Goal: Task Accomplishment & Management: Manage account settings

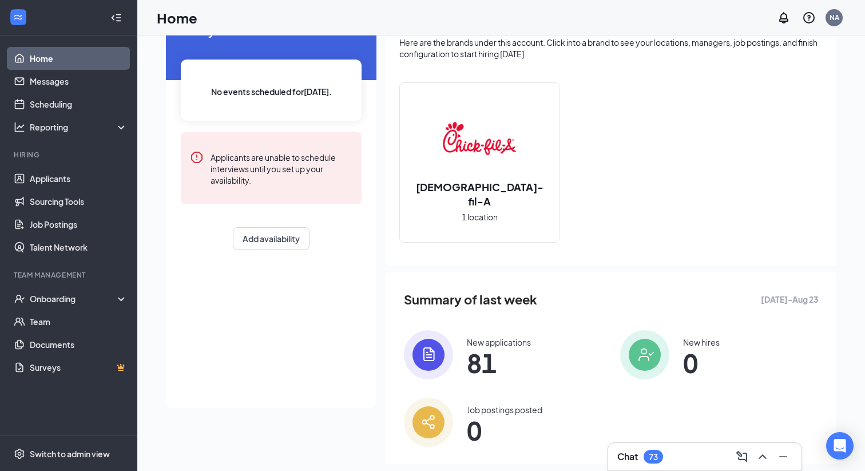
scroll to position [88, 0]
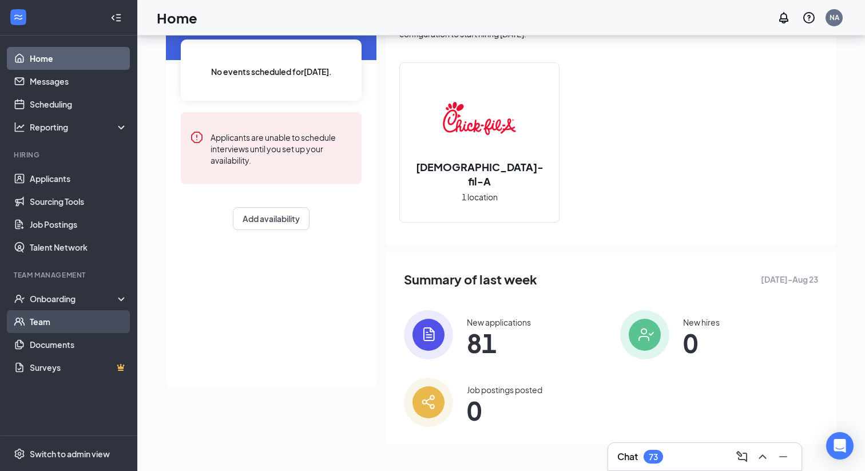
click at [43, 322] on link "Team" at bounding box center [79, 321] width 98 height 23
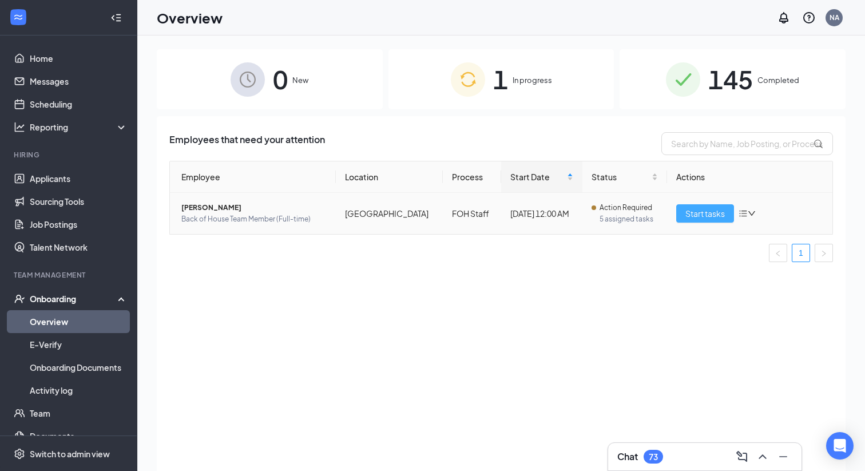
click at [697, 211] on span "Start tasks" at bounding box center [704, 213] width 39 height 13
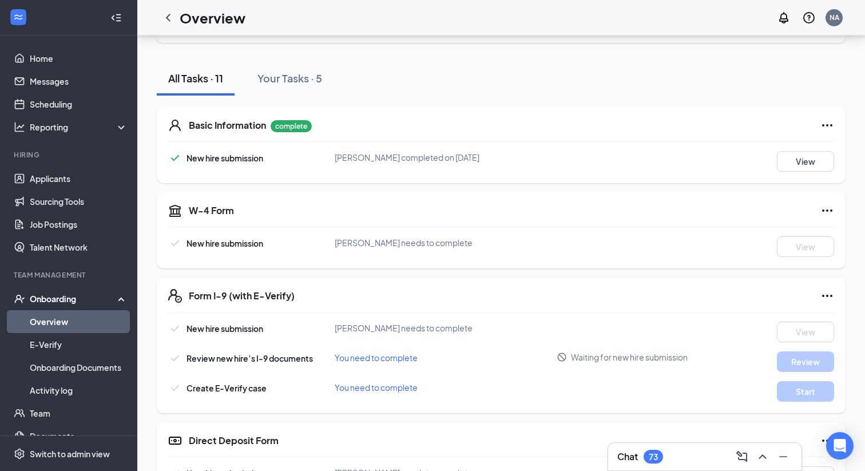
scroll to position [105, 0]
click at [805, 161] on button "View" at bounding box center [805, 162] width 57 height 21
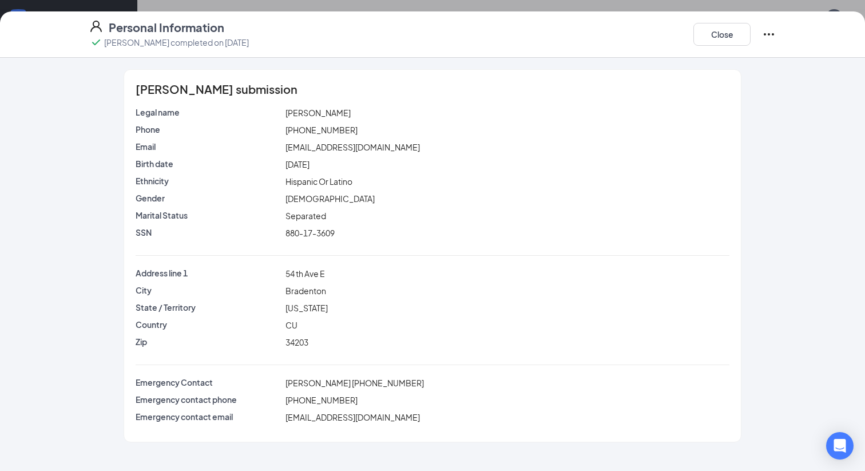
scroll to position [257, 0]
click at [719, 34] on button "Close" at bounding box center [721, 34] width 57 height 23
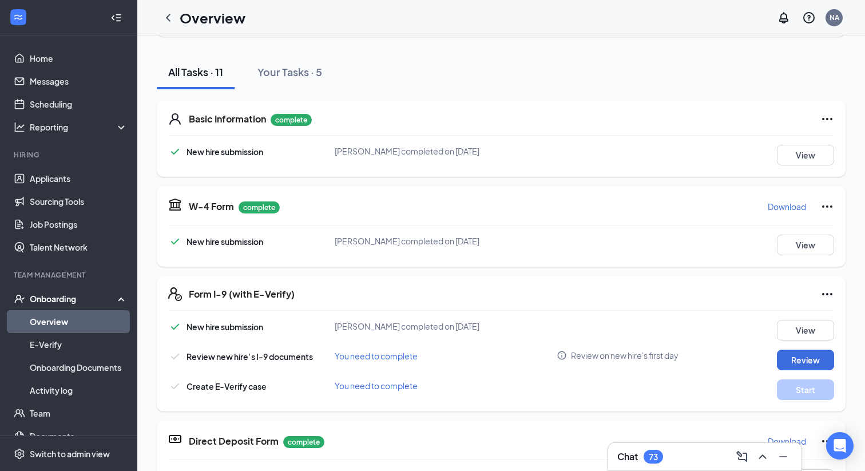
scroll to position [121, 0]
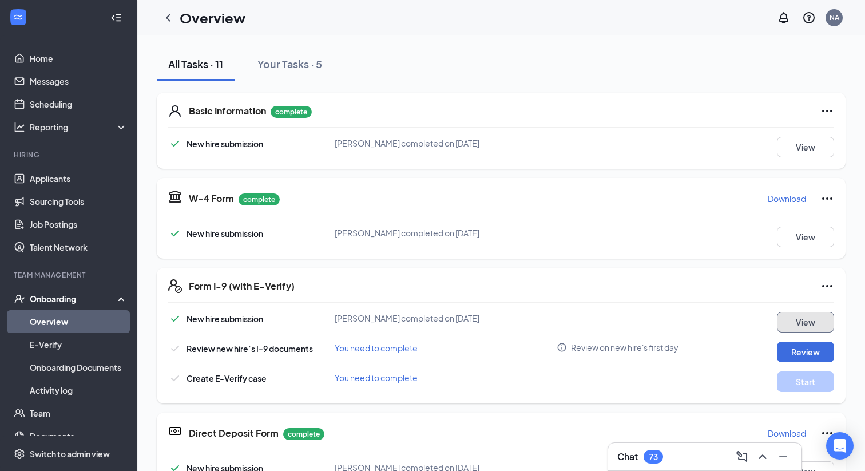
click at [809, 324] on button "View" at bounding box center [805, 322] width 57 height 21
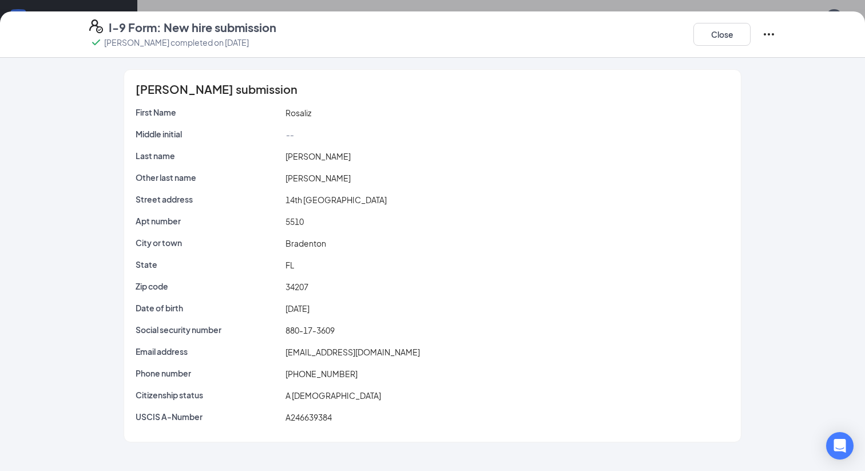
scroll to position [41, 0]
click at [721, 37] on button "Close" at bounding box center [721, 34] width 57 height 23
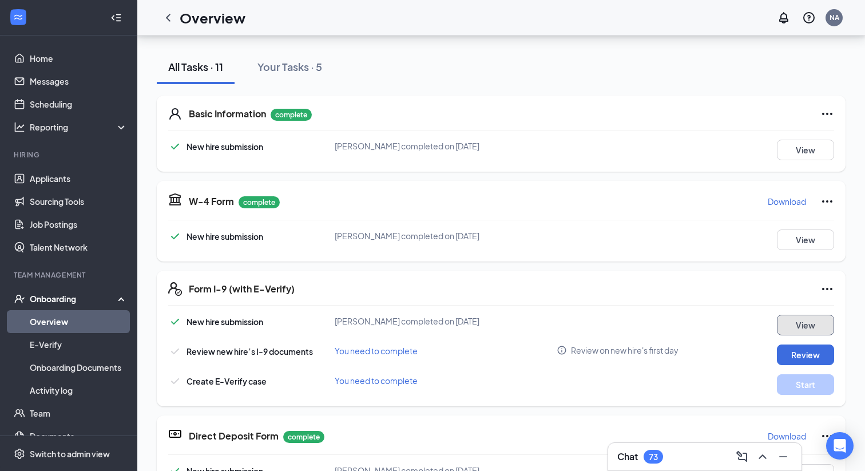
scroll to position [81, 0]
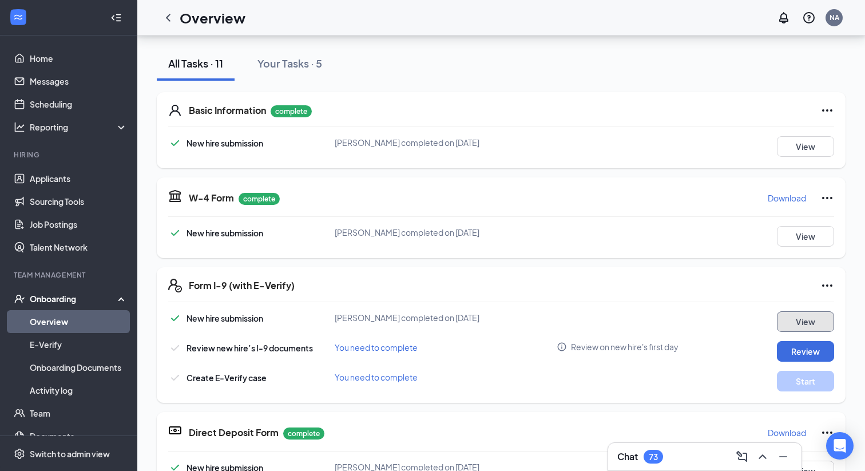
click at [805, 318] on button "View" at bounding box center [805, 321] width 57 height 21
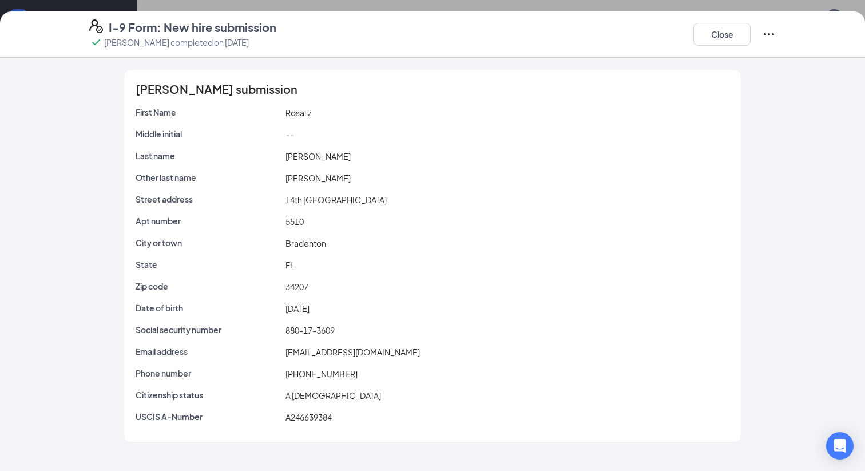
scroll to position [84, 0]
click at [716, 37] on button "Close" at bounding box center [721, 34] width 57 height 23
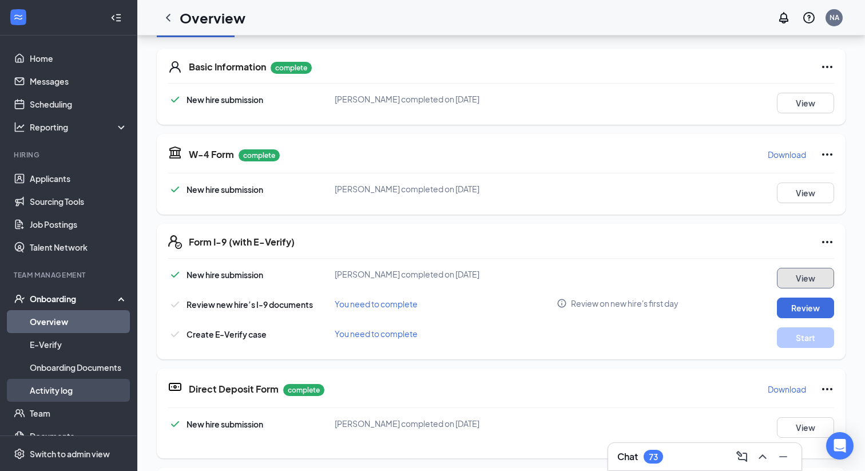
scroll to position [39, 0]
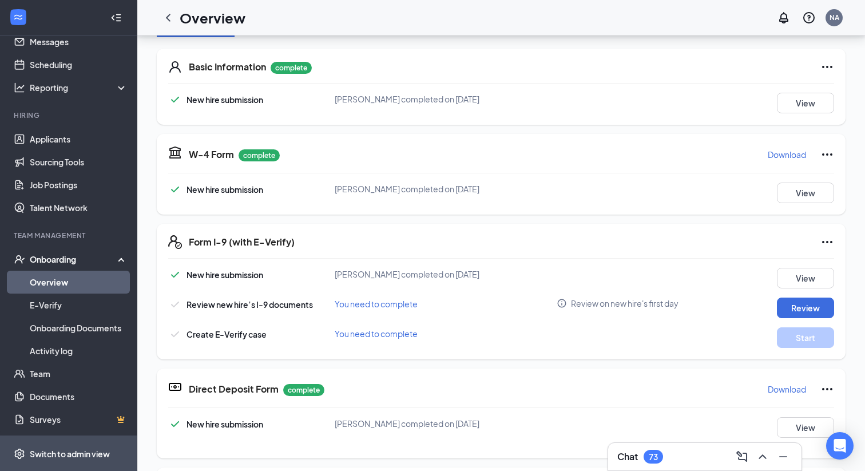
click at [66, 448] on div "Switch to admin view" at bounding box center [70, 453] width 80 height 11
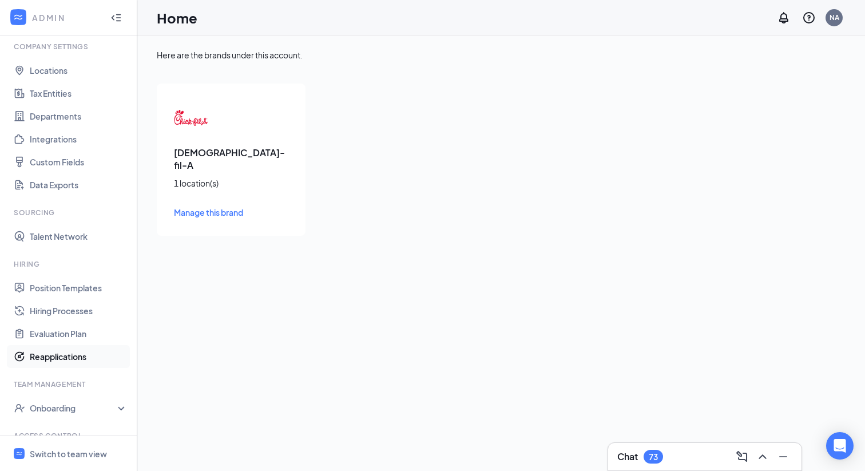
scroll to position [102, 0]
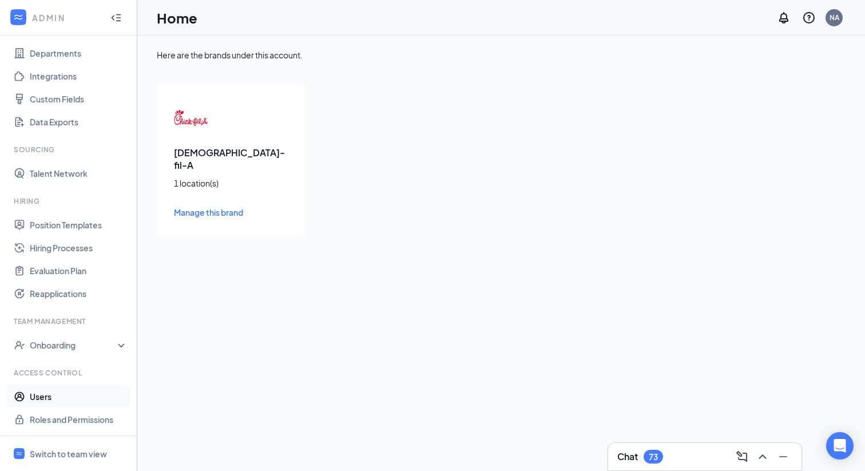
click at [48, 399] on link "Users" at bounding box center [79, 396] width 98 height 23
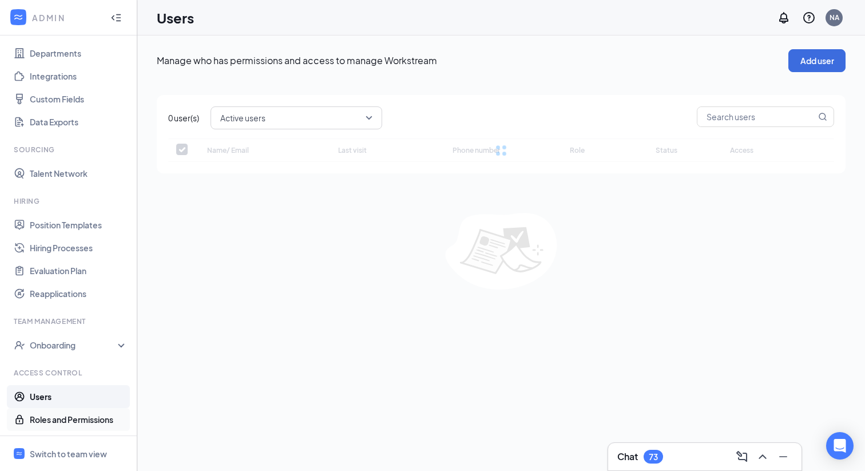
checkbox input "false"
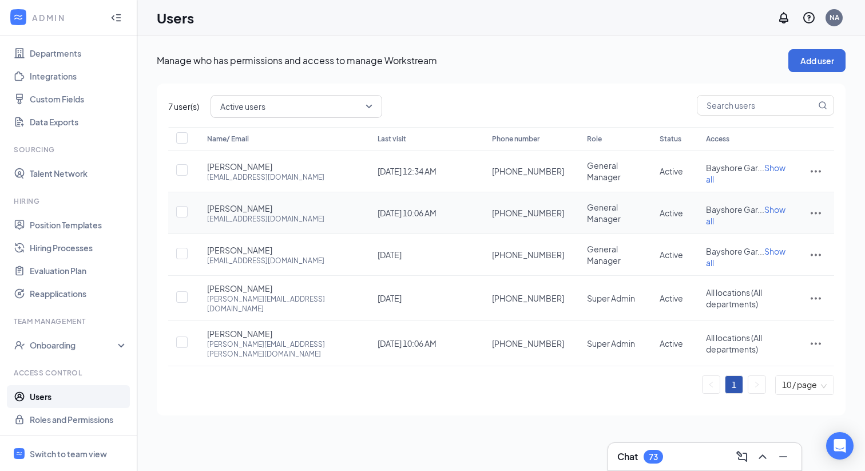
click at [817, 206] on icon "ActionsIcon" at bounding box center [816, 213] width 14 height 14
click at [760, 229] on span "Edit user" at bounding box center [758, 230] width 33 height 10
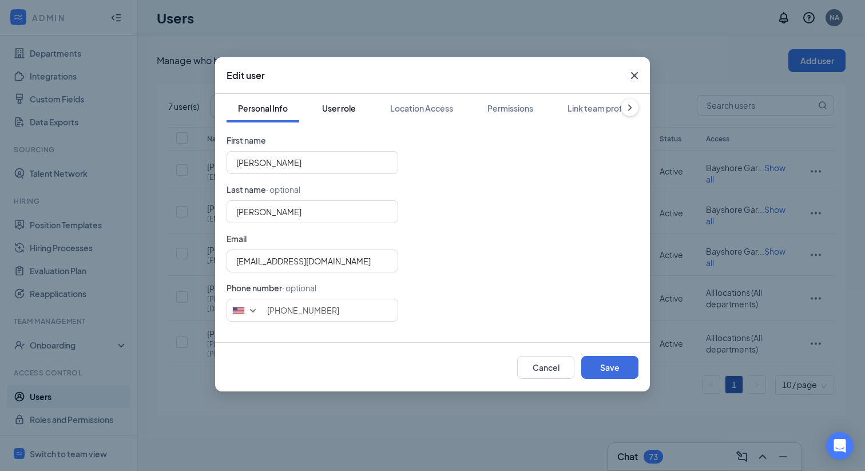
click at [344, 110] on div "User role" at bounding box center [339, 107] width 34 height 11
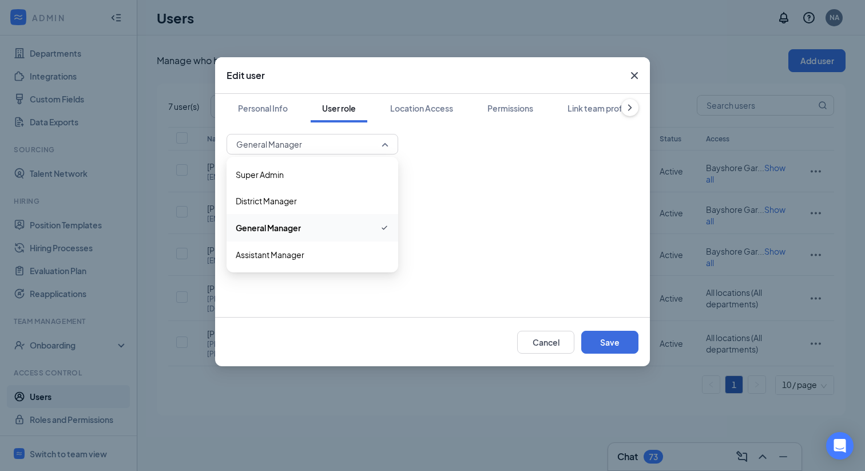
click at [352, 145] on span "General Manager" at bounding box center [307, 144] width 142 height 17
click at [269, 199] on span "District Manager" at bounding box center [266, 201] width 61 height 13
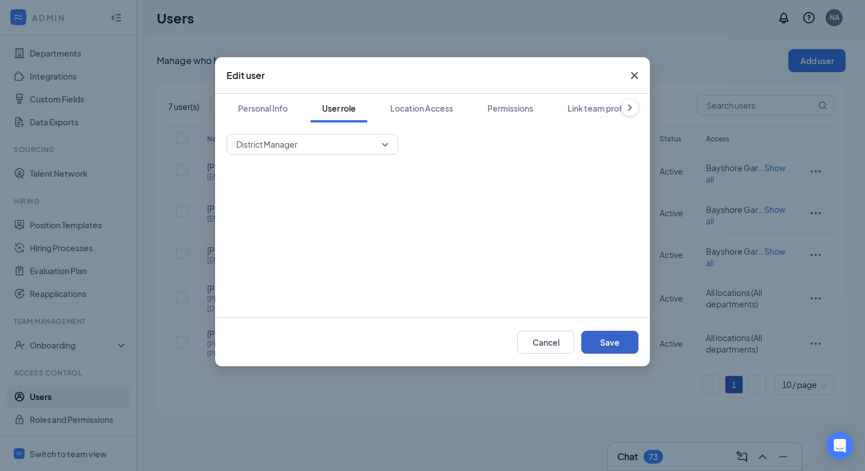
click at [608, 339] on button "Save" at bounding box center [609, 342] width 57 height 23
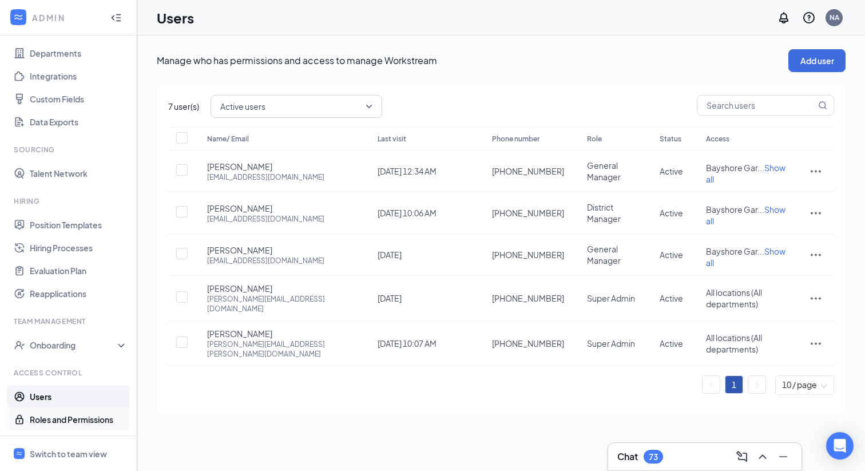
click at [77, 415] on link "Roles and Permissions" at bounding box center [79, 419] width 98 height 23
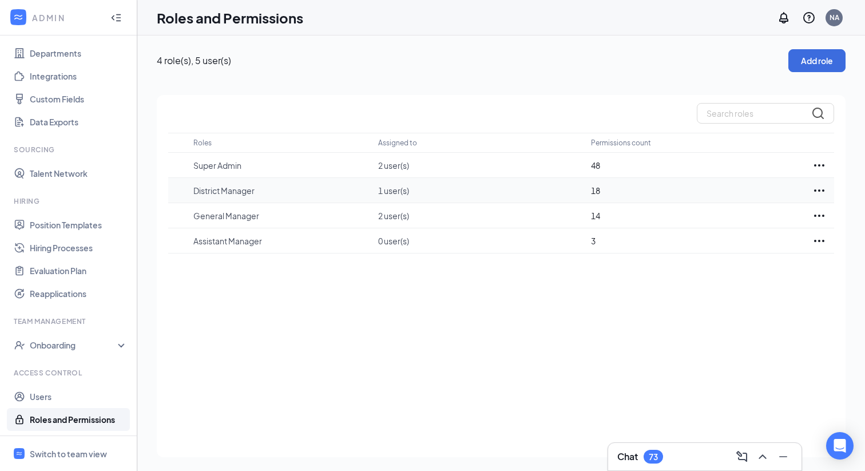
click at [818, 187] on icon "Ellipses" at bounding box center [819, 191] width 14 height 14
click at [725, 224] on p "Edit" at bounding box center [769, 224] width 96 height 11
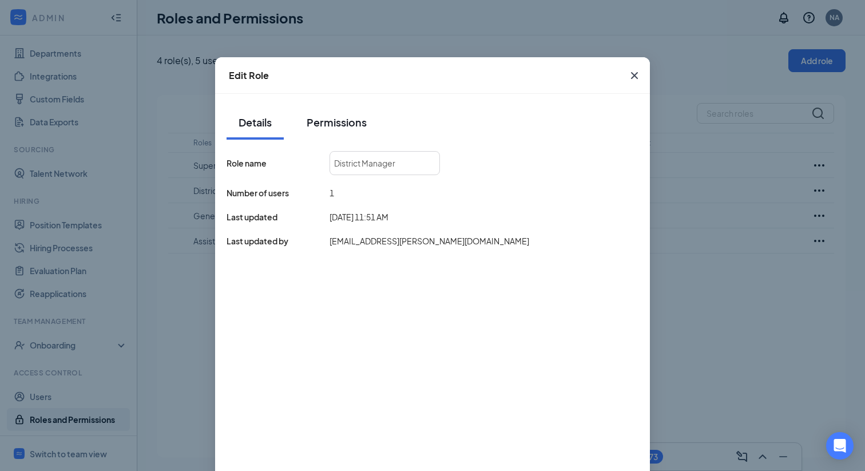
click at [337, 124] on div "Permissions" at bounding box center [337, 122] width 60 height 14
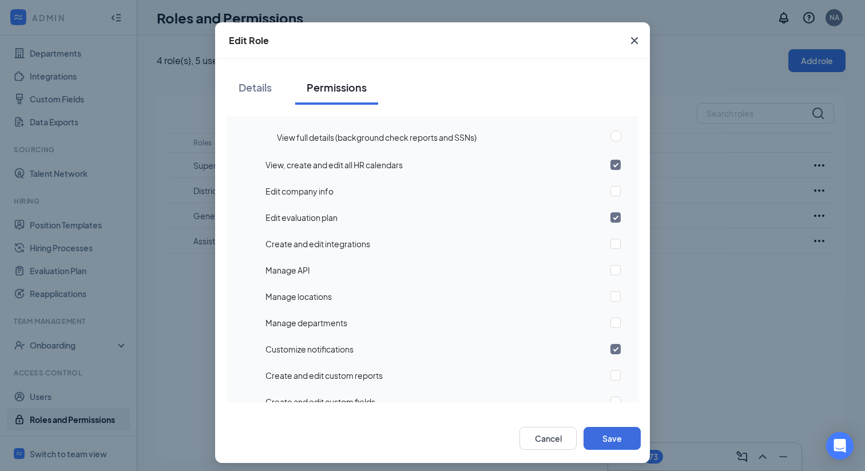
scroll to position [86, 0]
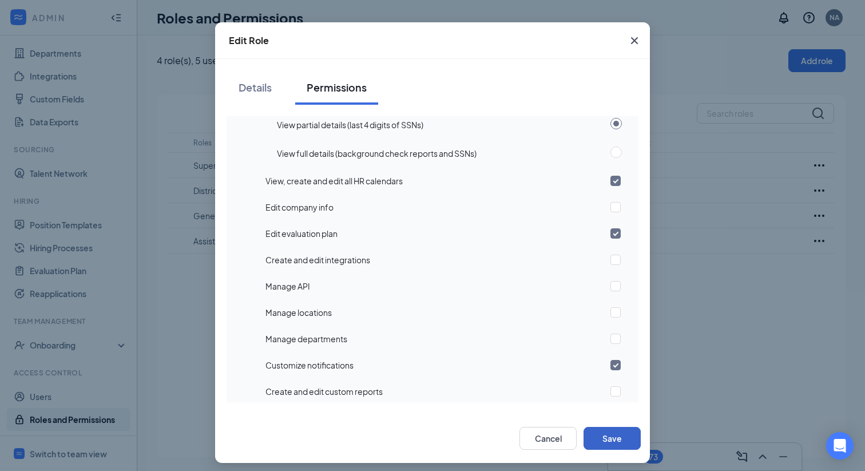
click at [613, 438] on button "Save" at bounding box center [612, 438] width 57 height 23
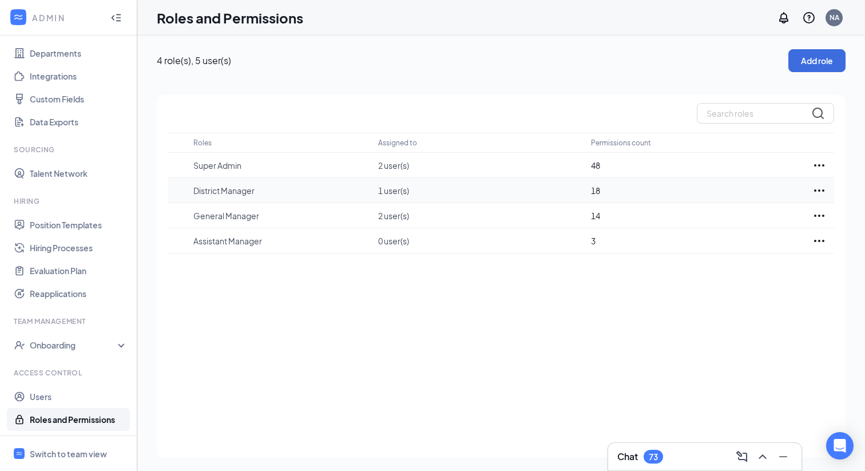
click at [819, 190] on icon "Ellipses" at bounding box center [819, 190] width 10 height 2
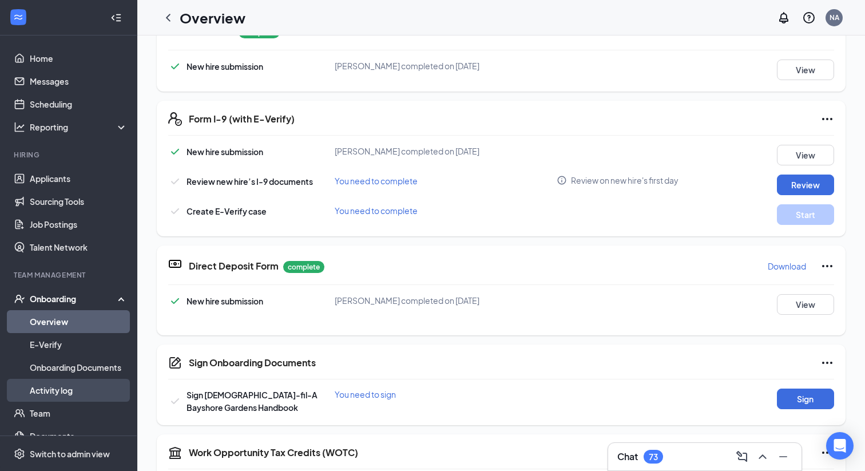
scroll to position [39, 0]
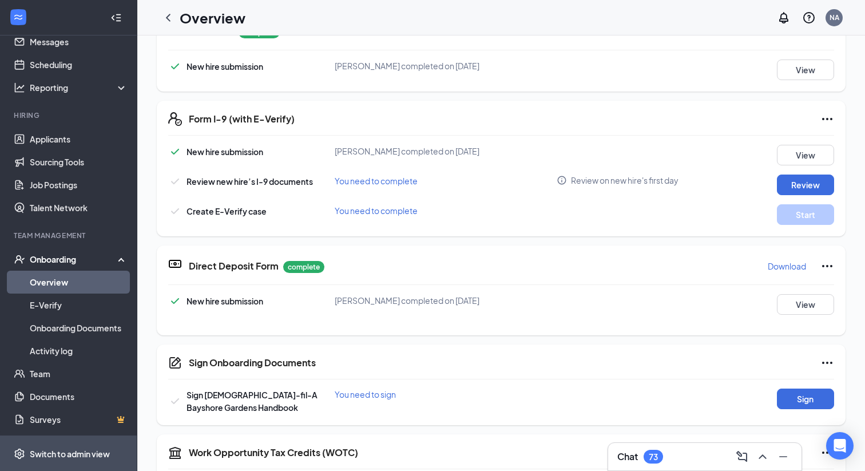
click at [57, 451] on div "Switch to admin view" at bounding box center [70, 453] width 80 height 11
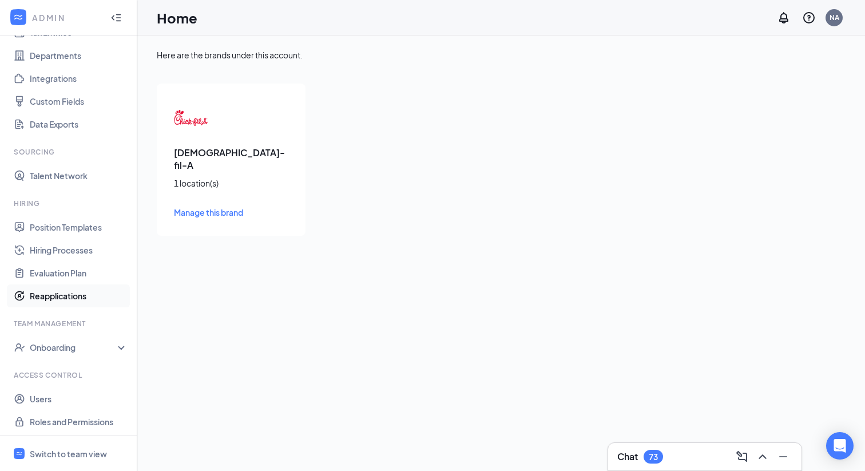
scroll to position [102, 0]
click at [46, 395] on link "Users" at bounding box center [79, 396] width 98 height 23
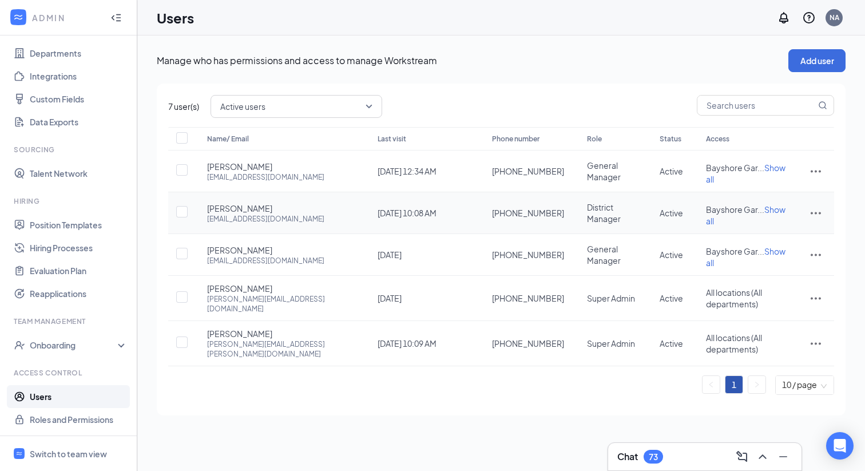
click at [817, 206] on icon "ActionsIcon" at bounding box center [816, 213] width 14 height 14
click at [765, 228] on span "Edit user" at bounding box center [758, 230] width 33 height 10
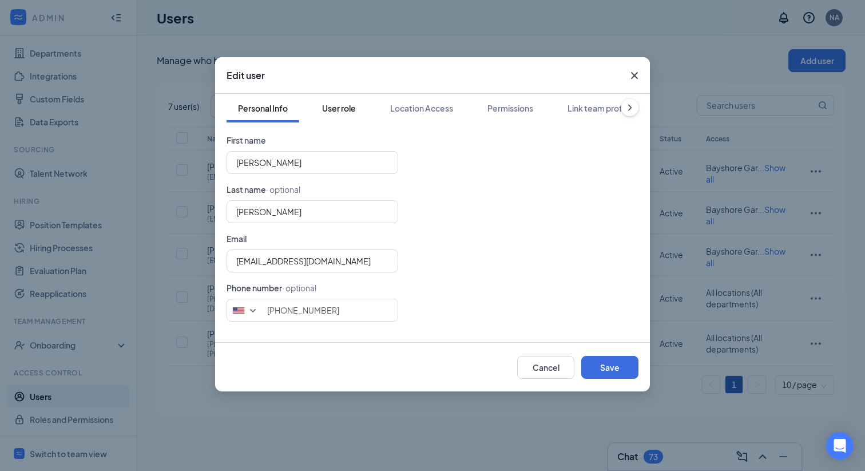
click at [344, 108] on div "User role" at bounding box center [339, 107] width 34 height 11
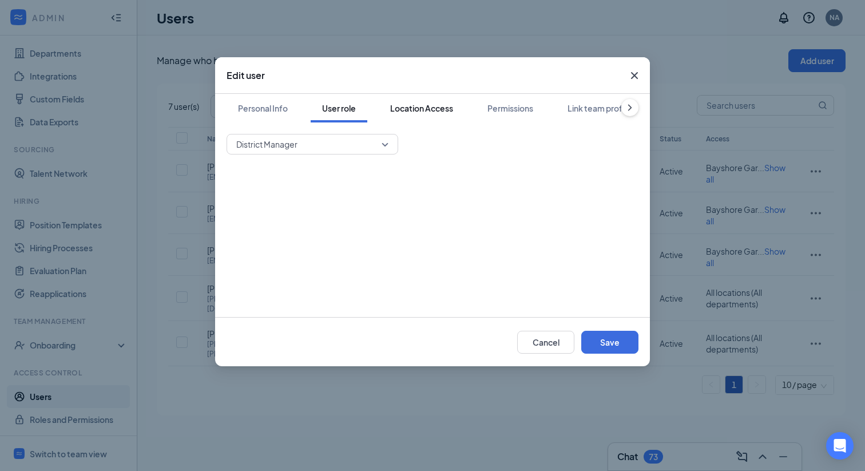
click at [435, 109] on div "Location Access" at bounding box center [421, 107] width 63 height 11
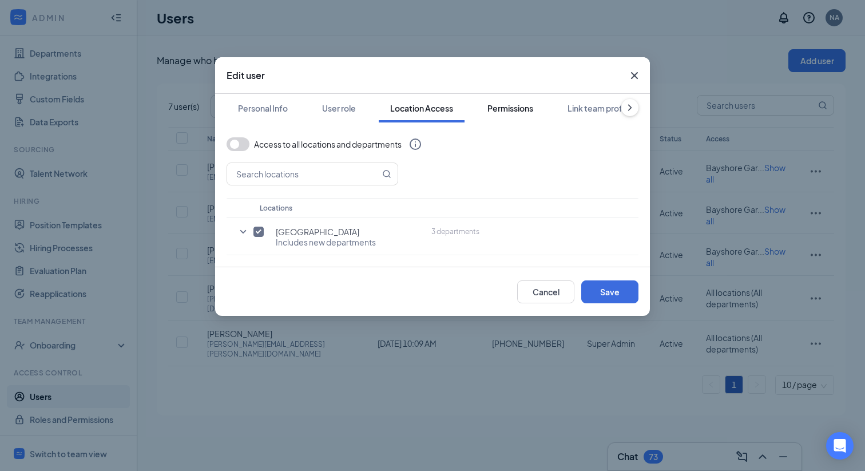
click at [505, 114] on button "Permissions" at bounding box center [510, 108] width 69 height 29
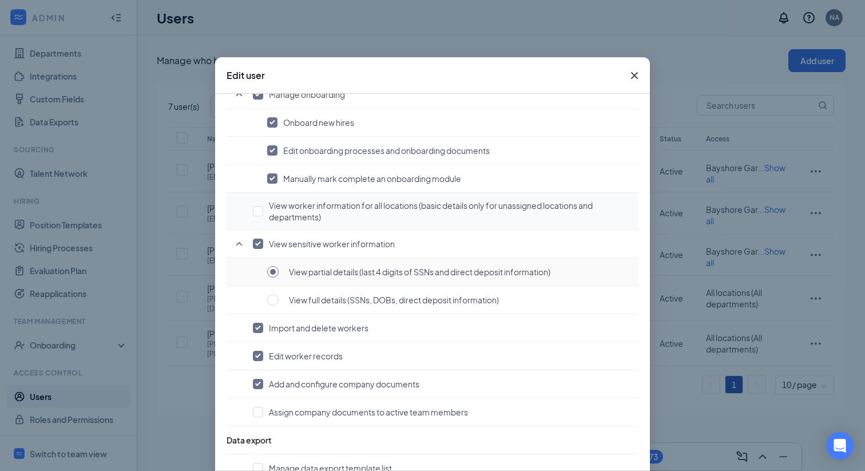
scroll to position [839, 0]
click at [272, 300] on input "radio" at bounding box center [272, 298] width 11 height 11
radio input "true"
radio input "false"
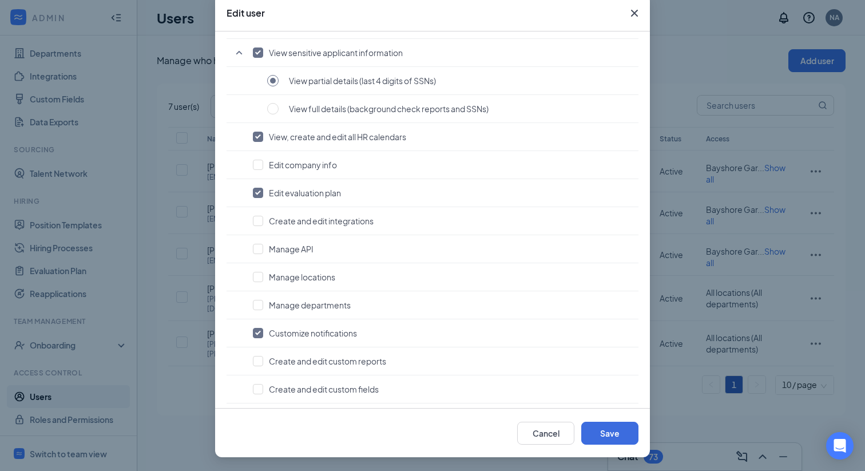
scroll to position [0, 0]
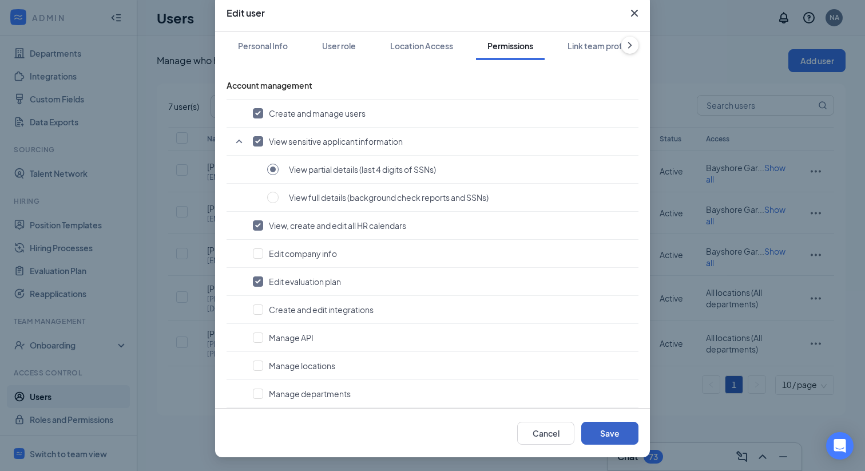
click at [614, 427] on button "Save" at bounding box center [609, 433] width 57 height 23
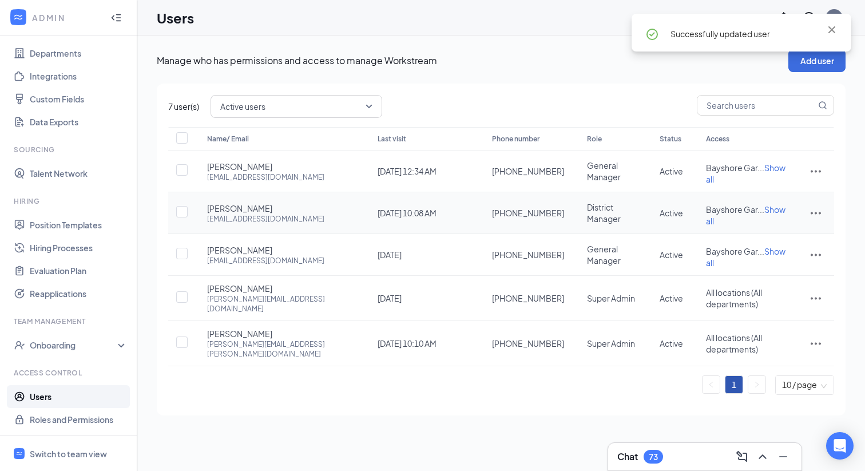
click at [812, 206] on icon "ActionsIcon" at bounding box center [816, 213] width 14 height 14
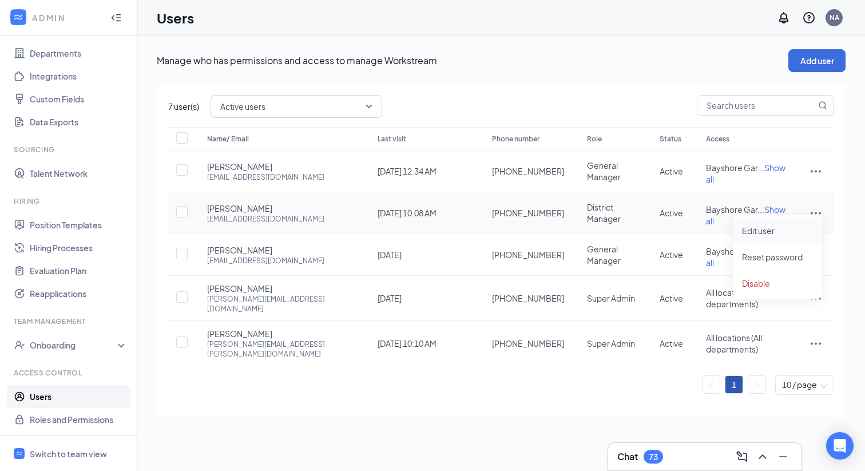
click at [763, 231] on span "Edit user" at bounding box center [758, 230] width 33 height 10
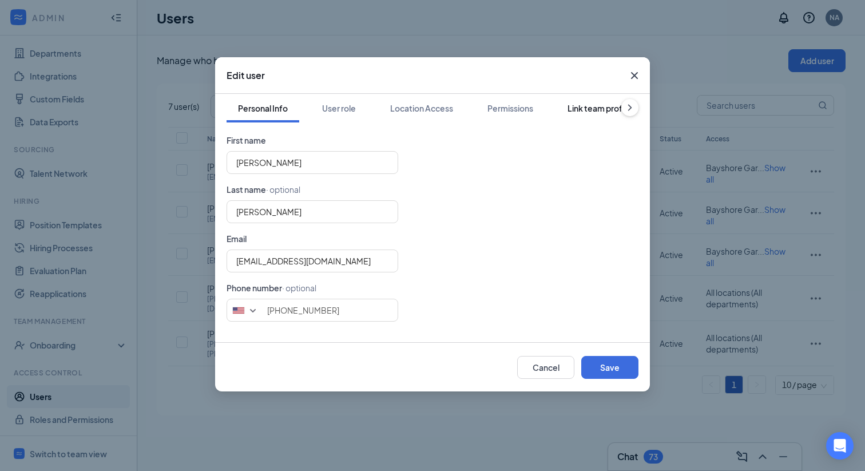
click at [586, 108] on div "Link team profile" at bounding box center [599, 107] width 64 height 11
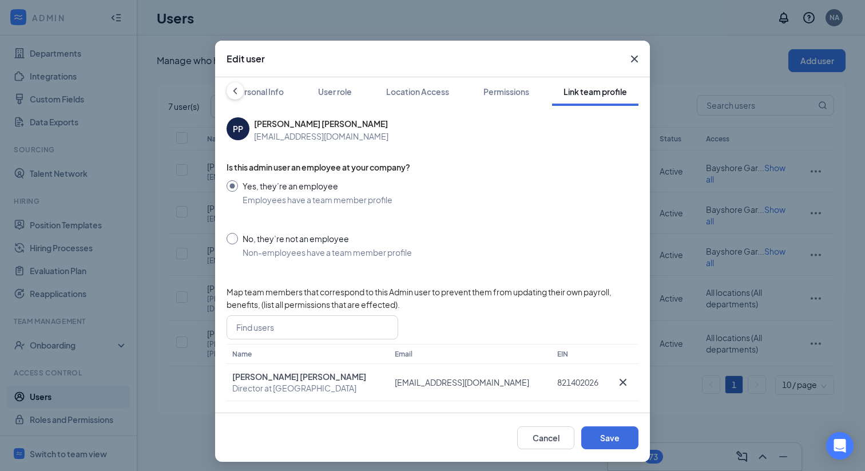
scroll to position [21, 0]
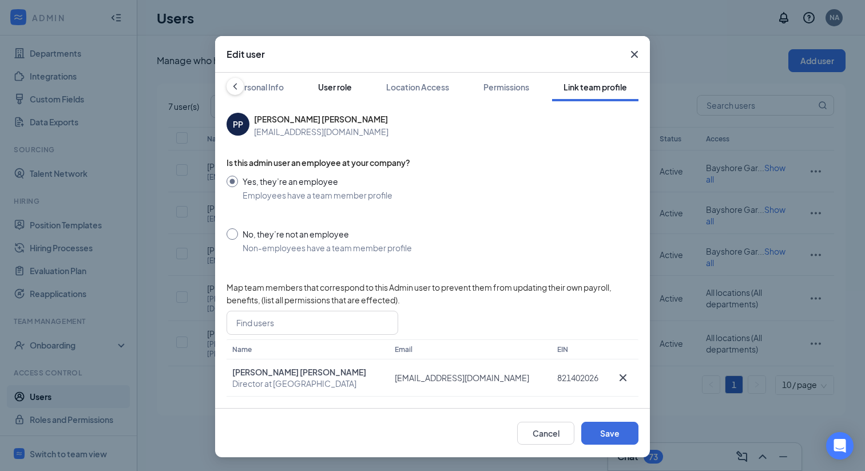
click at [338, 89] on div "User role" at bounding box center [335, 86] width 34 height 11
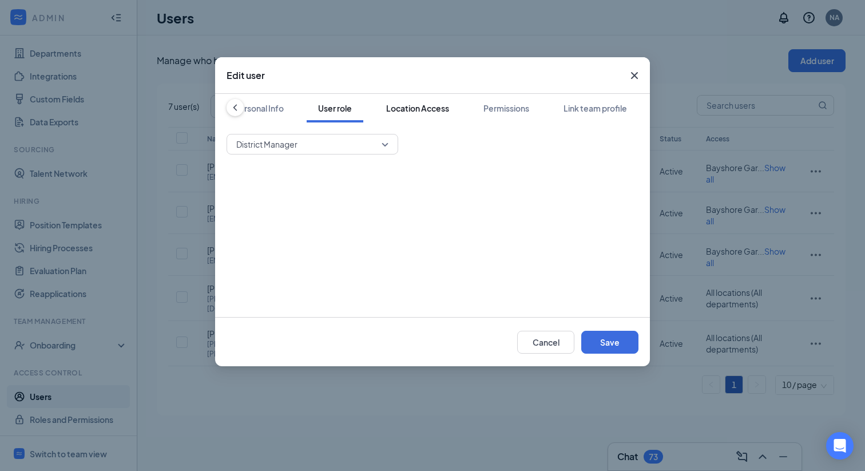
click at [423, 110] on div "Location Access" at bounding box center [417, 107] width 63 height 11
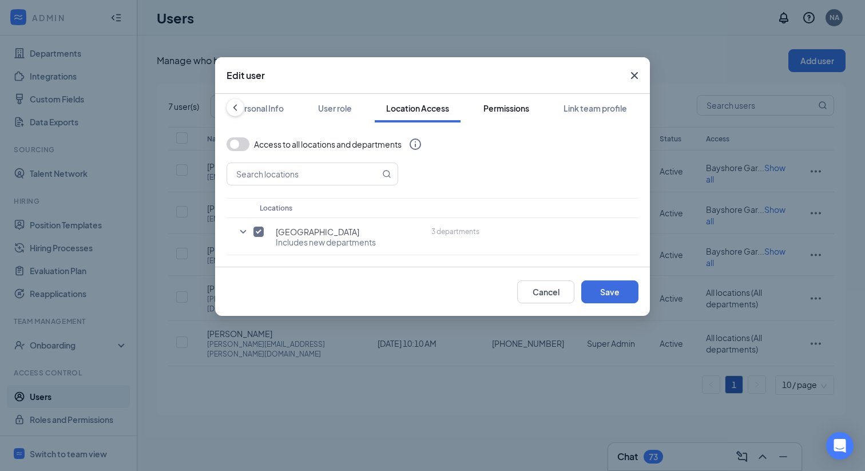
click at [514, 99] on button "Permissions" at bounding box center [506, 108] width 69 height 29
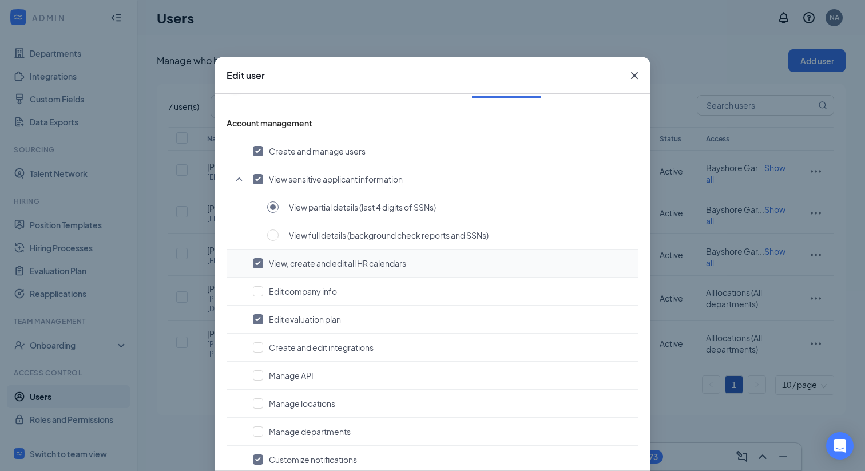
scroll to position [26, 0]
click at [274, 239] on input "radio" at bounding box center [272, 233] width 11 height 11
radio input "true"
radio input "false"
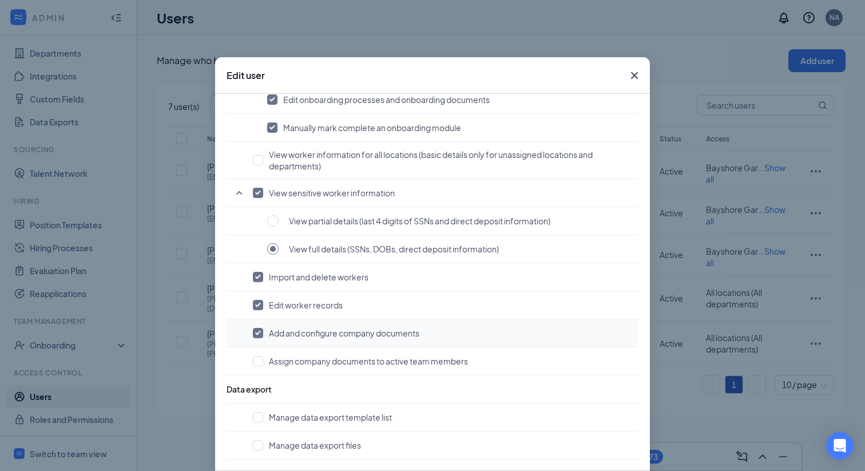
scroll to position [62, 0]
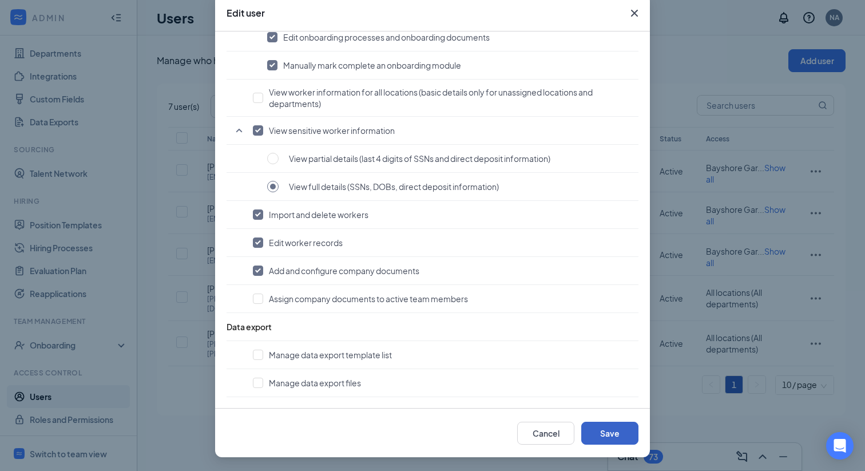
click at [598, 434] on button "Save" at bounding box center [609, 433] width 57 height 23
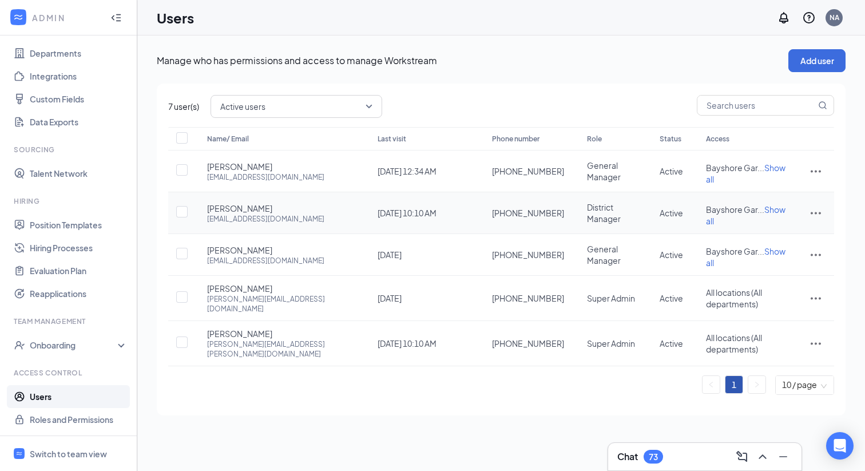
click at [817, 206] on icon "ActionsIcon" at bounding box center [816, 213] width 14 height 14
click at [767, 231] on span "Edit user" at bounding box center [758, 230] width 33 height 10
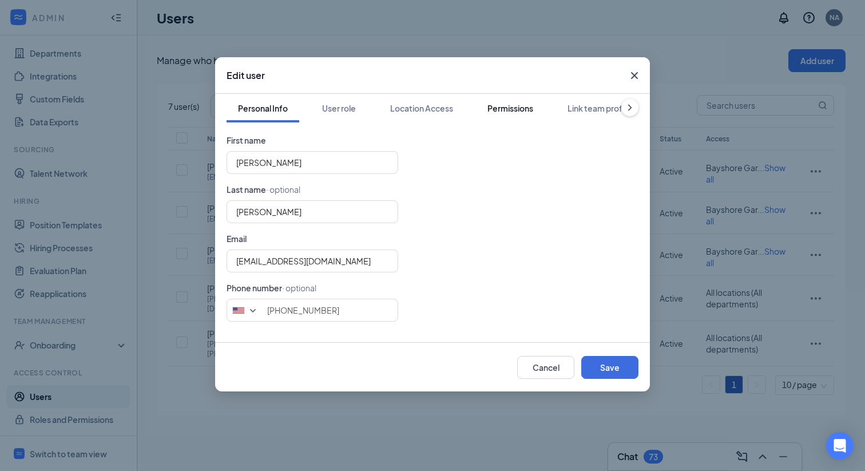
click at [511, 108] on div "Permissions" at bounding box center [510, 107] width 46 height 11
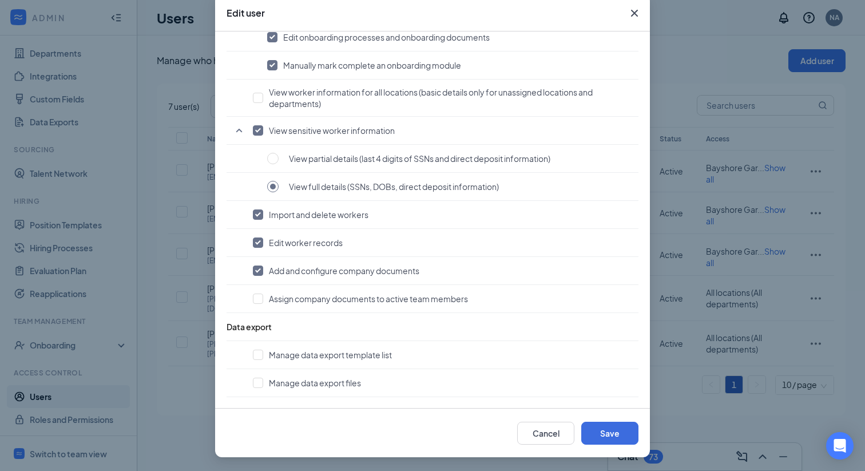
click at [632, 17] on icon "Cross" at bounding box center [635, 13] width 14 height 14
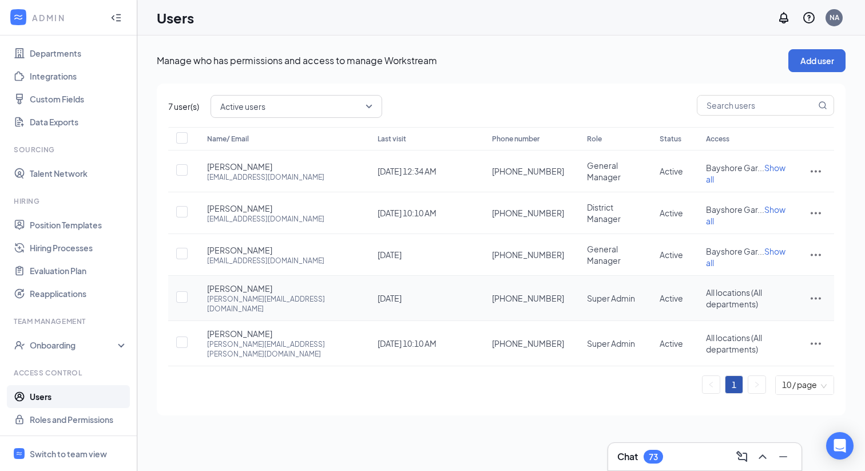
click at [815, 291] on icon "ActionsIcon" at bounding box center [816, 298] width 14 height 14
click at [759, 305] on span "Edit user" at bounding box center [758, 305] width 33 height 10
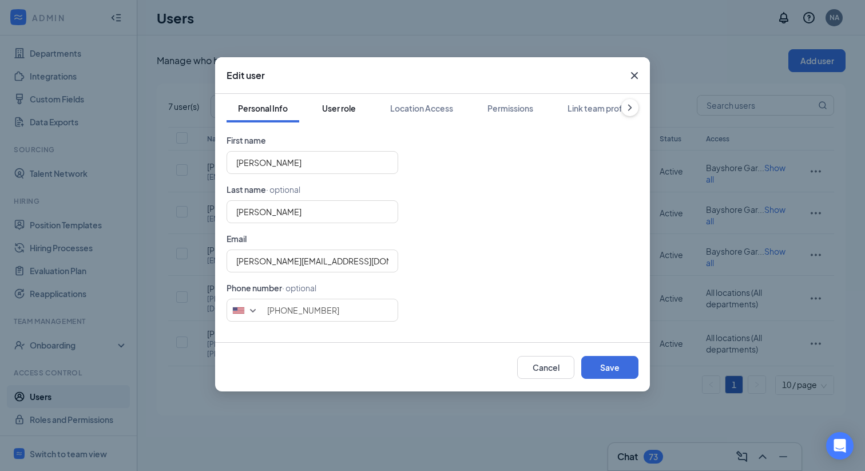
click at [351, 113] on div "User role" at bounding box center [339, 107] width 34 height 11
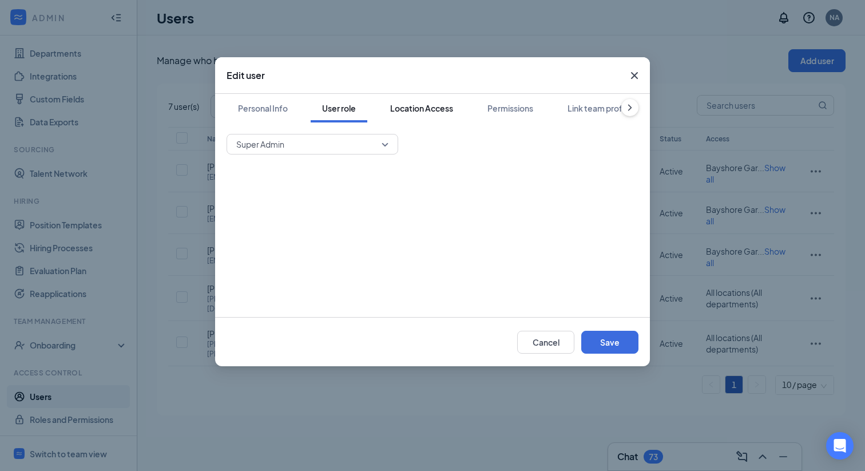
click at [418, 104] on div "Location Access" at bounding box center [421, 107] width 63 height 11
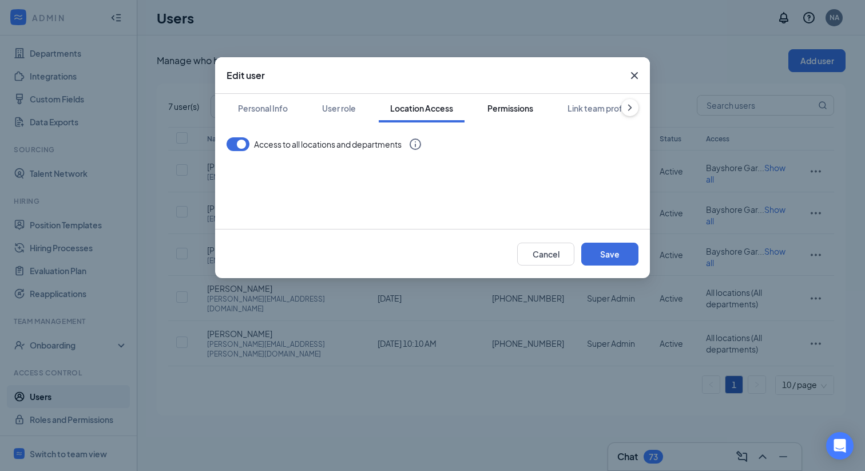
click at [530, 109] on div "Permissions" at bounding box center [510, 107] width 46 height 11
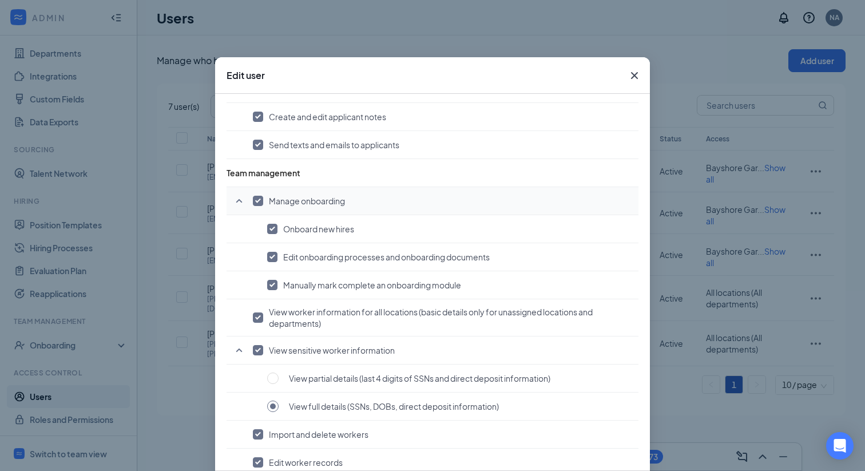
scroll to position [723, 0]
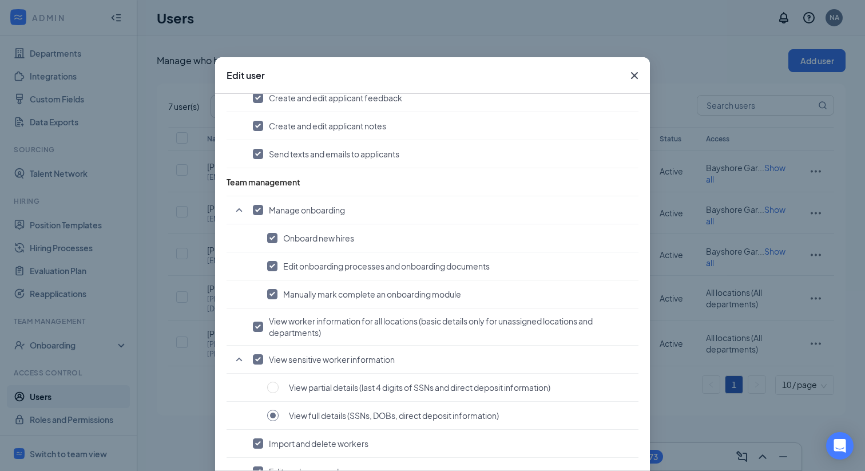
click at [636, 74] on icon "Cross" at bounding box center [634, 75] width 7 height 7
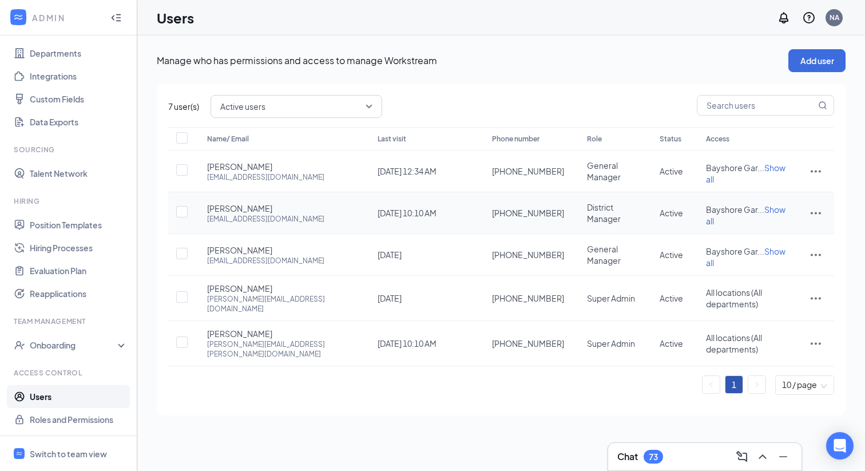
click at [820, 206] on icon "ActionsIcon" at bounding box center [816, 213] width 14 height 14
click at [762, 231] on span "Edit user" at bounding box center [758, 230] width 33 height 10
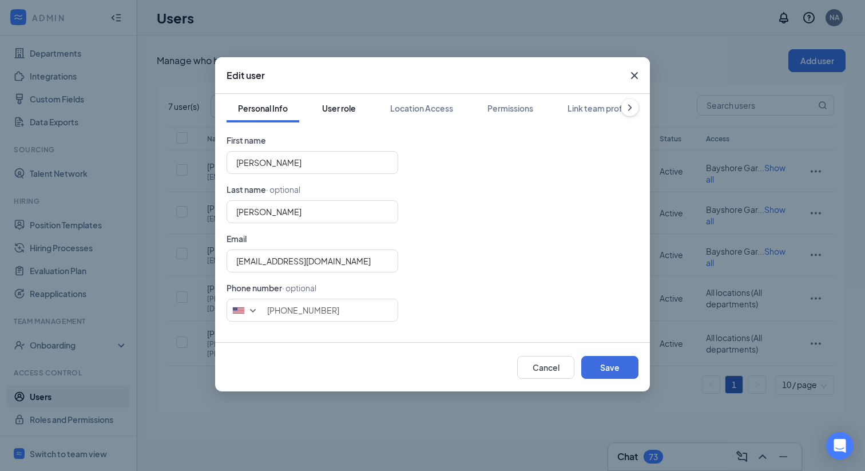
click at [343, 112] on div "User role" at bounding box center [339, 107] width 34 height 11
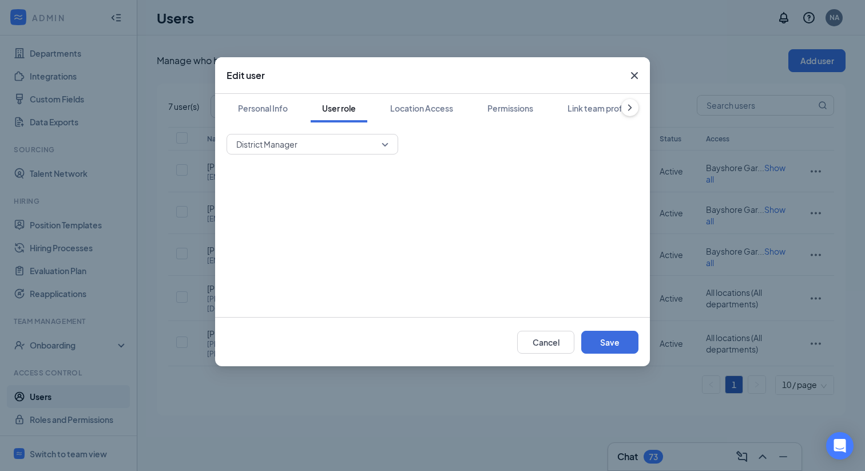
click at [335, 121] on button "User role" at bounding box center [339, 108] width 57 height 29
click at [335, 131] on div "Personal Info User role Location Access Permissions Link team profile District …" at bounding box center [432, 205] width 435 height 223
click at [334, 144] on span "District Manager" at bounding box center [307, 144] width 142 height 17
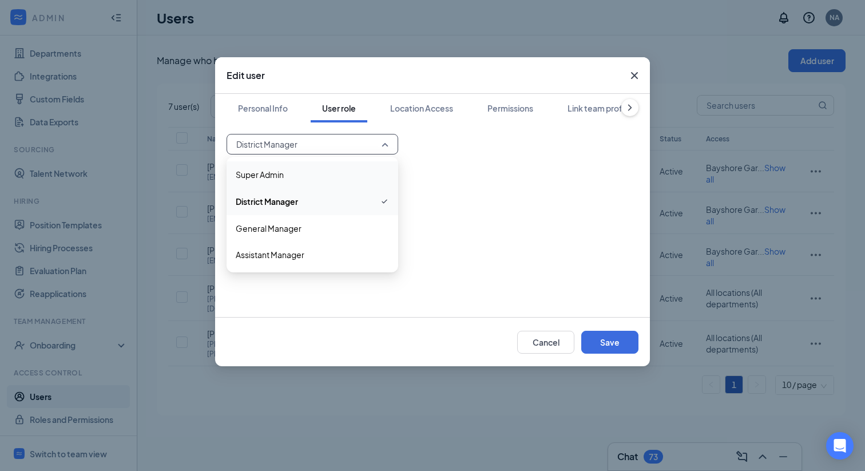
click at [254, 178] on span "Super Admin" at bounding box center [260, 174] width 48 height 13
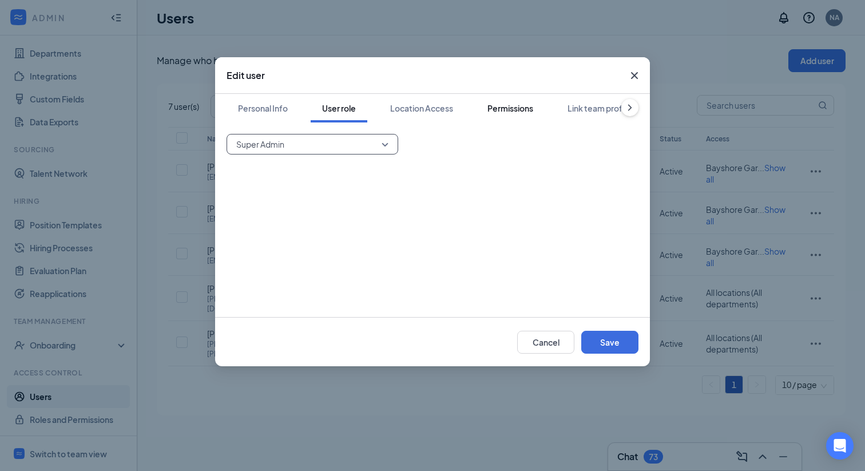
click at [514, 110] on div "Permissions" at bounding box center [510, 107] width 46 height 11
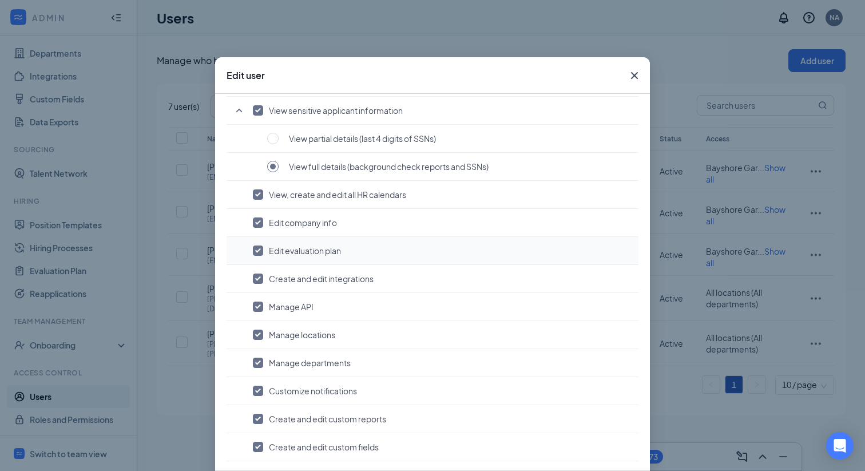
scroll to position [91, 0]
click at [259, 224] on input "checkbox" at bounding box center [258, 225] width 10 height 10
checkbox input "false"
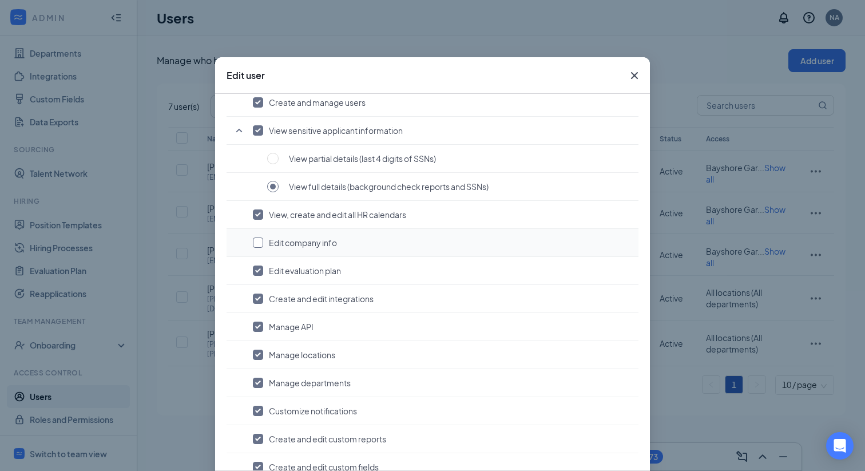
scroll to position [64, 0]
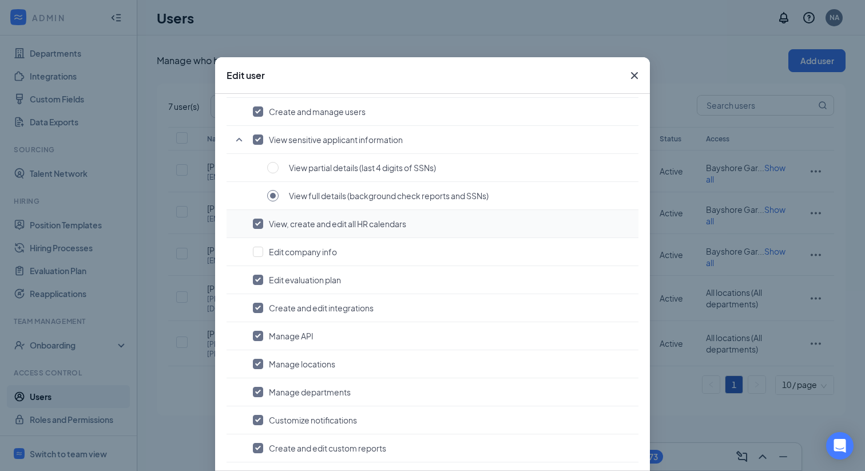
click at [256, 223] on input "checkbox" at bounding box center [258, 224] width 10 height 10
checkbox input "false"
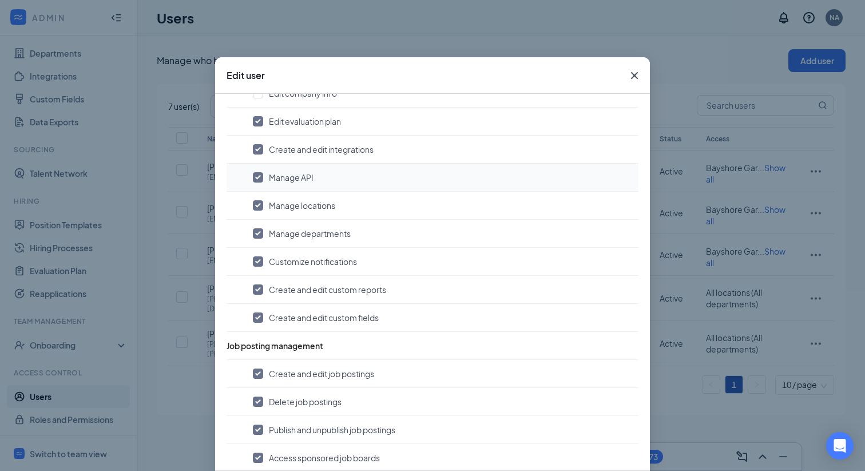
scroll to position [224, 0]
click at [257, 174] on input "checkbox" at bounding box center [258, 175] width 10 height 10
checkbox input "false"
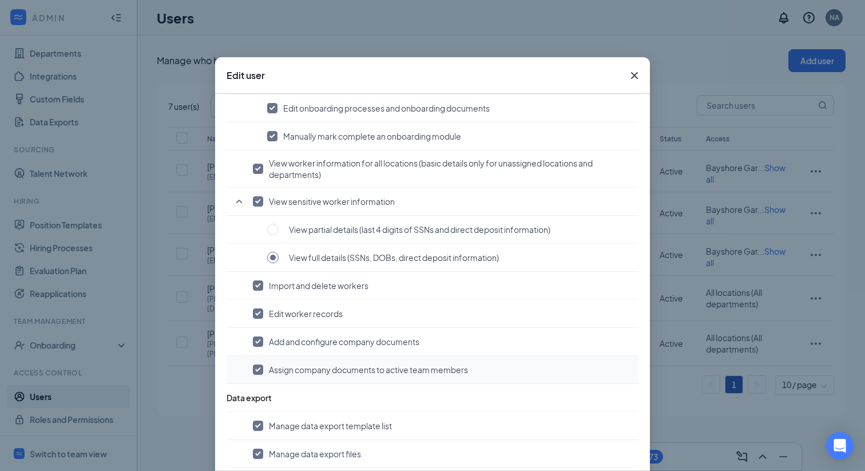
scroll to position [889, 0]
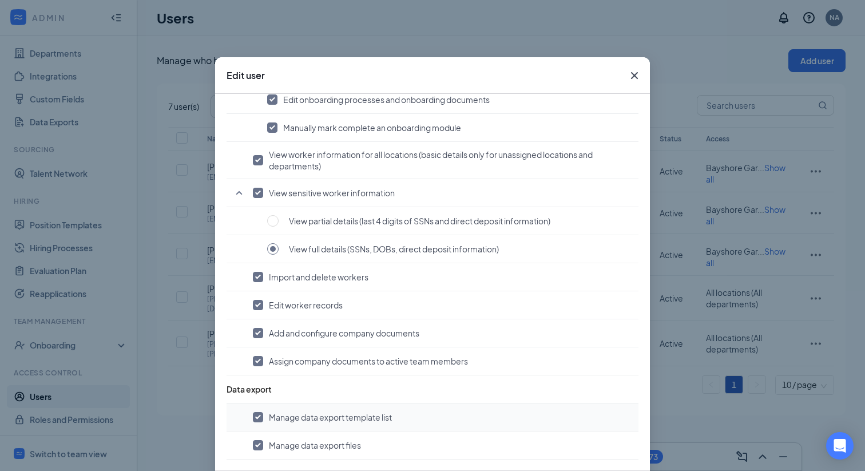
click at [262, 416] on input "checkbox" at bounding box center [258, 417] width 10 height 10
checkbox input "false"
click at [262, 446] on input "checkbox" at bounding box center [258, 445] width 10 height 10
checkbox input "false"
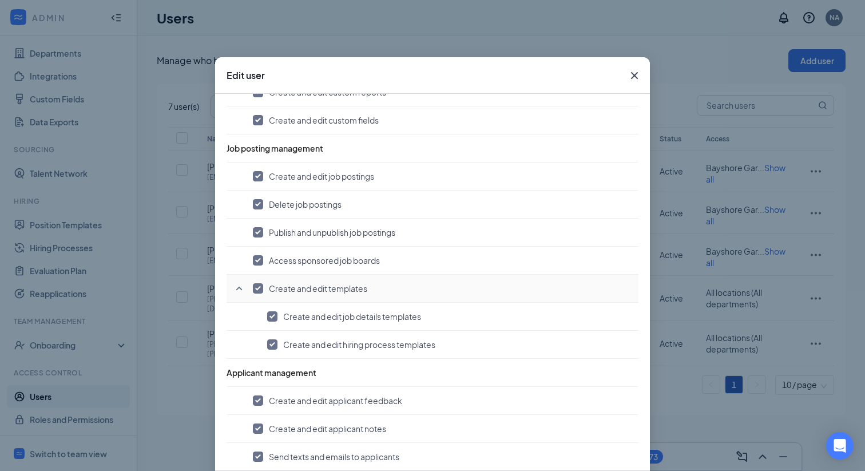
scroll to position [420, 0]
click at [259, 293] on td "Create and edit templates" at bounding box center [433, 288] width 412 height 28
click at [271, 312] on input "checkbox" at bounding box center [272, 316] width 10 height 10
checkbox input "false"
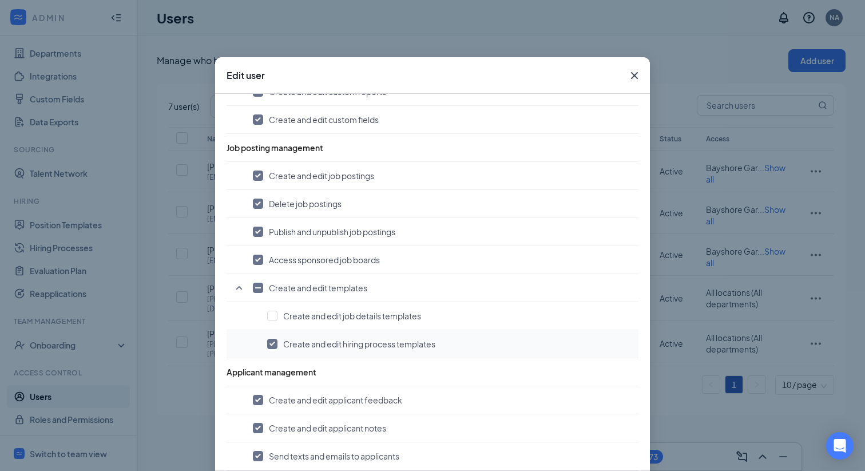
click at [274, 343] on input "checkbox" at bounding box center [272, 344] width 10 height 10
checkbox input "false"
click at [257, 259] on input "checkbox" at bounding box center [258, 260] width 10 height 10
checkbox input "false"
click at [259, 232] on input "checkbox" at bounding box center [258, 232] width 10 height 10
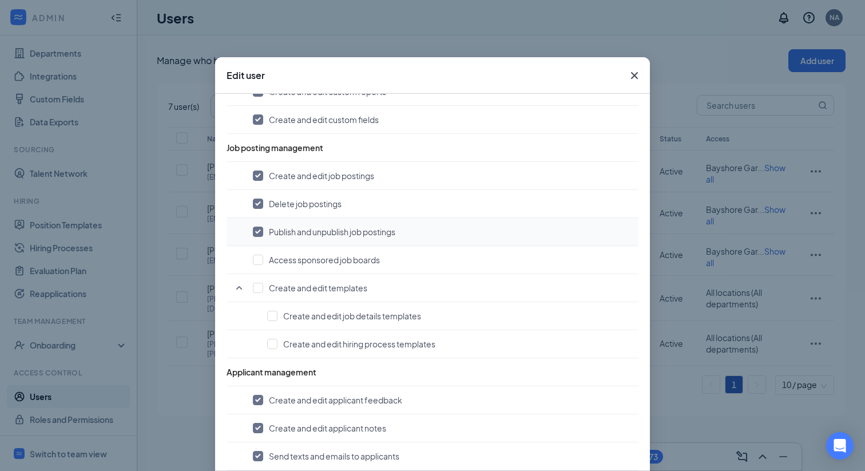
checkbox input "false"
click at [258, 202] on input "checkbox" at bounding box center [258, 204] width 10 height 10
checkbox input "false"
click at [258, 180] on input "checkbox" at bounding box center [258, 175] width 10 height 10
checkbox input "false"
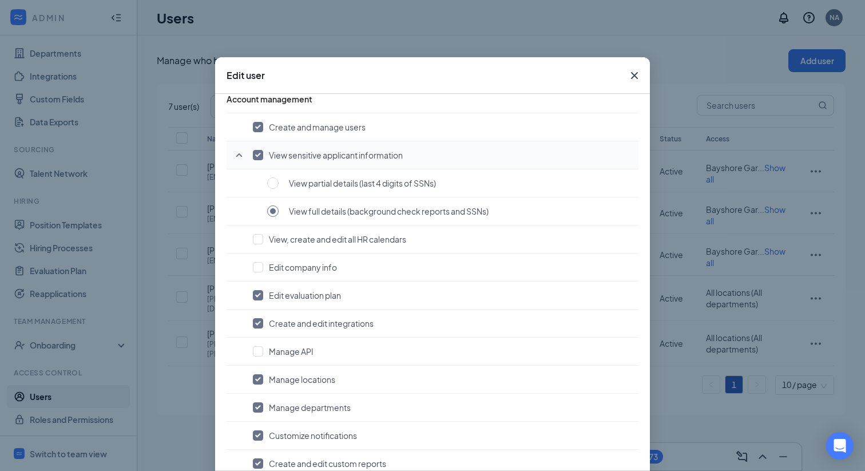
scroll to position [49, 0]
click at [257, 126] on input "checkbox" at bounding box center [258, 126] width 10 height 10
checkbox input "false"
click at [273, 177] on input "radio" at bounding box center [272, 182] width 11 height 11
radio input "true"
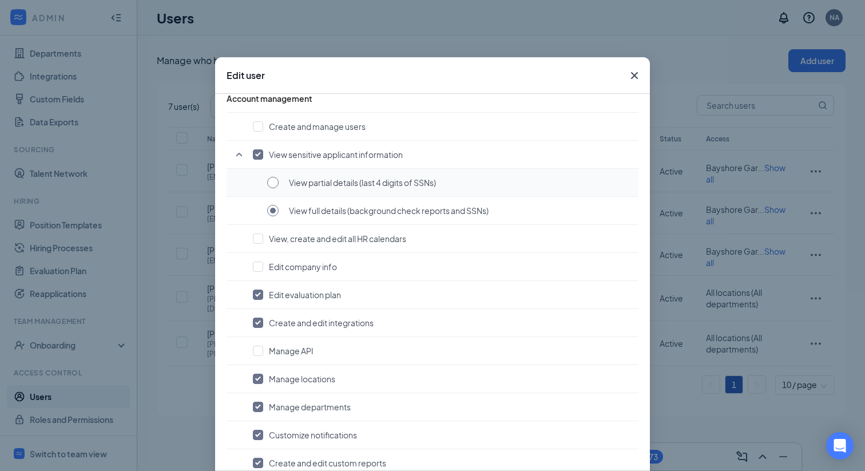
radio input "false"
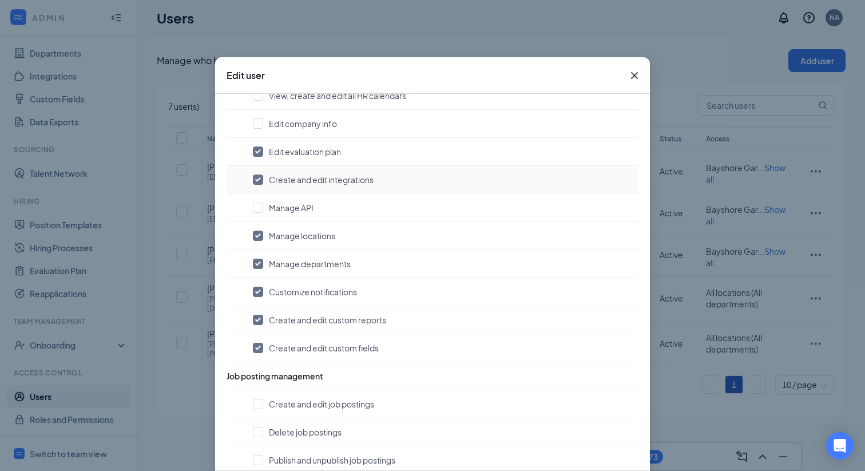
scroll to position [200, 0]
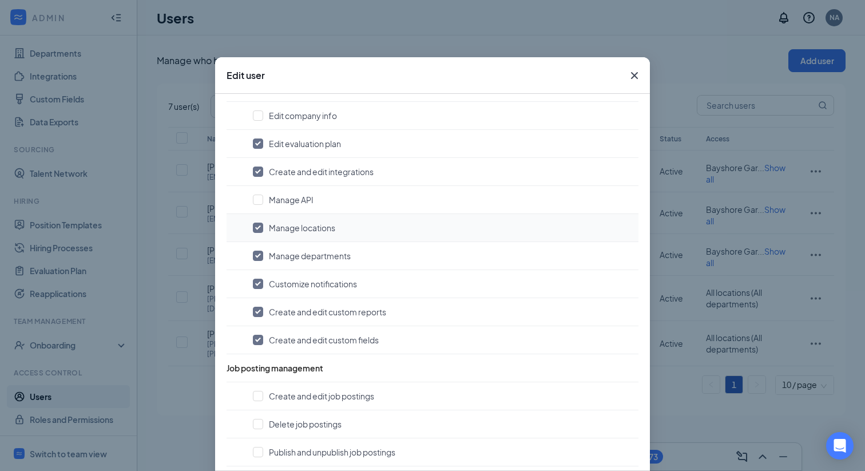
click at [260, 235] on td "Manage locations" at bounding box center [433, 228] width 412 height 28
click at [260, 256] on input "checkbox" at bounding box center [258, 256] width 10 height 10
checkbox input "false"
click at [260, 231] on input "checkbox" at bounding box center [258, 228] width 10 height 10
checkbox input "false"
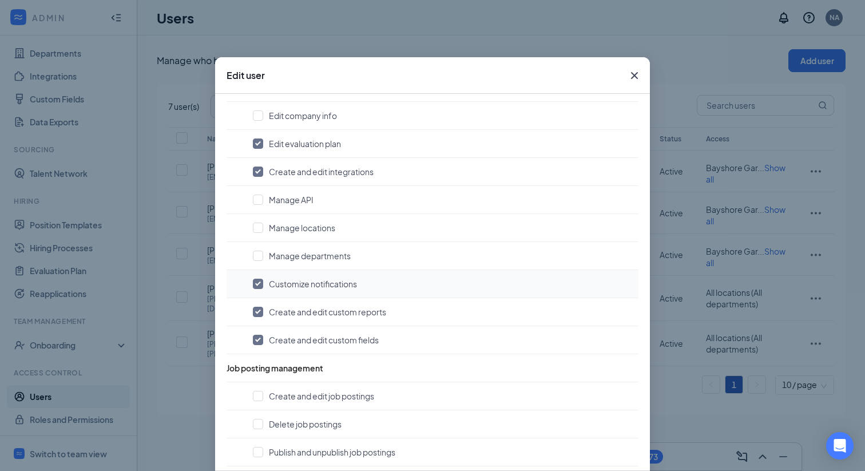
click at [259, 284] on input "checkbox" at bounding box center [258, 284] width 10 height 10
checkbox input "false"
click at [258, 312] on input "checkbox" at bounding box center [258, 312] width 10 height 10
checkbox input "false"
click at [259, 341] on input "checkbox" at bounding box center [258, 340] width 10 height 10
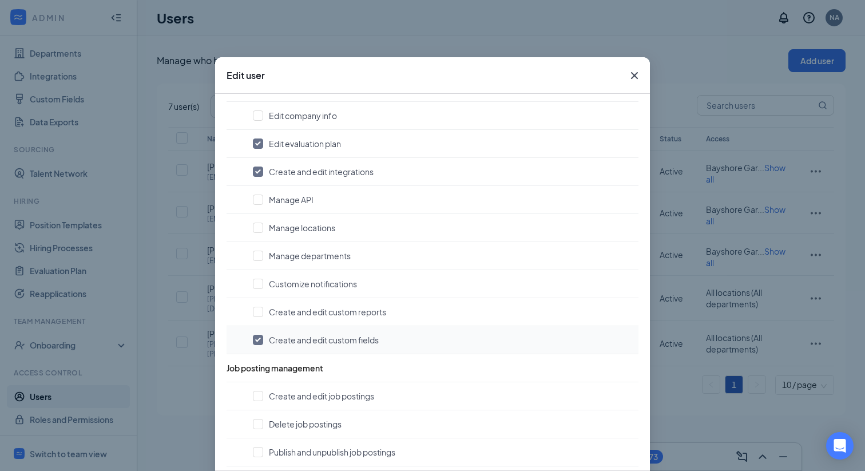
checkbox input "false"
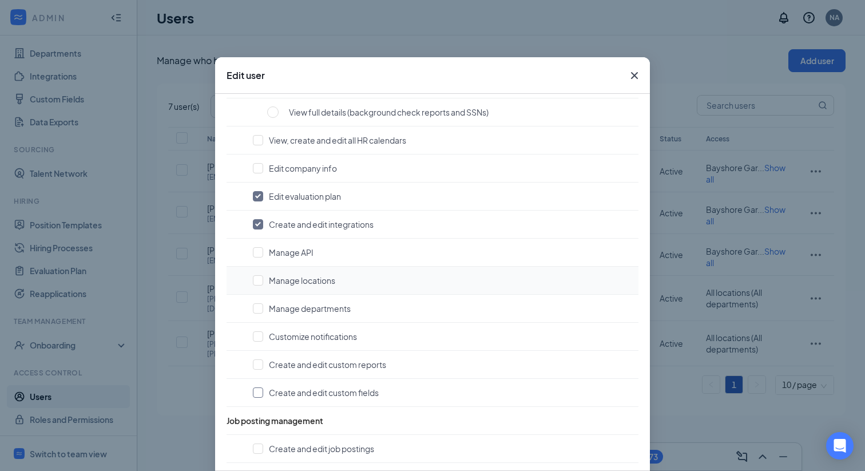
scroll to position [136, 0]
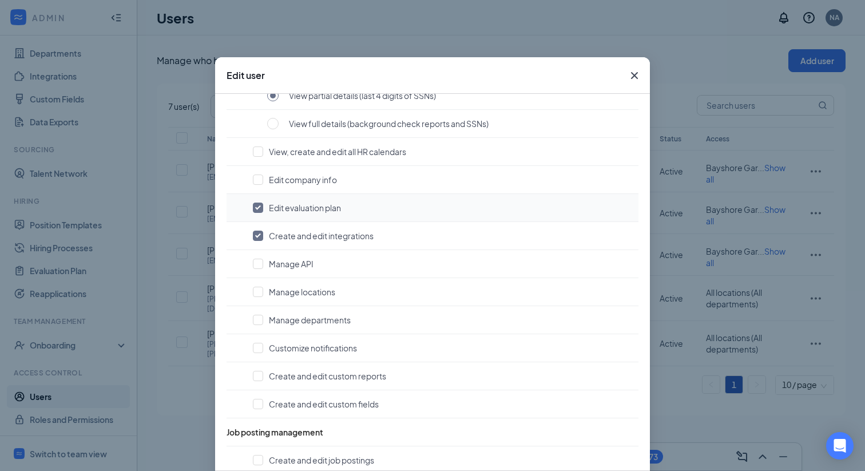
click at [260, 206] on input "checkbox" at bounding box center [258, 208] width 10 height 10
checkbox input "false"
click at [260, 235] on input "checkbox" at bounding box center [258, 236] width 10 height 10
checkbox input "false"
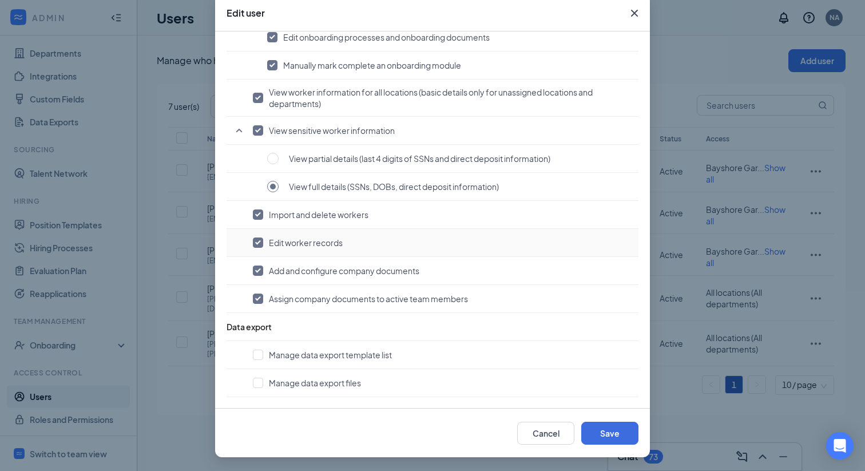
scroll to position [56, 0]
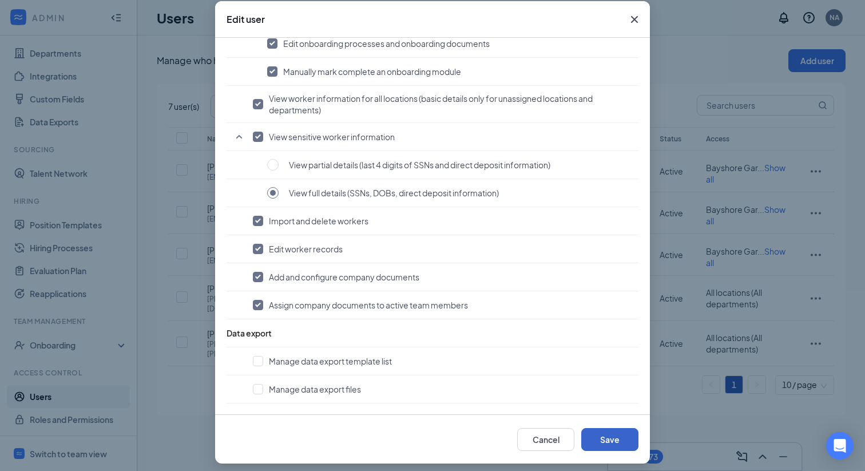
click at [598, 445] on button "Save" at bounding box center [609, 439] width 57 height 23
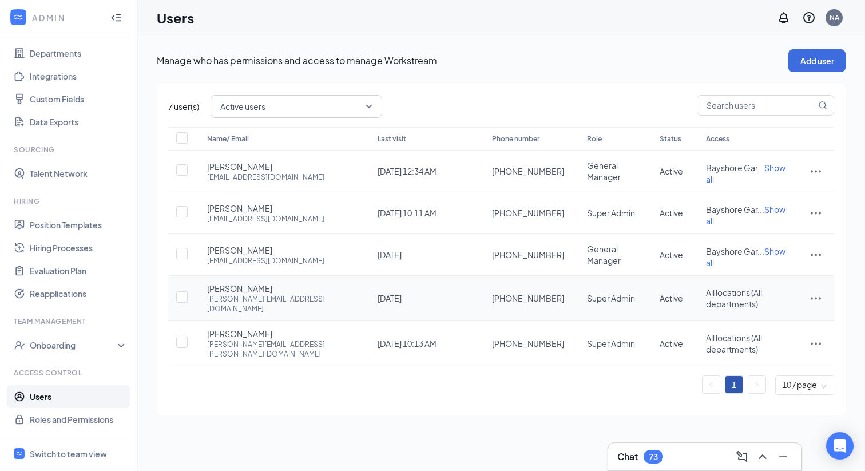
click at [820, 291] on icon "ActionsIcon" at bounding box center [816, 298] width 14 height 14
click at [783, 304] on span "Edit user" at bounding box center [777, 305] width 71 height 13
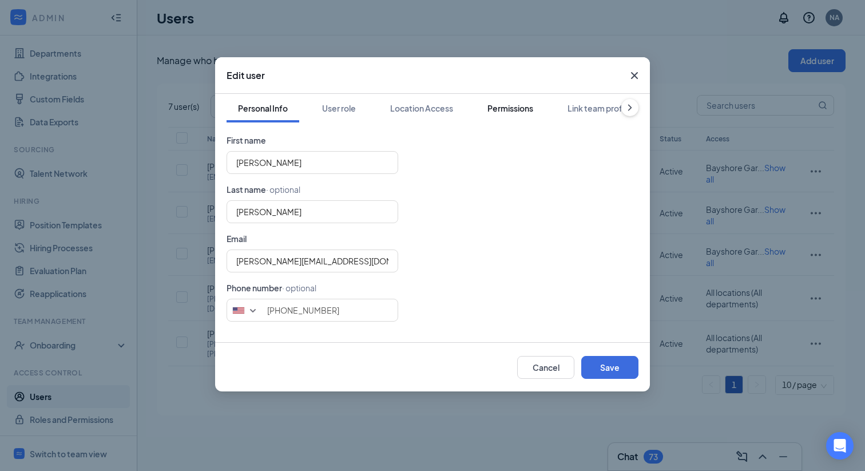
click at [531, 113] on div "Permissions" at bounding box center [510, 107] width 46 height 11
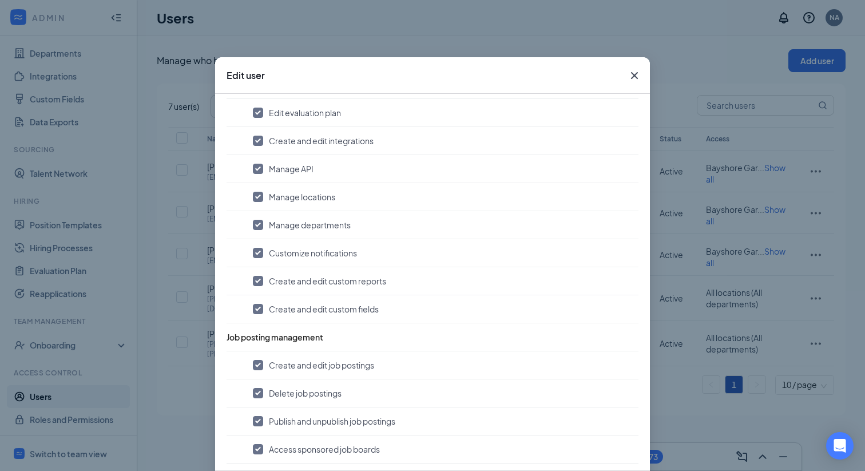
scroll to position [0, 0]
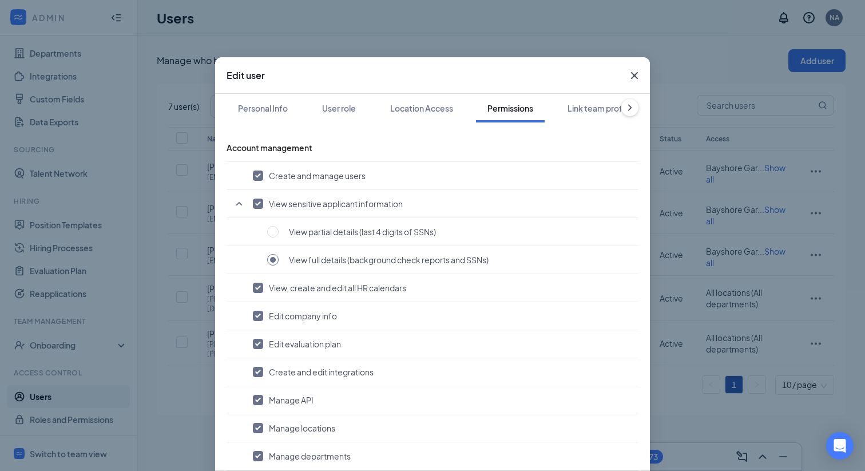
click at [636, 76] on icon "Cross" at bounding box center [635, 76] width 14 height 14
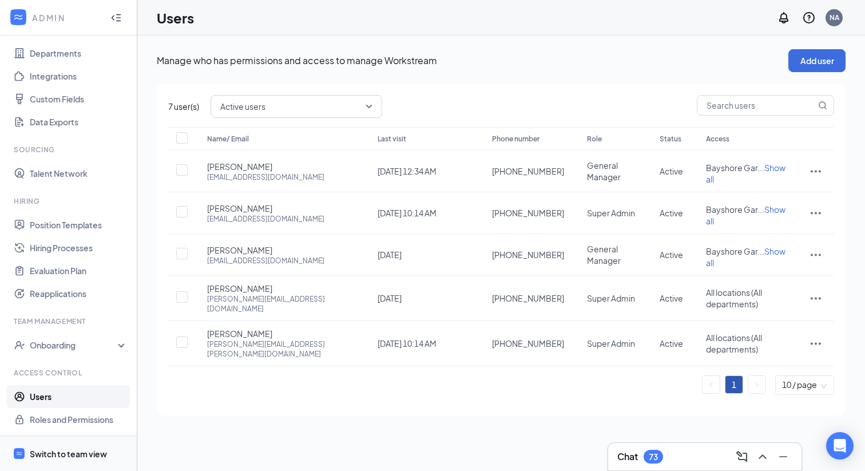
click at [70, 454] on div "Switch to team view" at bounding box center [68, 453] width 77 height 11
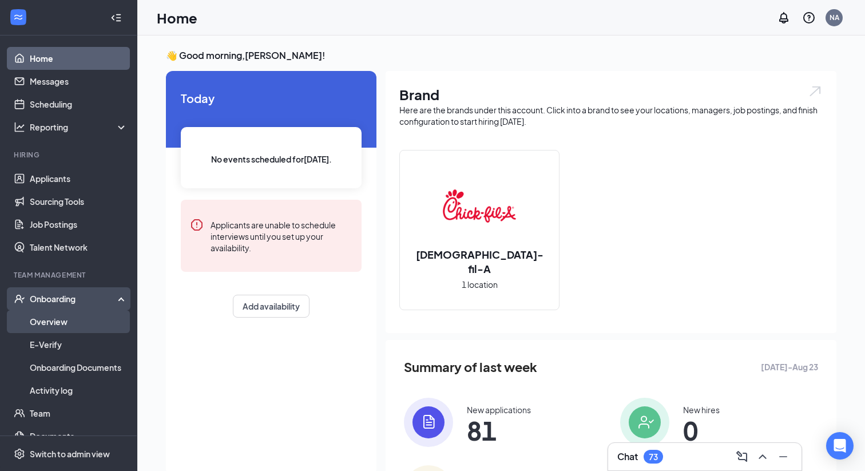
click at [62, 319] on link "Overview" at bounding box center [79, 321] width 98 height 23
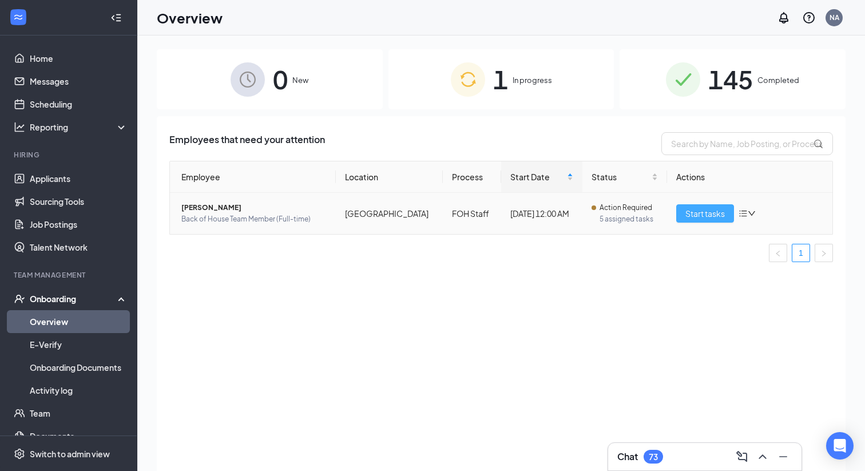
click at [716, 215] on span "Start tasks" at bounding box center [704, 213] width 39 height 13
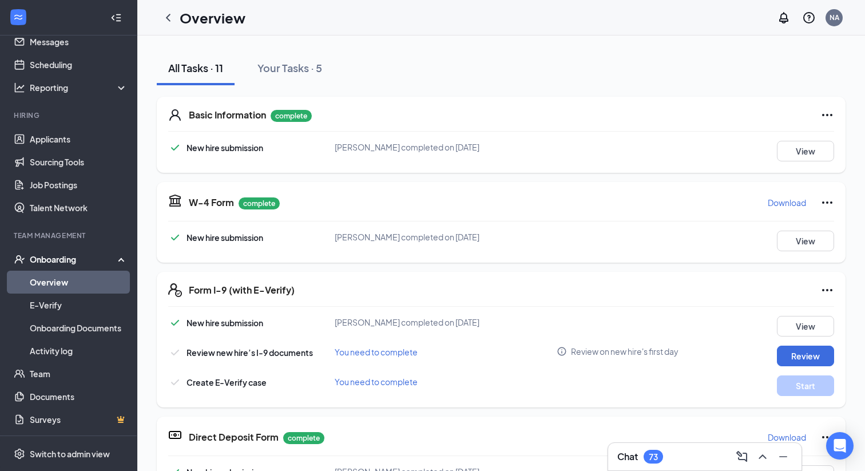
scroll to position [130, 0]
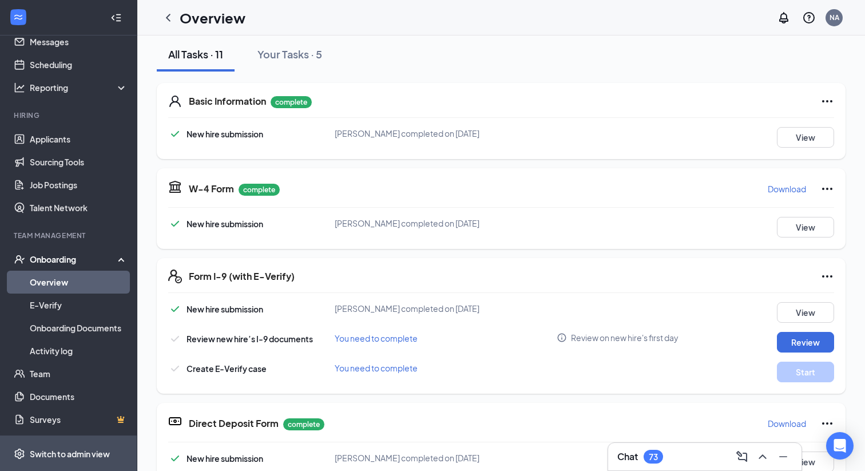
click at [58, 449] on div "Switch to admin view" at bounding box center [70, 453] width 80 height 11
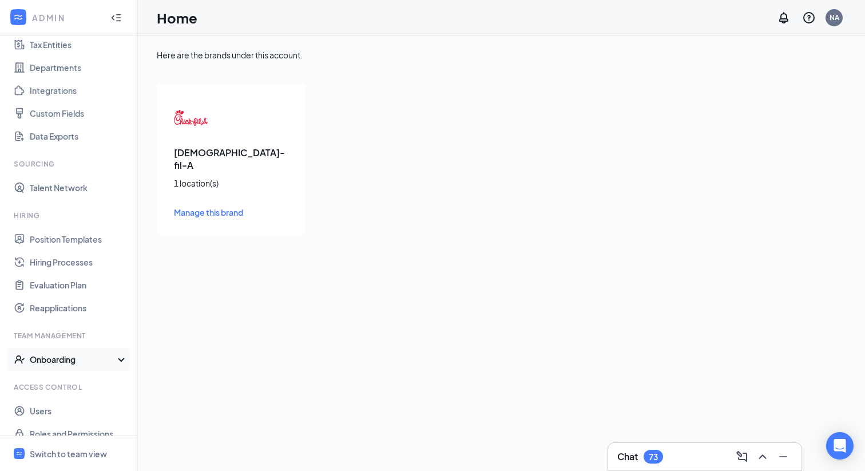
scroll to position [102, 0]
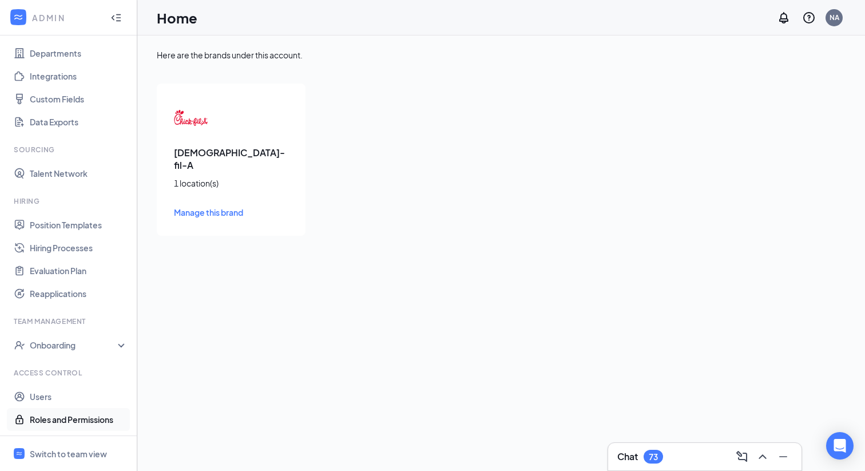
click at [73, 422] on link "Roles and Permissions" at bounding box center [79, 419] width 98 height 23
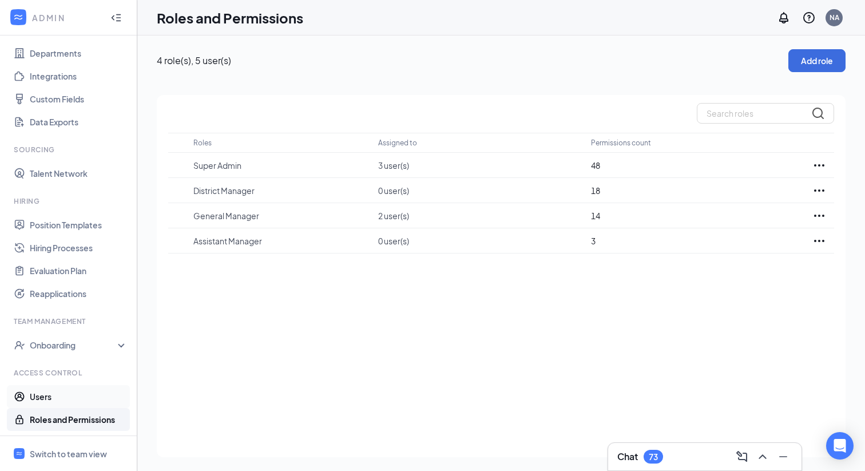
click at [57, 398] on link "Users" at bounding box center [79, 396] width 98 height 23
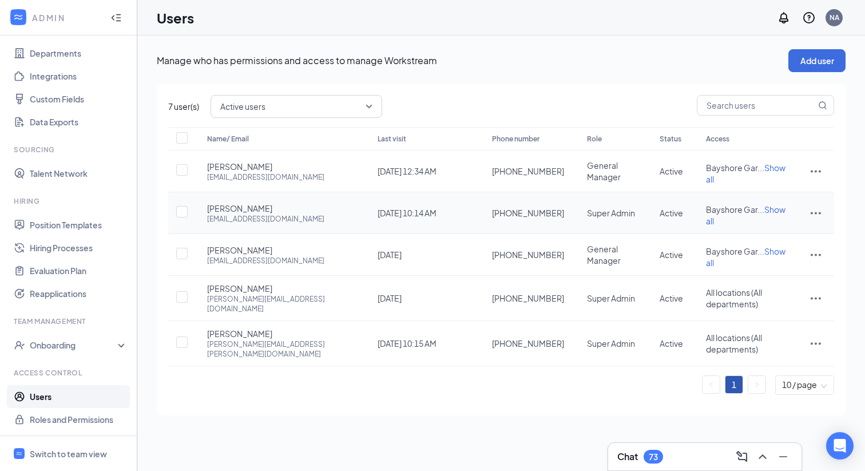
click at [819, 212] on icon "ActionsIcon" at bounding box center [816, 213] width 10 height 2
click at [761, 223] on li "Edit user" at bounding box center [777, 230] width 89 height 26
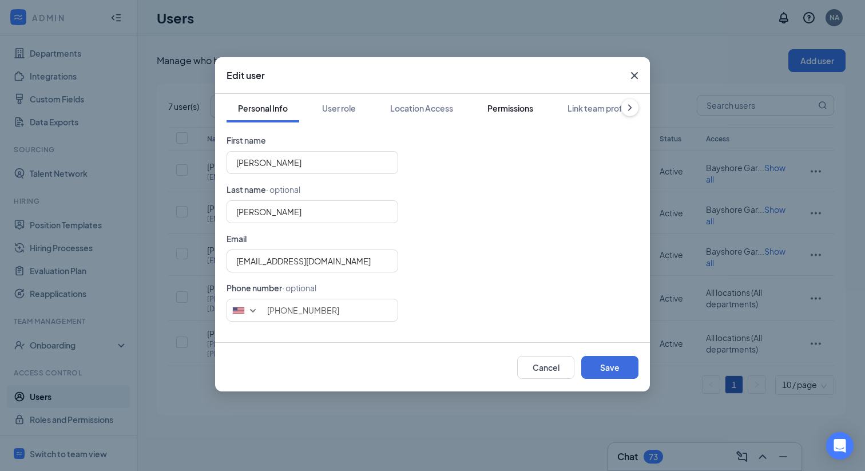
click at [524, 105] on div "Permissions" at bounding box center [510, 107] width 46 height 11
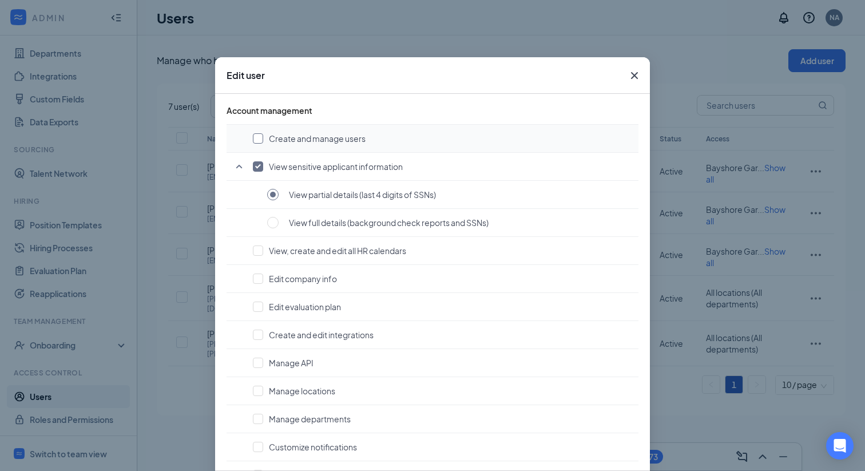
scroll to position [39, 0]
click at [257, 136] on input "checkbox" at bounding box center [258, 136] width 10 height 10
checkbox input "true"
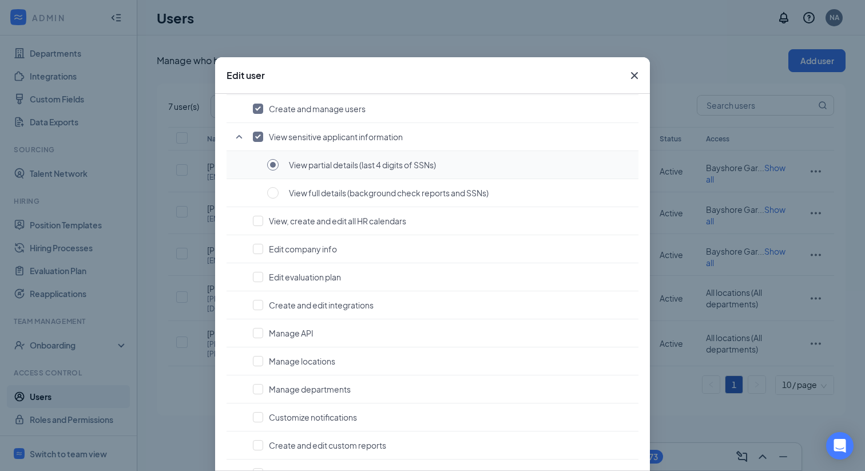
scroll to position [74, 0]
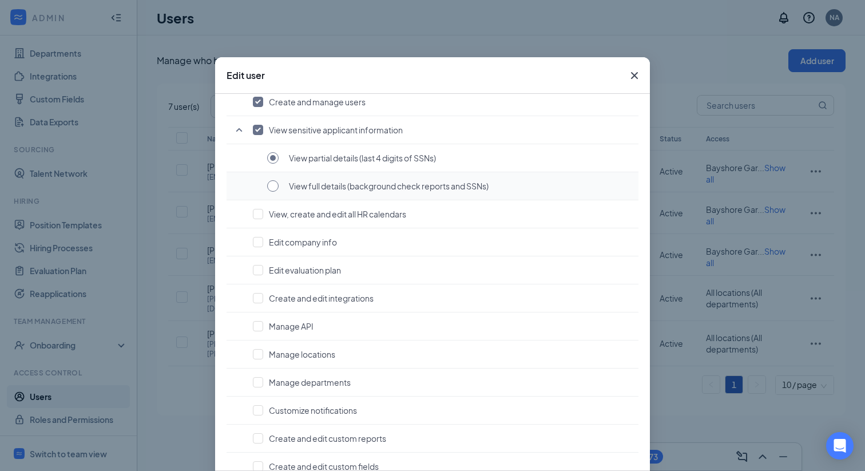
click at [272, 185] on input "radio" at bounding box center [272, 185] width 11 height 11
radio input "true"
radio input "false"
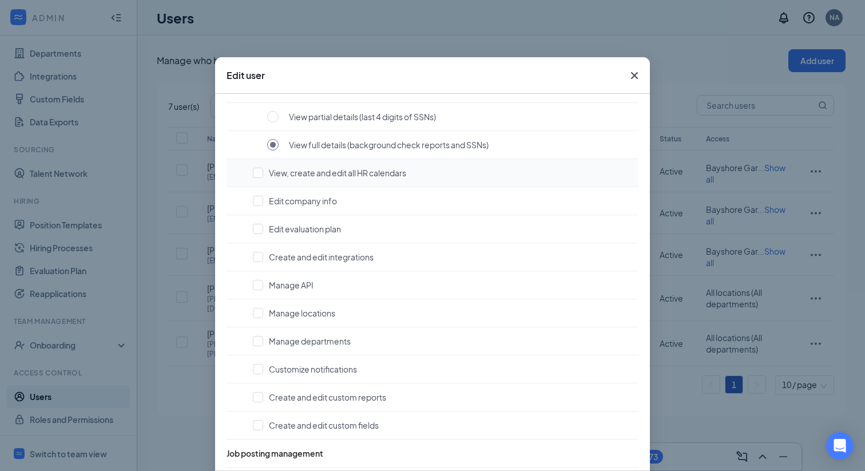
scroll to position [118, 0]
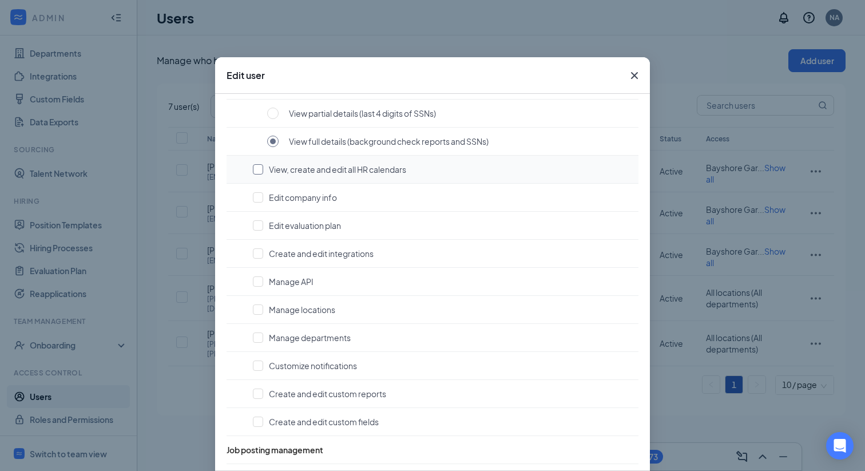
click at [253, 172] on input "checkbox" at bounding box center [258, 169] width 10 height 10
checkbox input "true"
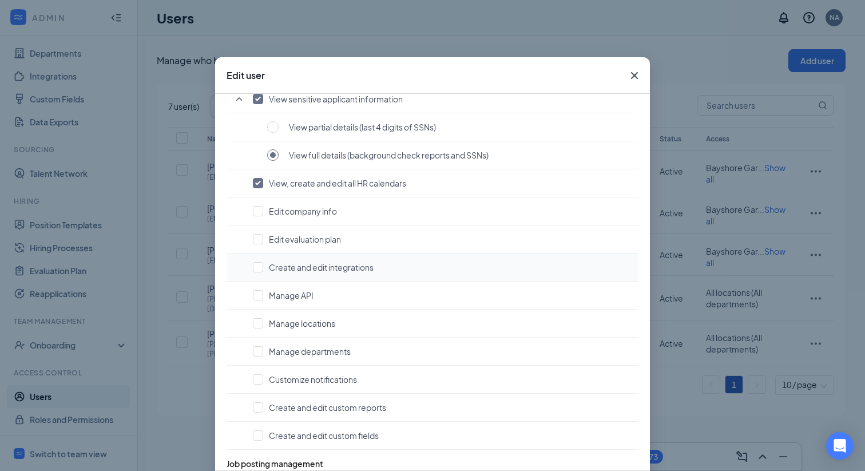
scroll to position [153, 0]
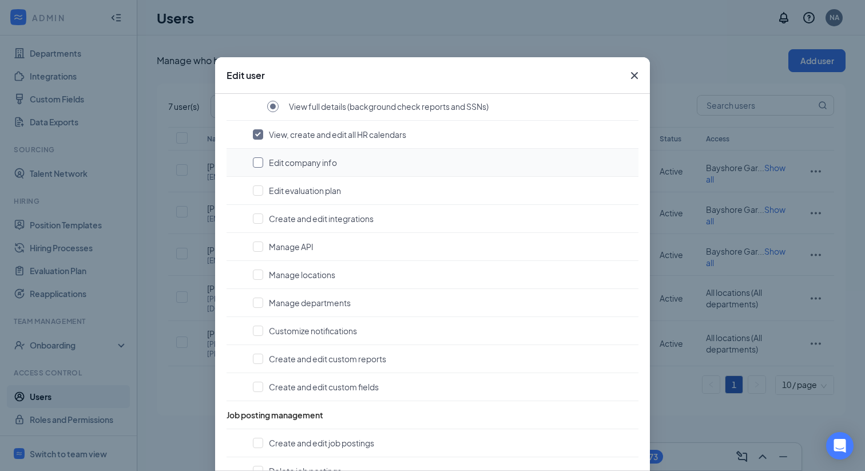
click at [257, 164] on input "checkbox" at bounding box center [258, 162] width 10 height 10
checkbox input "true"
click at [259, 192] on input "checkbox" at bounding box center [258, 190] width 10 height 10
checkbox input "true"
click at [259, 219] on input "checkbox" at bounding box center [258, 218] width 10 height 10
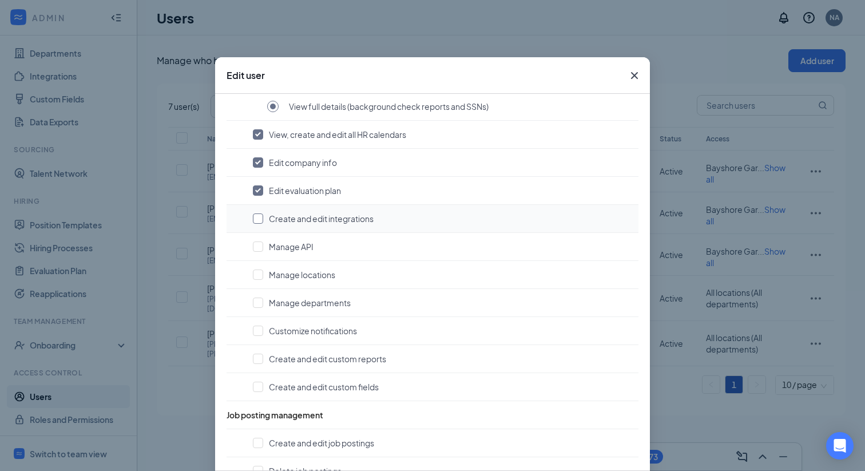
checkbox input "true"
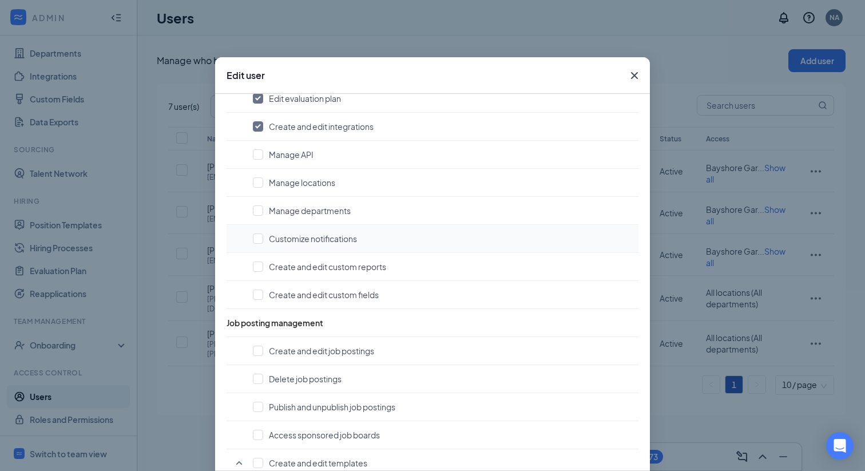
scroll to position [129, 0]
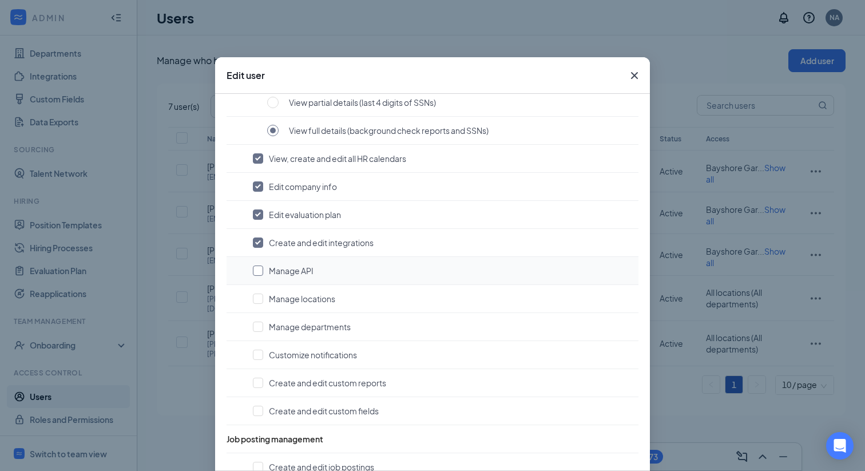
click at [256, 272] on input "checkbox" at bounding box center [258, 270] width 10 height 10
checkbox input "true"
click at [257, 296] on input "checkbox" at bounding box center [258, 298] width 10 height 10
checkbox input "true"
click at [260, 324] on input "checkbox" at bounding box center [258, 327] width 10 height 10
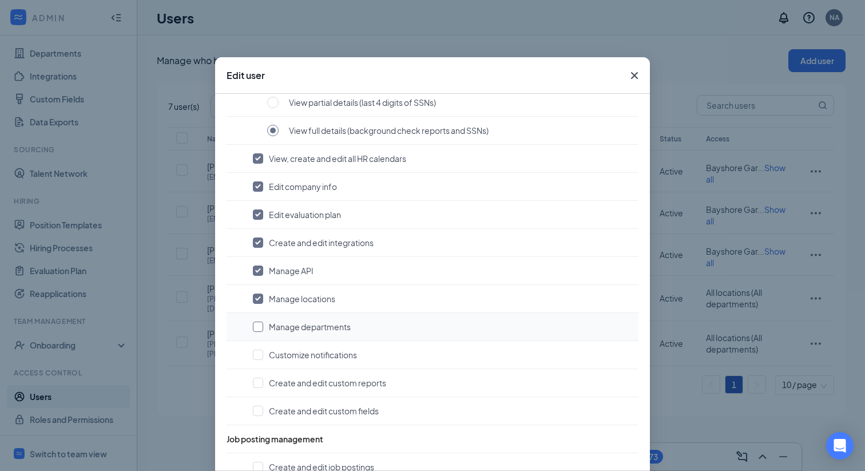
checkbox input "true"
click at [257, 356] on input "checkbox" at bounding box center [258, 355] width 10 height 10
checkbox input "true"
click at [257, 380] on input "checkbox" at bounding box center [258, 383] width 10 height 10
checkbox input "true"
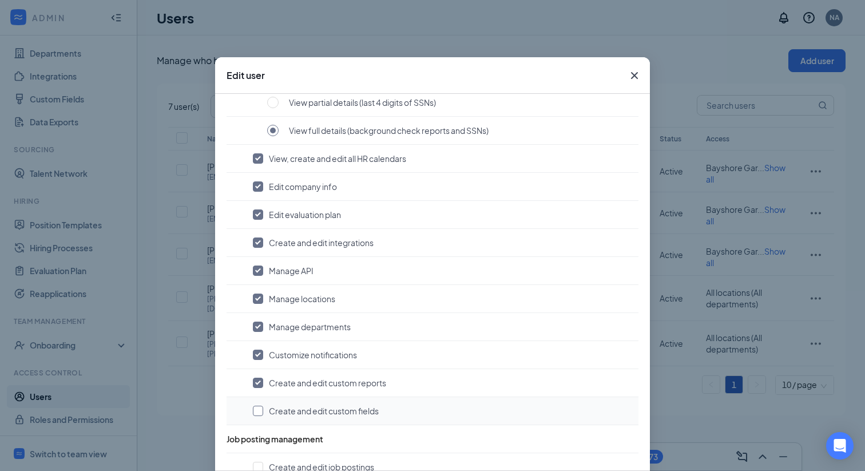
click at [257, 407] on input "checkbox" at bounding box center [258, 411] width 10 height 10
checkbox input "true"
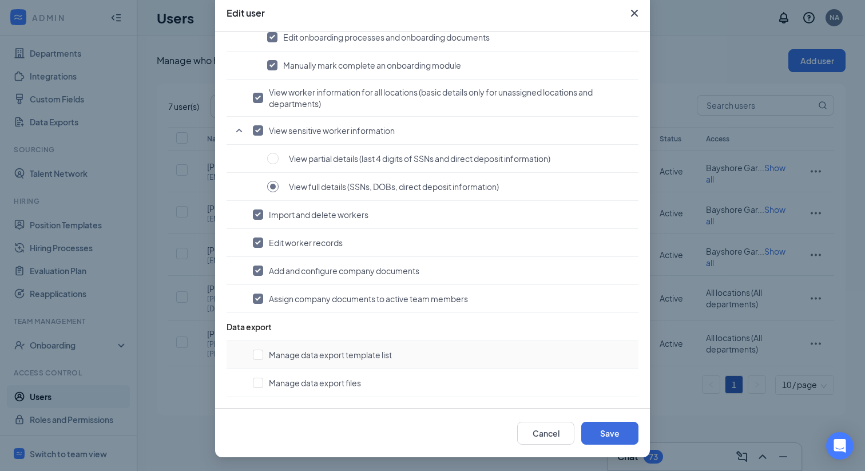
scroll to position [0, 0]
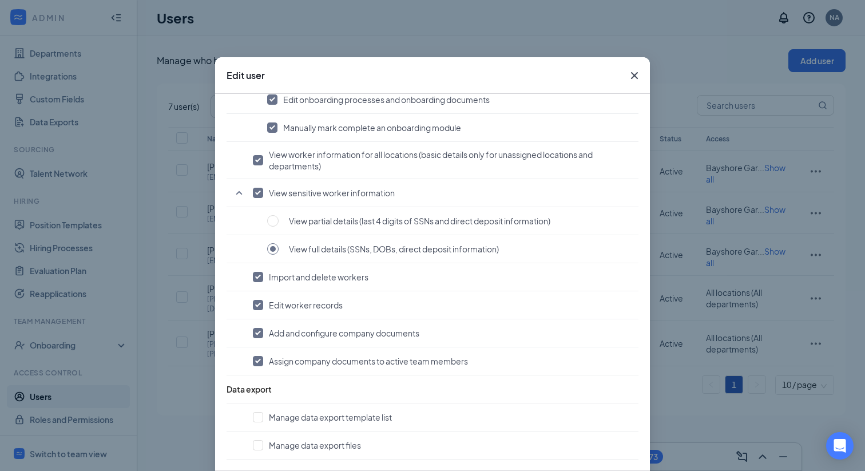
click at [631, 77] on icon "Cross" at bounding box center [635, 76] width 14 height 14
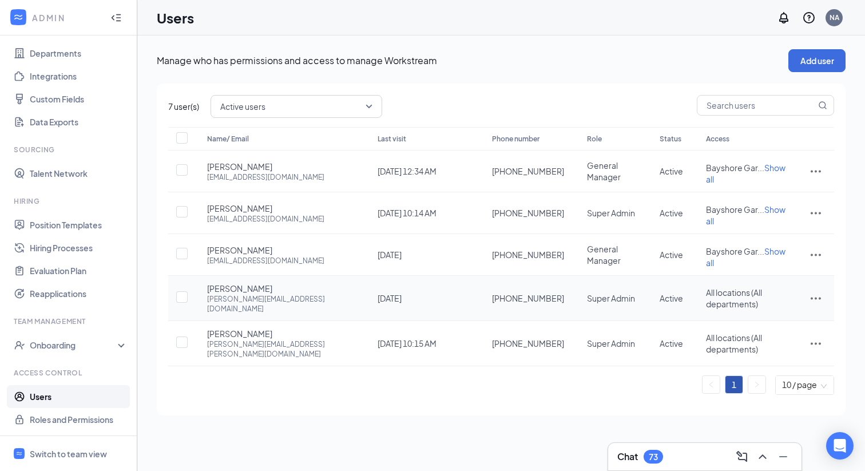
click at [815, 291] on icon "ActionsIcon" at bounding box center [816, 298] width 14 height 14
click at [756, 303] on span "Edit user" at bounding box center [758, 305] width 33 height 10
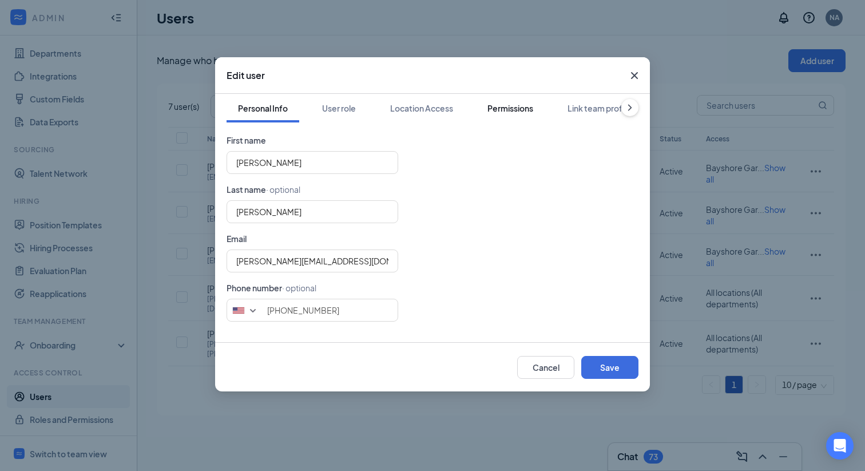
click at [506, 113] on div "Permissions" at bounding box center [510, 107] width 46 height 11
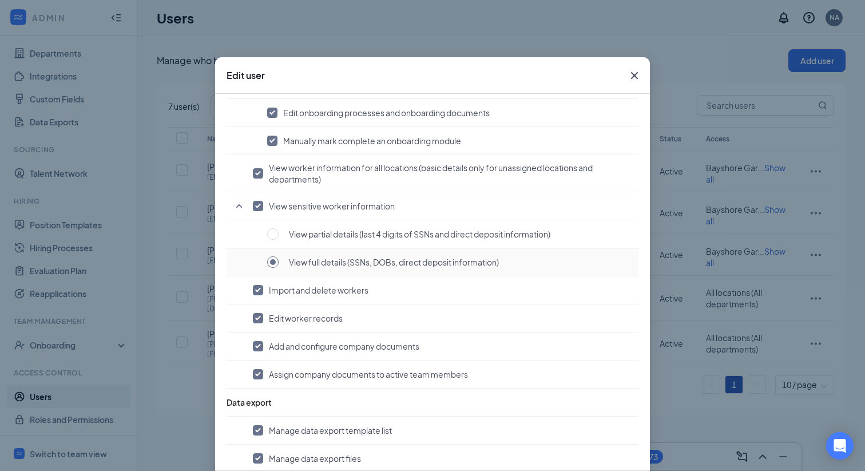
scroll to position [876, 0]
click at [636, 73] on icon "Cross" at bounding box center [634, 75] width 7 height 7
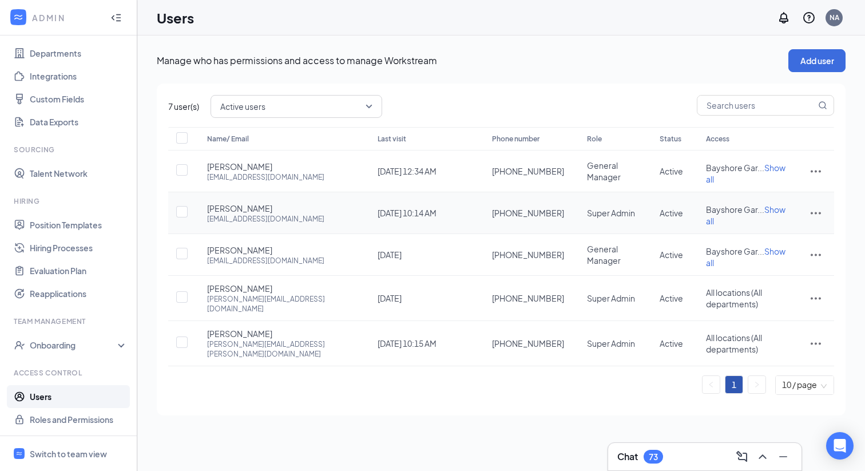
click at [816, 206] on icon "ActionsIcon" at bounding box center [816, 213] width 14 height 14
click at [764, 227] on span "Edit user" at bounding box center [758, 230] width 33 height 10
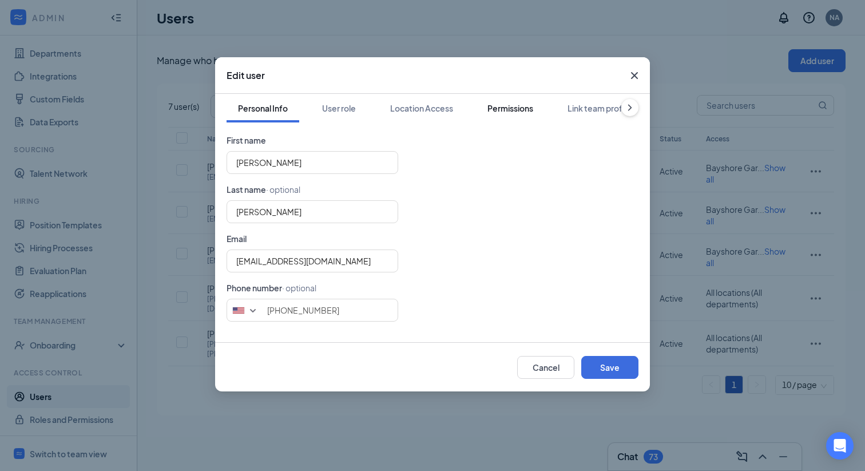
click at [513, 114] on button "Permissions" at bounding box center [510, 108] width 69 height 29
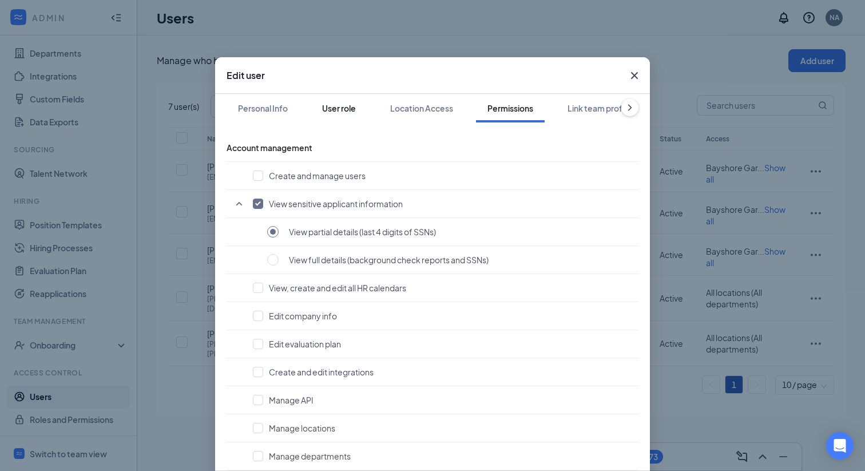
click at [347, 105] on div "User role" at bounding box center [339, 107] width 34 height 11
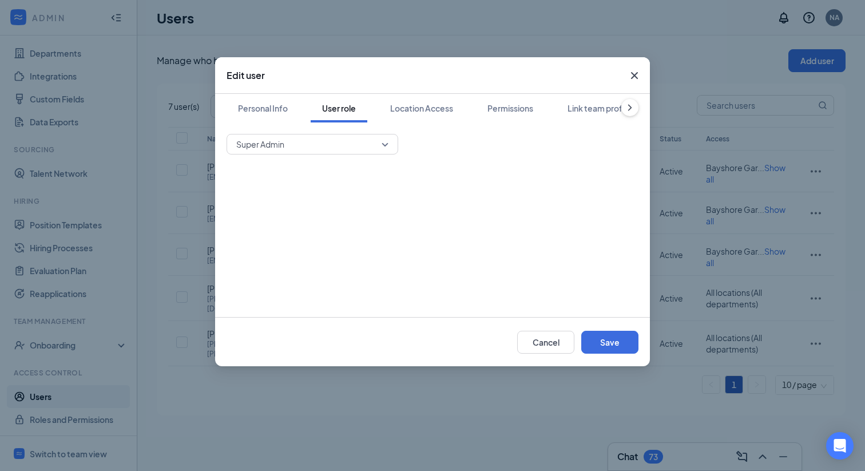
click at [322, 137] on span "Super Admin" at bounding box center [307, 144] width 142 height 17
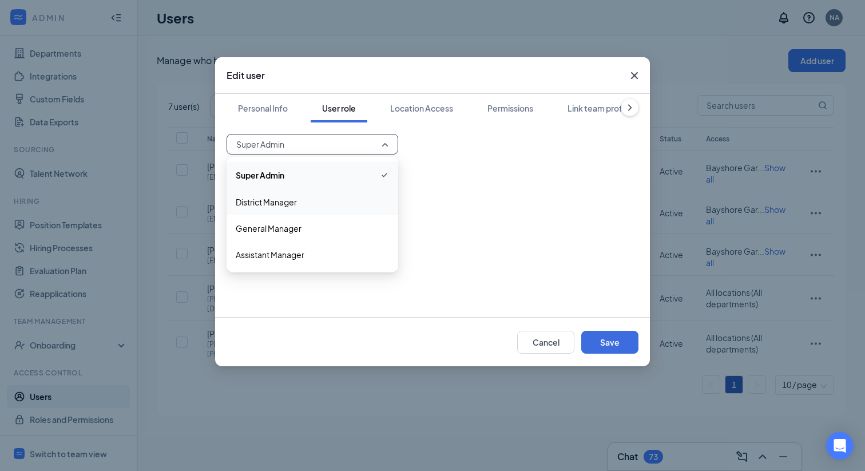
click at [299, 205] on span "District Manager" at bounding box center [312, 202] width 153 height 13
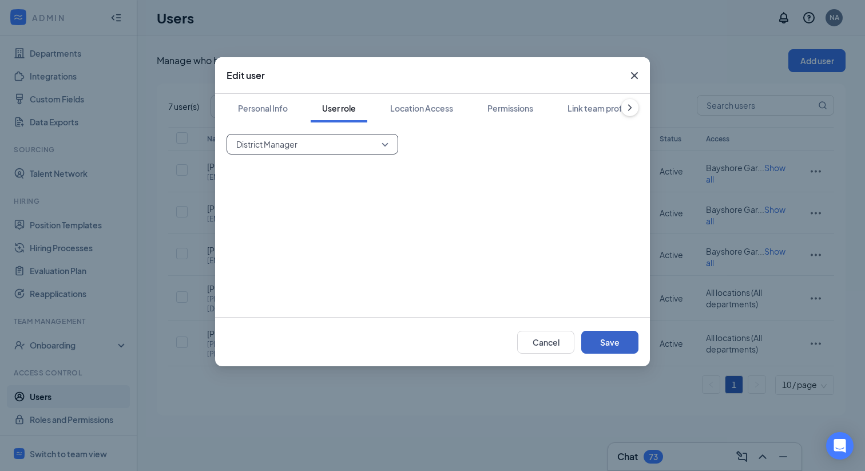
click at [613, 340] on button "Save" at bounding box center [609, 342] width 57 height 23
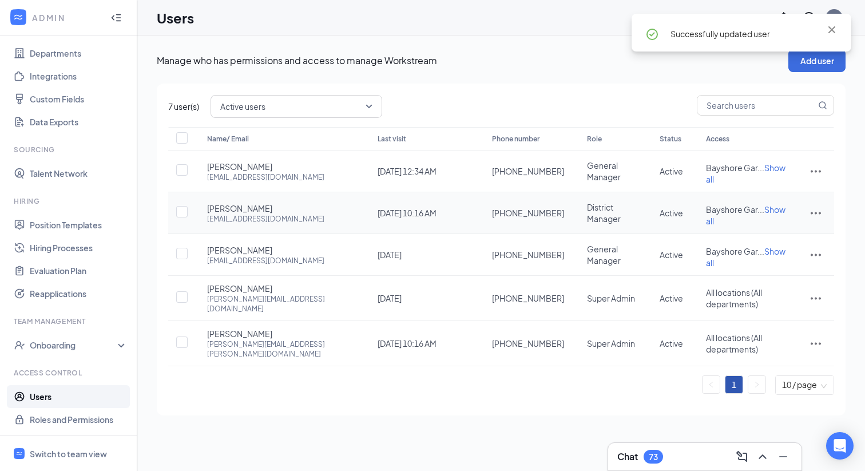
click at [816, 212] on icon "ActionsIcon" at bounding box center [816, 213] width 10 height 2
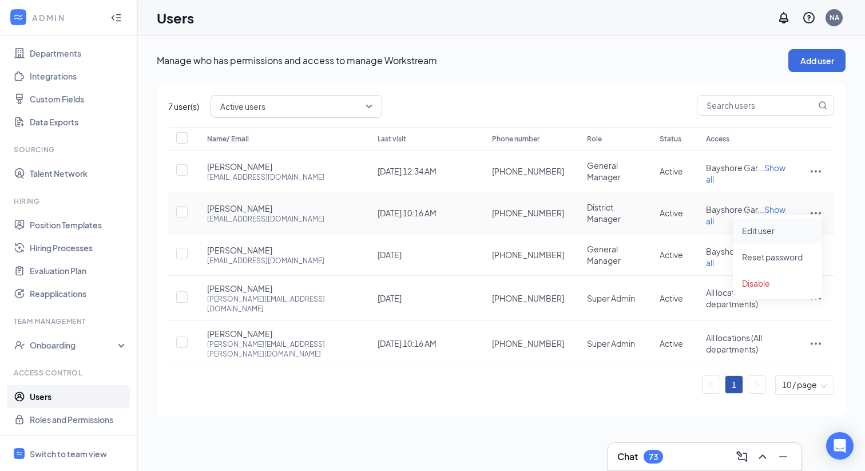
click at [763, 237] on li "Edit user" at bounding box center [777, 230] width 89 height 26
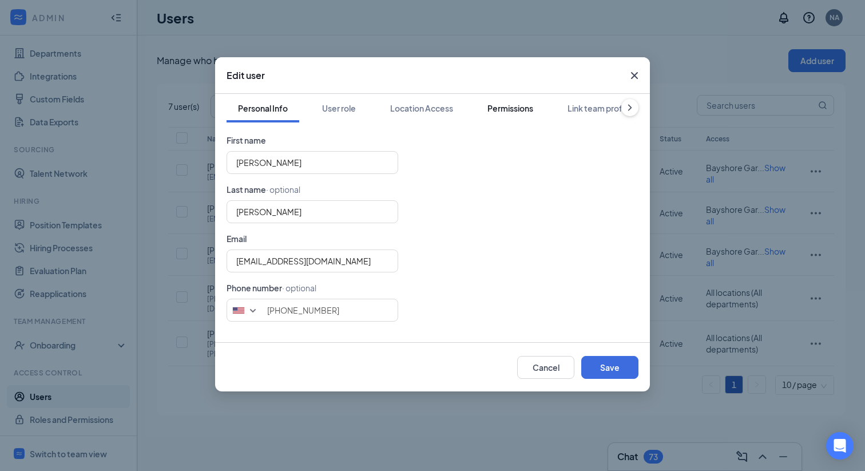
click at [519, 112] on div "Permissions" at bounding box center [510, 107] width 46 height 11
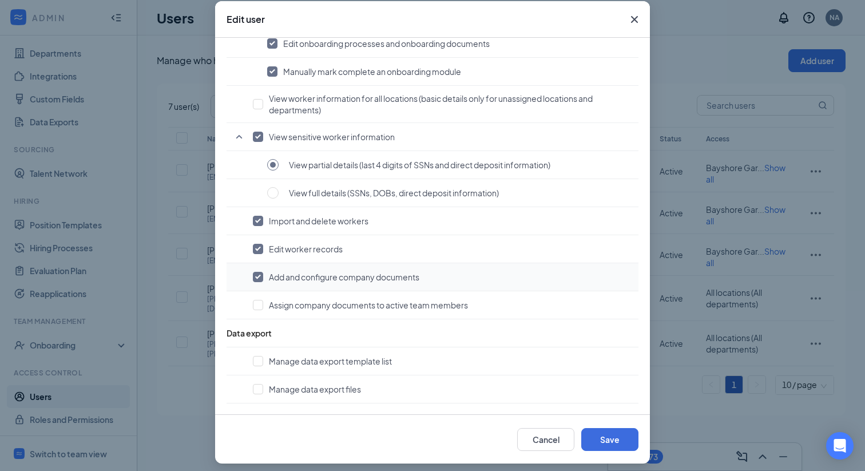
scroll to position [62, 0]
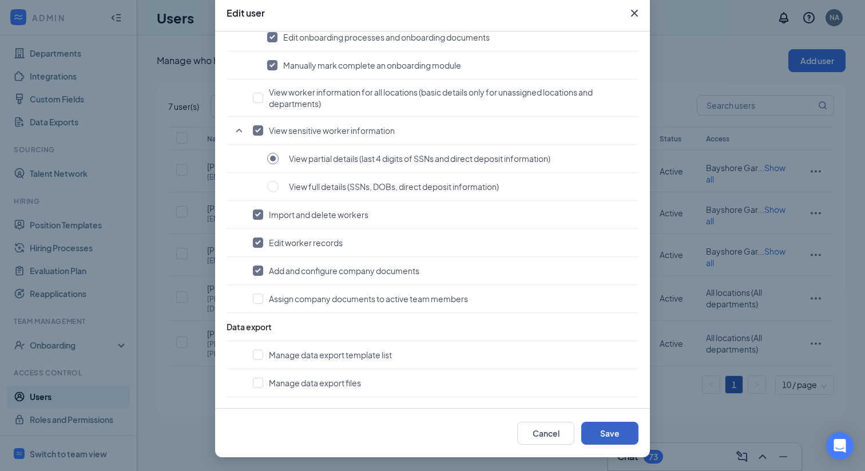
click at [606, 440] on button "Save" at bounding box center [609, 433] width 57 height 23
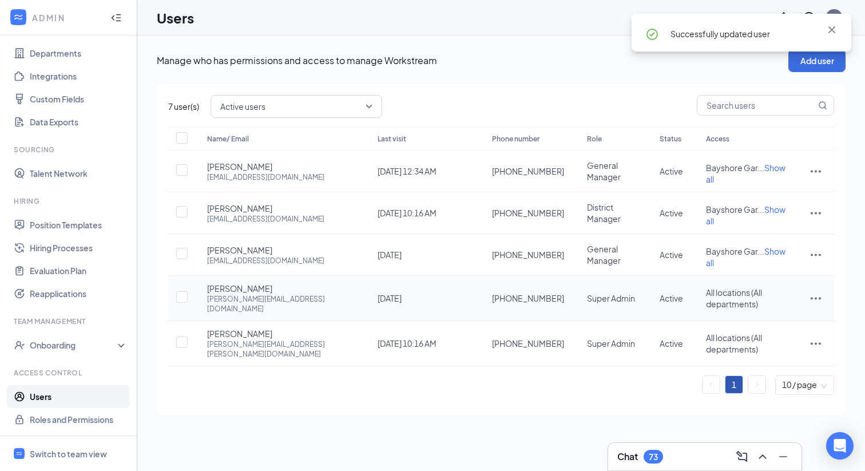
click at [816, 297] on icon "ActionsIcon" at bounding box center [816, 298] width 10 height 2
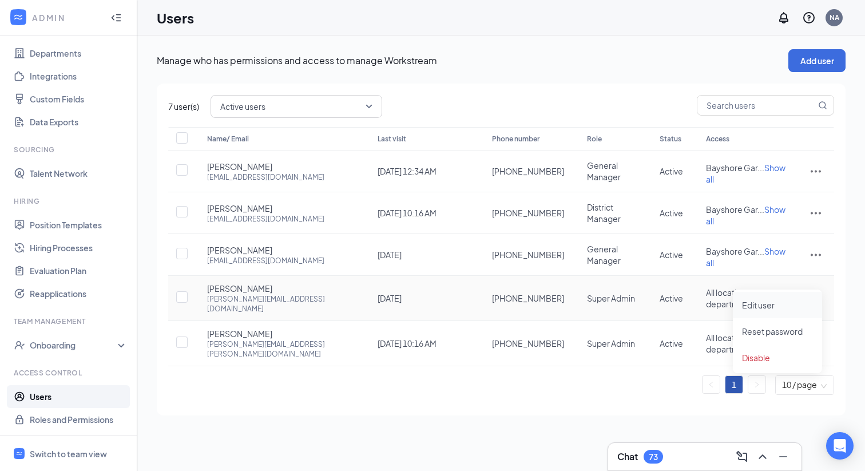
click at [772, 303] on span "Edit user" at bounding box center [758, 305] width 33 height 10
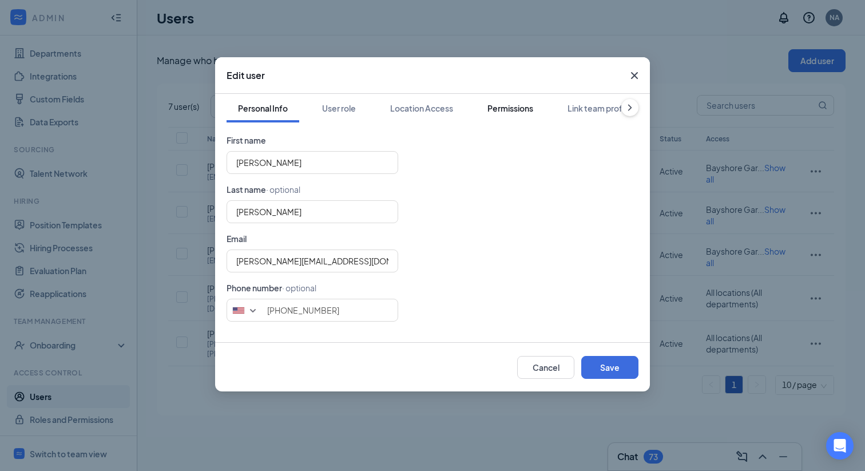
click at [515, 106] on div "Permissions" at bounding box center [510, 107] width 46 height 11
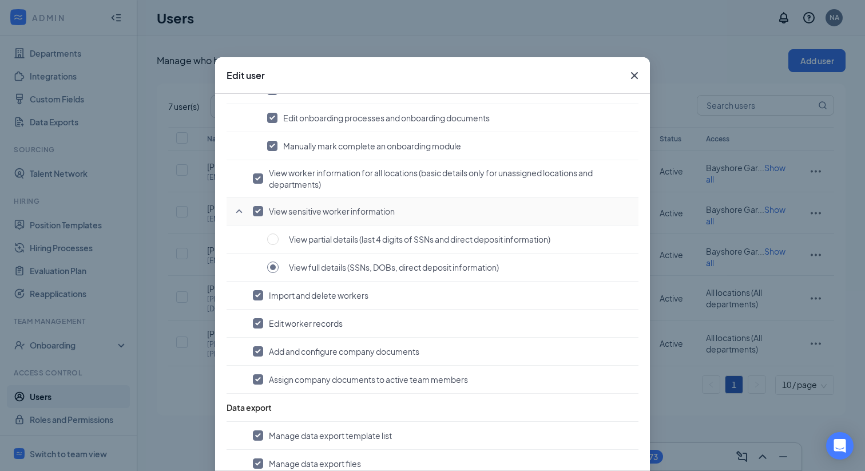
scroll to position [889, 0]
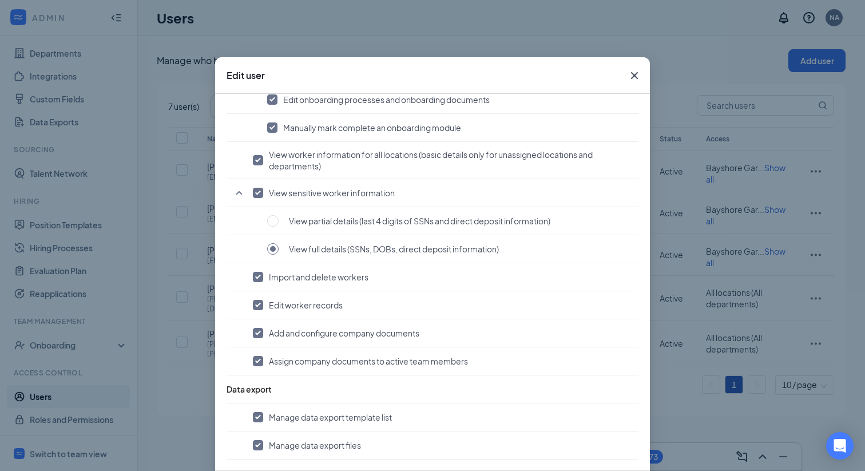
click at [636, 76] on icon "Cross" at bounding box center [635, 76] width 14 height 14
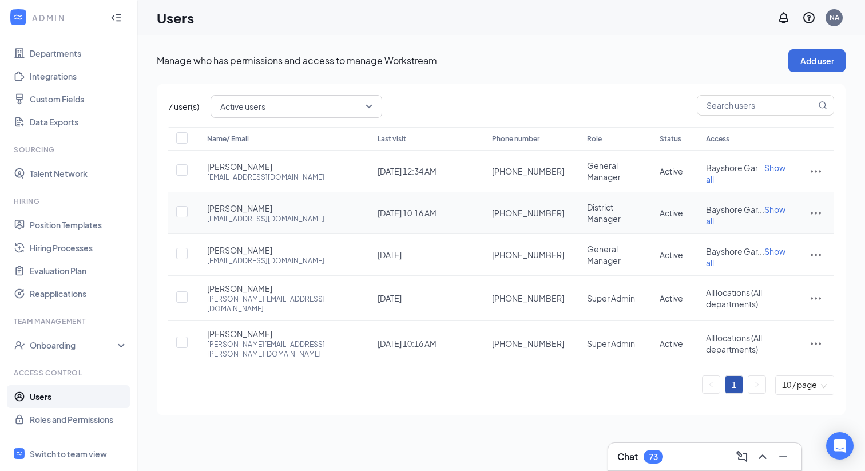
click at [822, 207] on icon "ActionsIcon" at bounding box center [816, 213] width 14 height 14
click at [765, 235] on span "Edit user" at bounding box center [758, 230] width 33 height 10
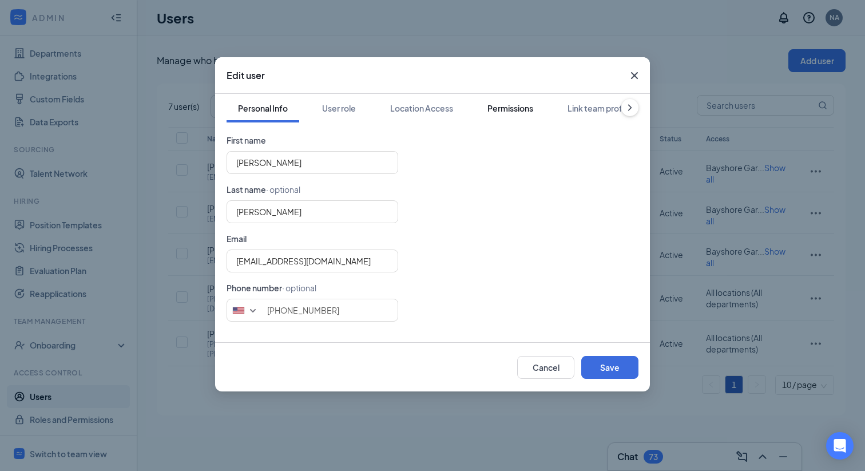
click at [507, 107] on div "Permissions" at bounding box center [510, 107] width 46 height 11
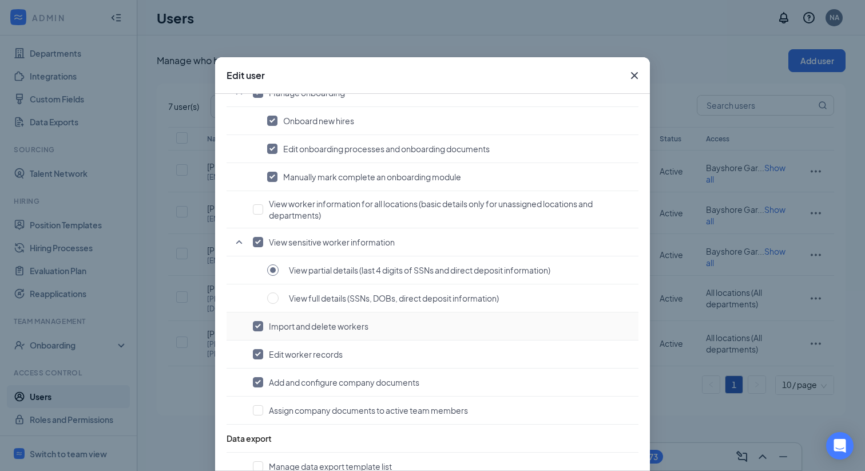
scroll to position [842, 0]
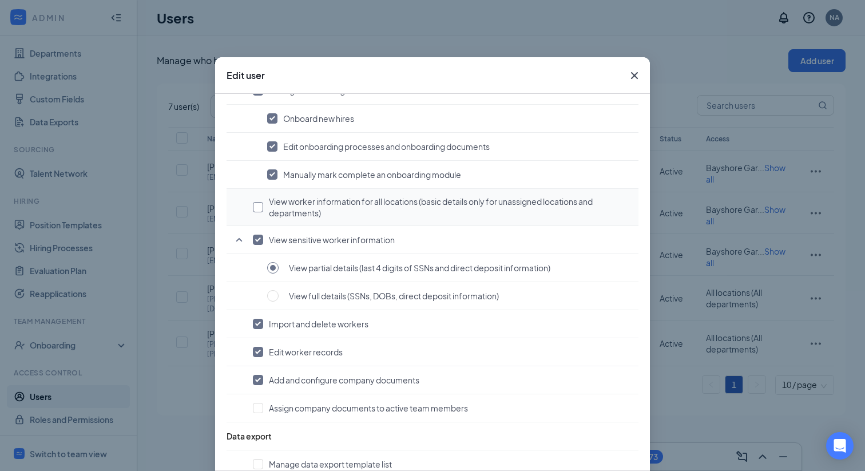
click at [260, 208] on input "checkbox" at bounding box center [258, 207] width 10 height 10
checkbox input "true"
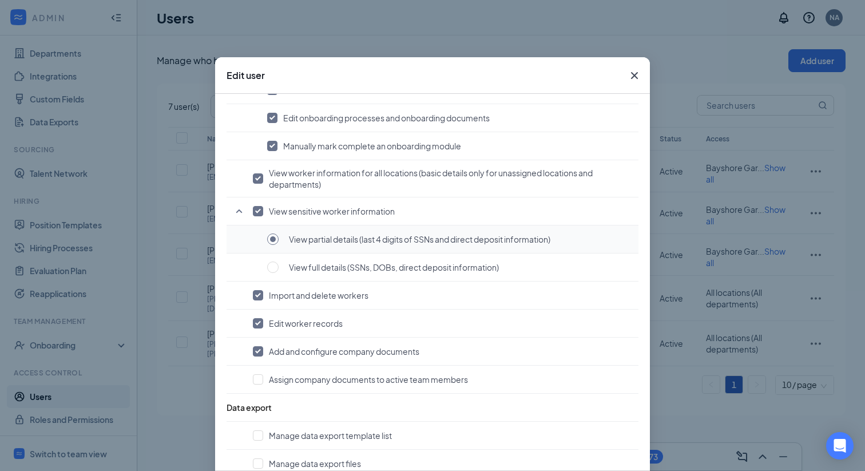
scroll to position [889, 0]
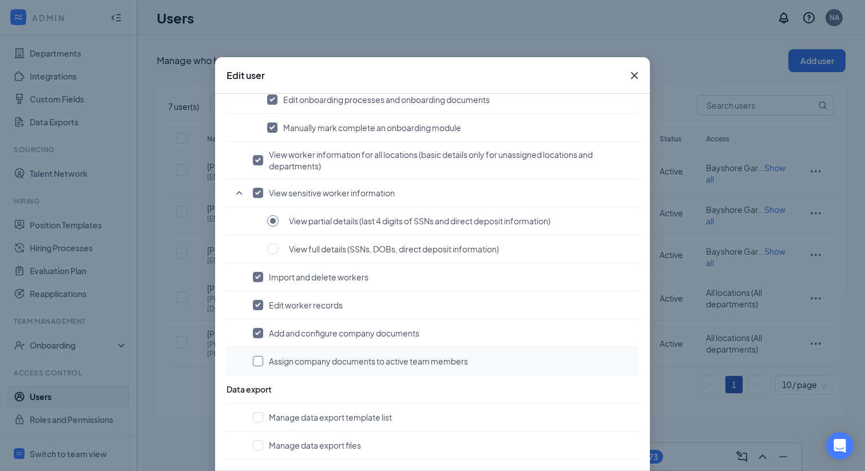
click at [260, 360] on input "checkbox" at bounding box center [258, 361] width 10 height 10
checkbox input "true"
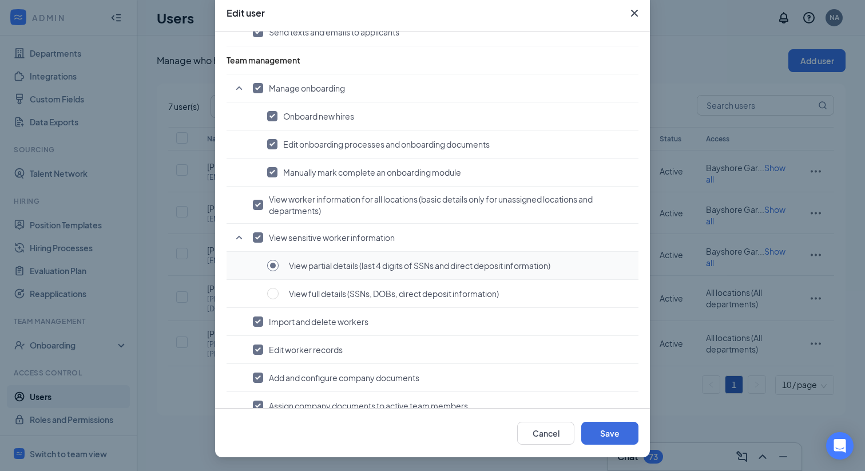
scroll to position [793, 0]
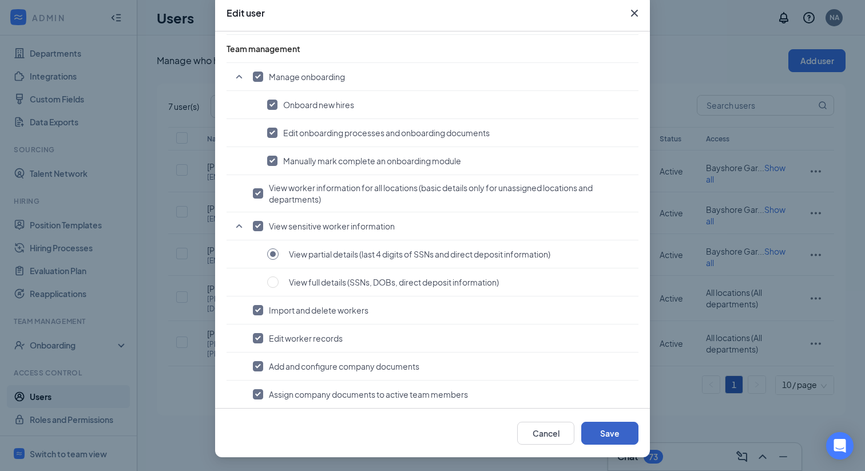
click at [614, 427] on button "Save" at bounding box center [609, 433] width 57 height 23
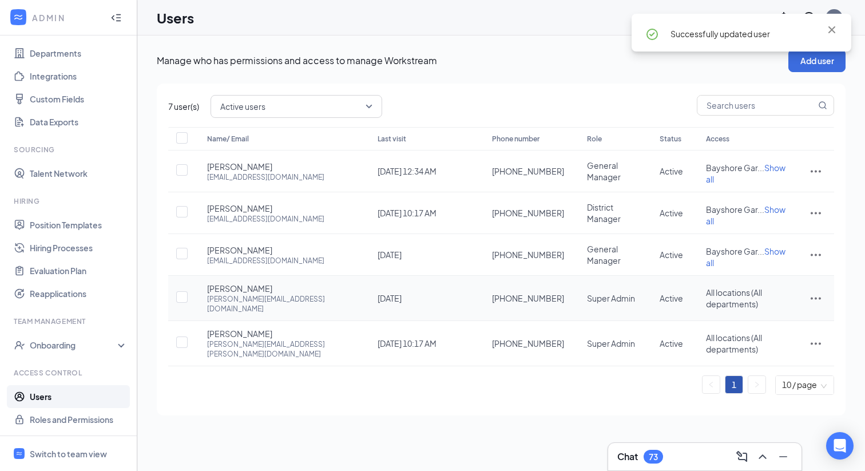
click at [813, 291] on icon "ActionsIcon" at bounding box center [816, 298] width 14 height 14
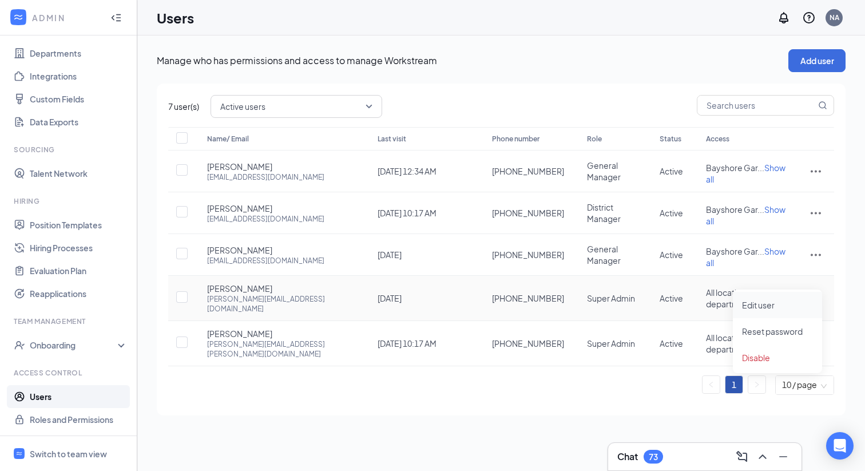
click at [765, 305] on span "Edit user" at bounding box center [758, 305] width 33 height 10
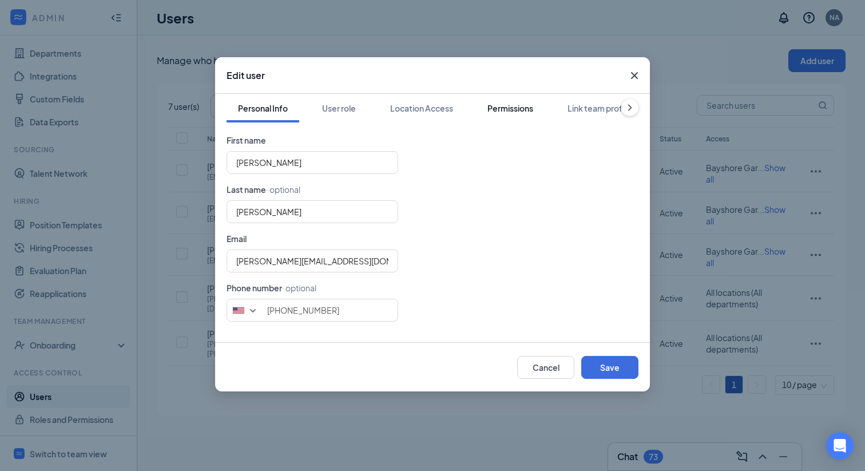
click at [512, 114] on button "Permissions" at bounding box center [510, 108] width 69 height 29
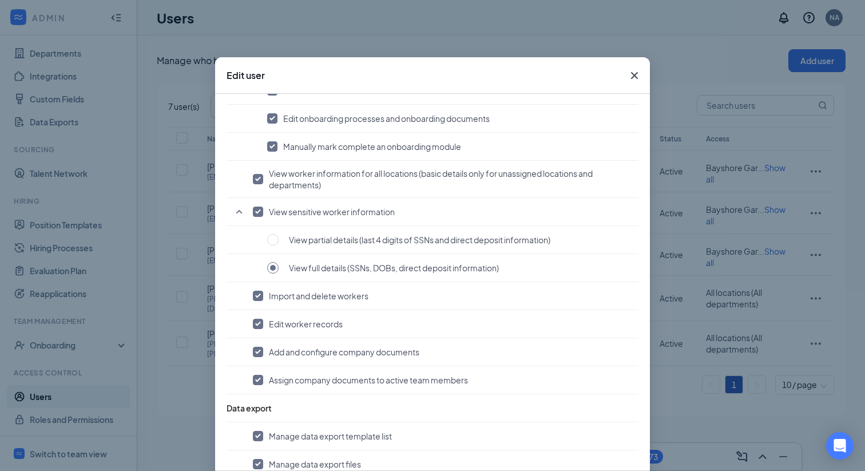
scroll to position [871, 0]
click at [633, 78] on icon "Cross" at bounding box center [635, 76] width 14 height 14
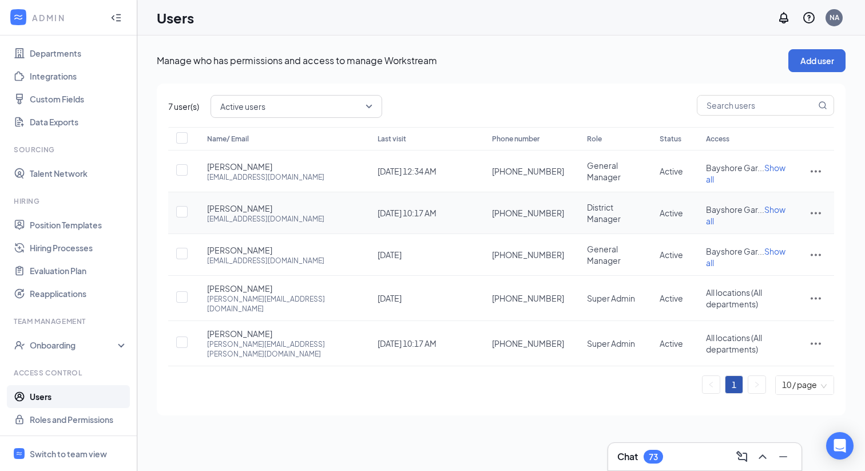
click at [821, 206] on icon "ActionsIcon" at bounding box center [816, 213] width 14 height 14
click at [749, 229] on span "Edit user" at bounding box center [758, 230] width 33 height 10
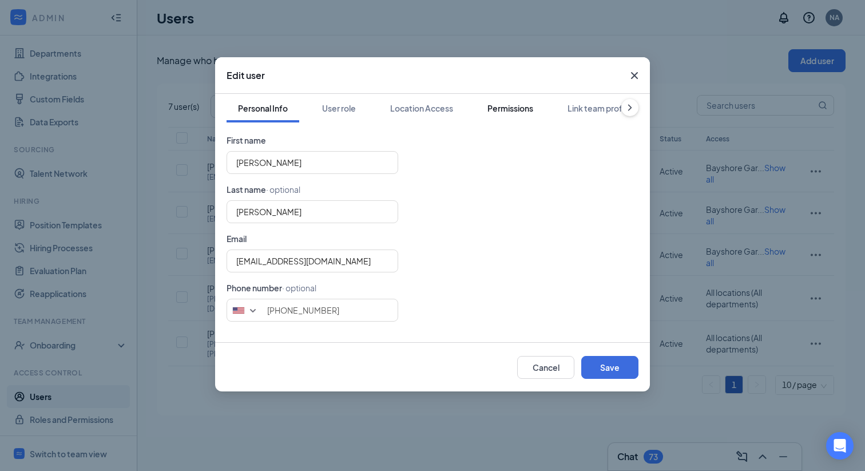
click at [518, 106] on div "Permissions" at bounding box center [510, 107] width 46 height 11
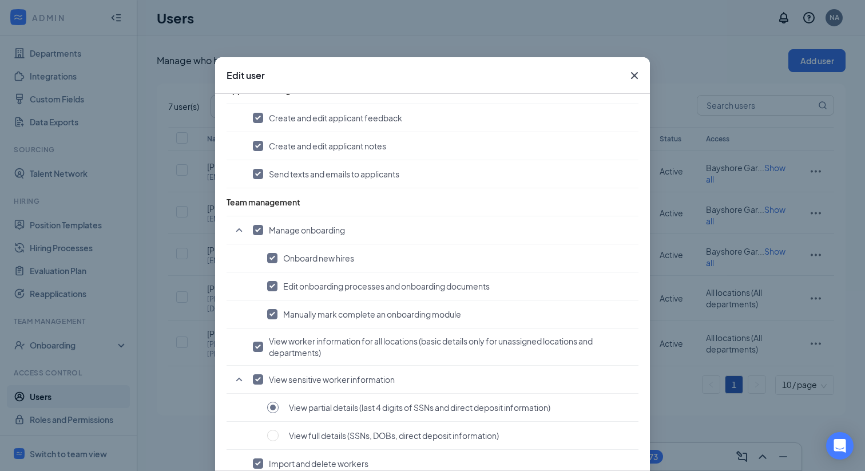
scroll to position [889, 0]
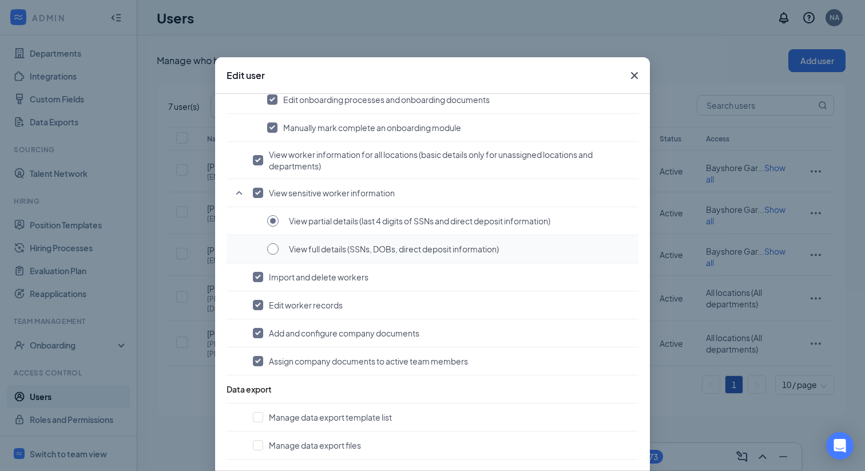
click at [276, 251] on input "radio" at bounding box center [272, 248] width 11 height 11
radio input "true"
radio input "false"
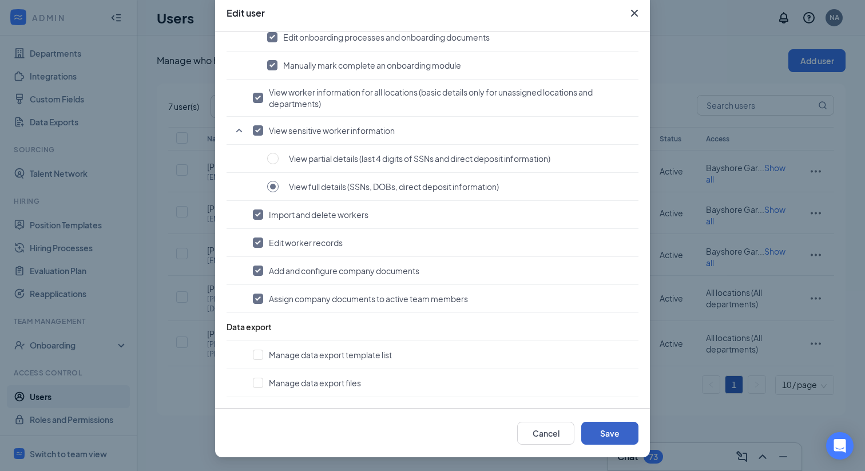
click at [597, 428] on button "Save" at bounding box center [609, 433] width 57 height 23
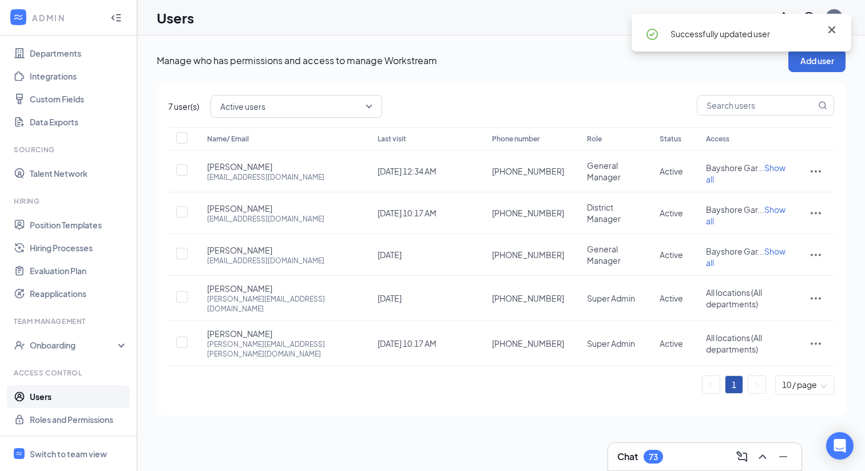
click at [832, 27] on icon "Cross" at bounding box center [832, 30] width 14 height 14
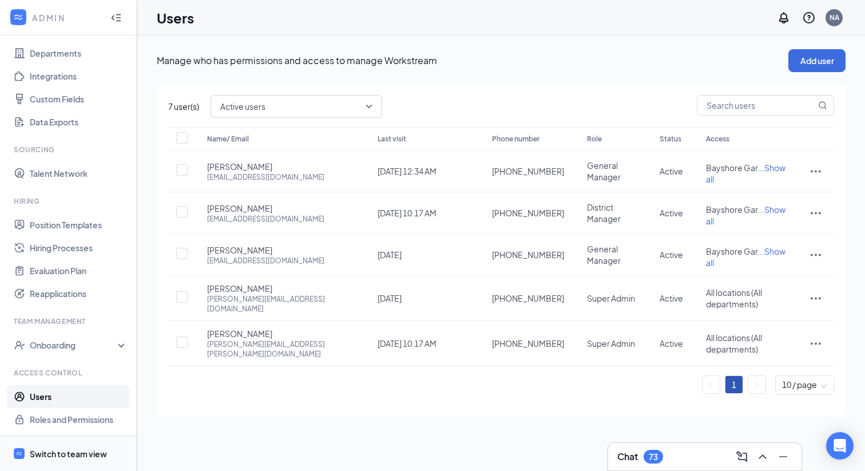
click at [92, 446] on span "Switch to team view" at bounding box center [79, 453] width 98 height 35
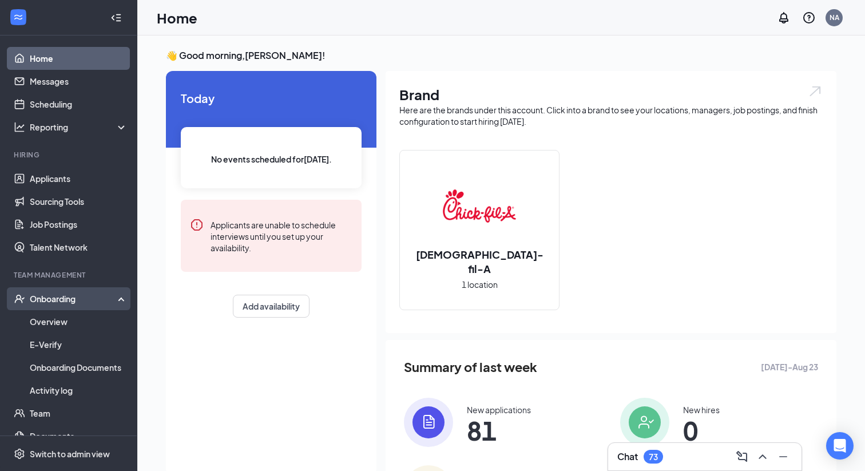
click at [49, 296] on div "Onboarding" at bounding box center [74, 298] width 88 height 11
click at [50, 293] on div "Onboarding" at bounding box center [74, 298] width 88 height 11
click at [49, 327] on link "Overview" at bounding box center [79, 321] width 98 height 23
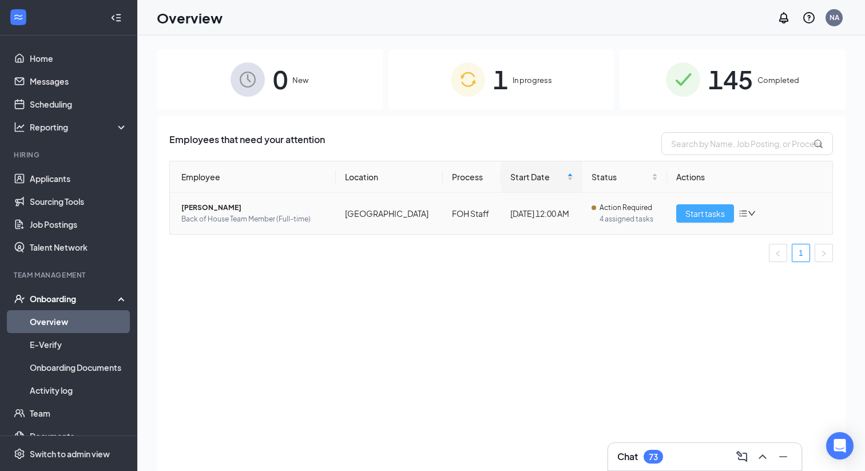
click at [725, 204] on button "Start tasks" at bounding box center [705, 213] width 58 height 18
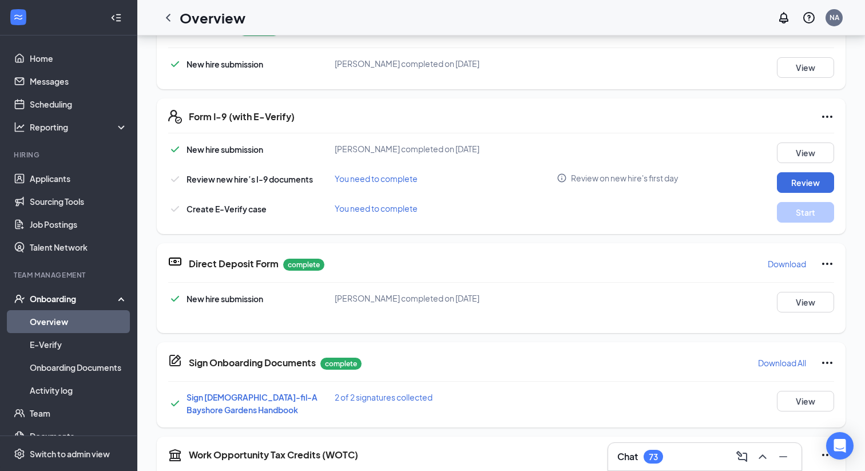
scroll to position [98, 0]
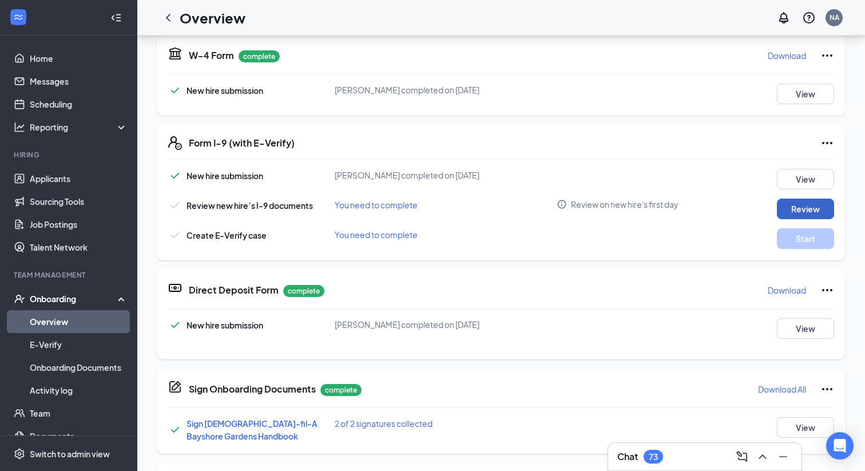
click at [805, 207] on button "Review" at bounding box center [805, 209] width 57 height 21
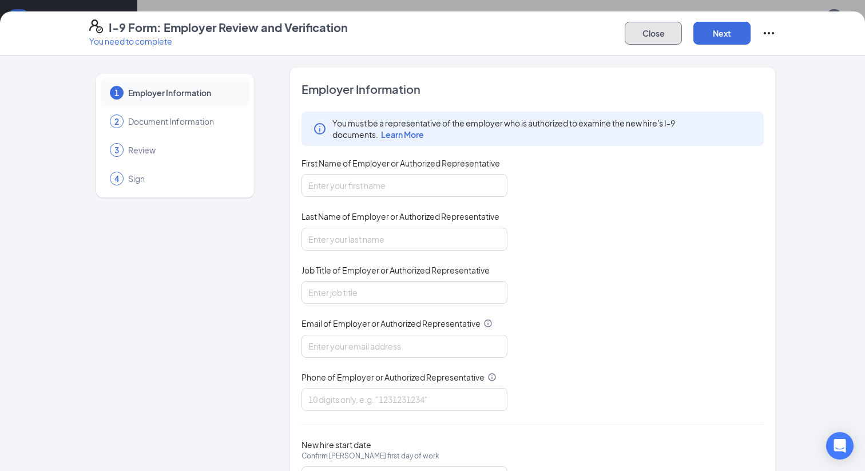
click at [654, 31] on button "Close" at bounding box center [653, 33] width 57 height 23
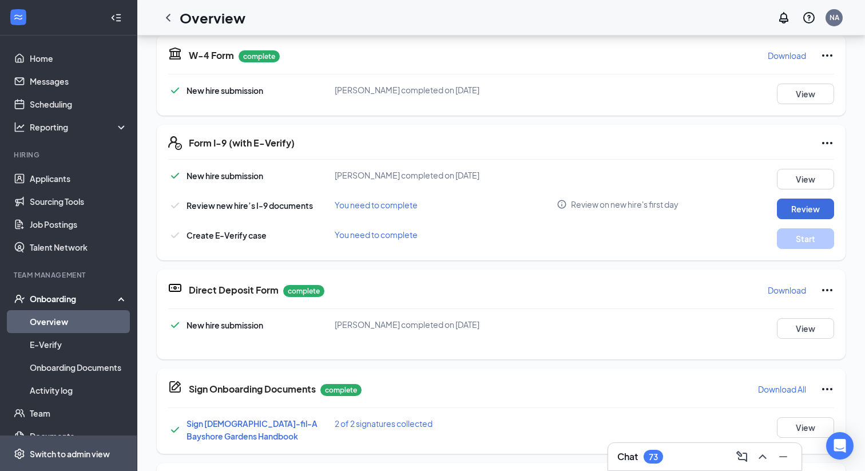
click at [61, 449] on div "Switch to admin view" at bounding box center [70, 453] width 80 height 11
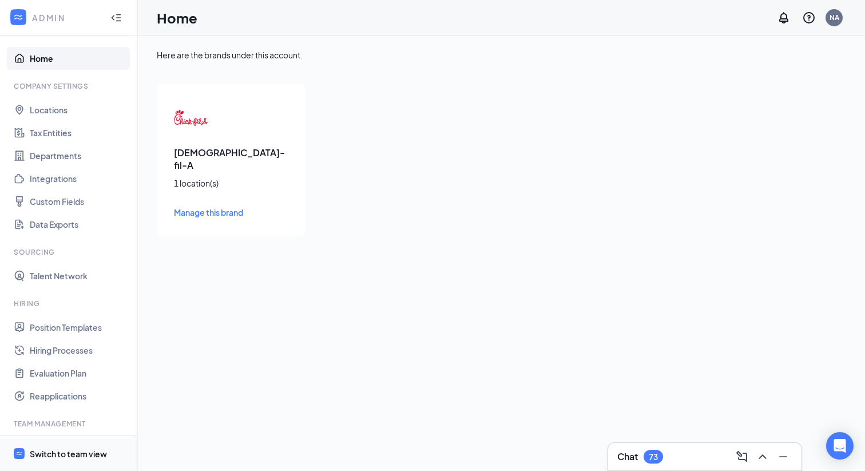
click at [68, 453] on div "Switch to team view" at bounding box center [68, 453] width 77 height 11
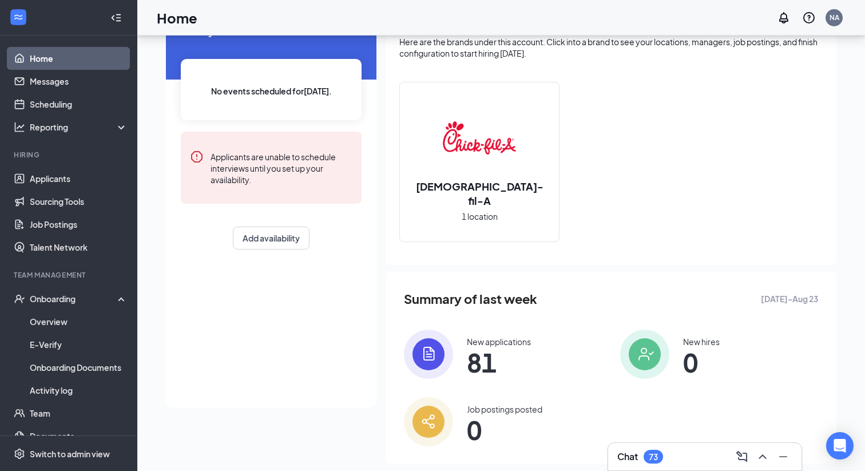
scroll to position [88, 0]
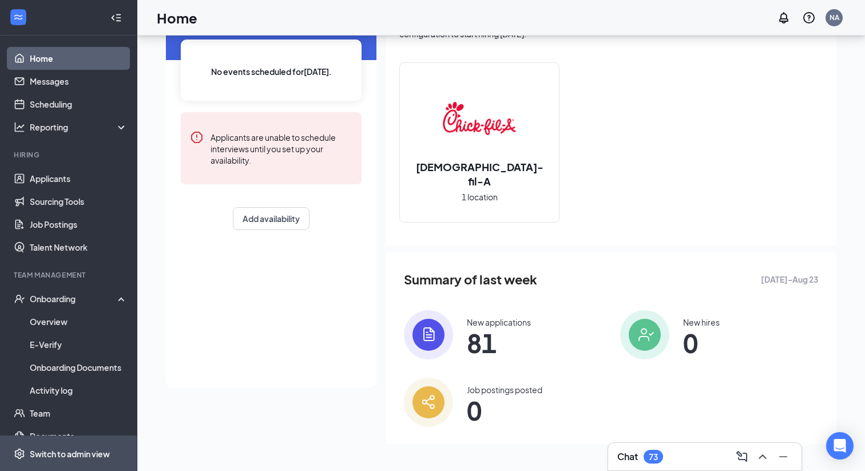
click at [62, 452] on div "Switch to admin view" at bounding box center [70, 453] width 80 height 11
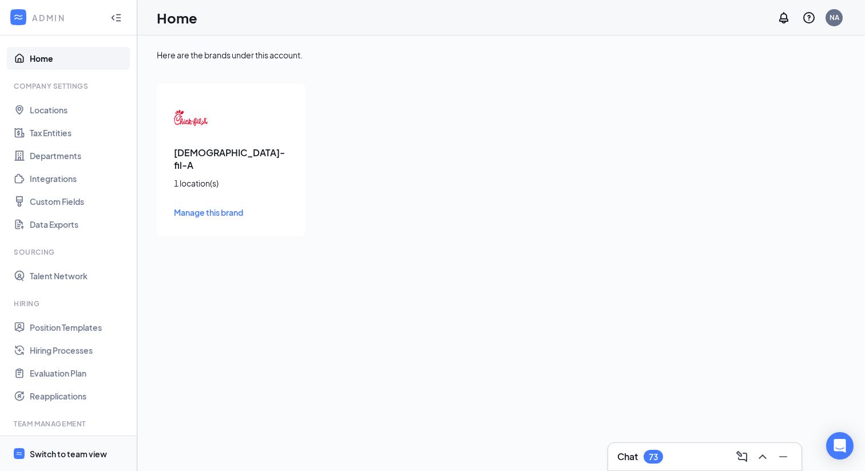
click at [57, 459] on span "Switch to team view" at bounding box center [79, 453] width 98 height 35
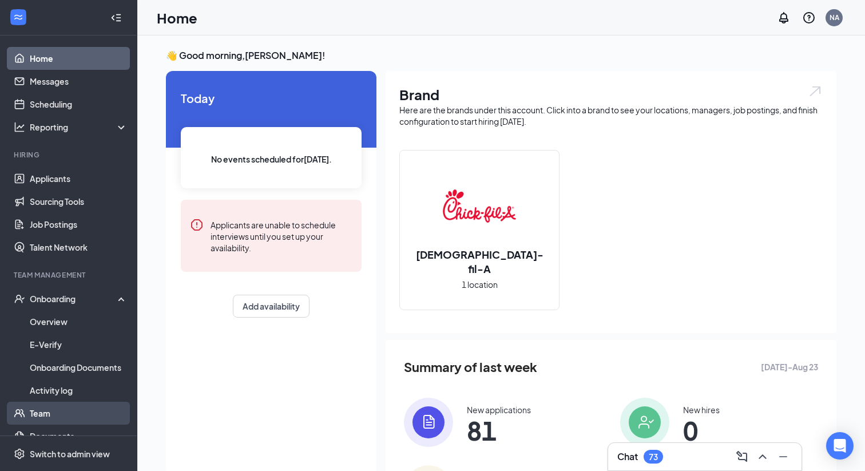
click at [59, 414] on link "Team" at bounding box center [79, 413] width 98 height 23
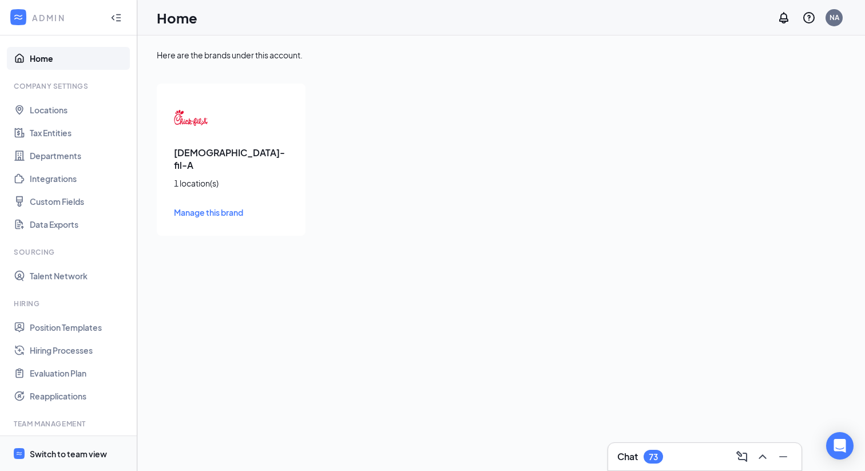
click at [68, 451] on div "Switch to team view" at bounding box center [68, 453] width 77 height 11
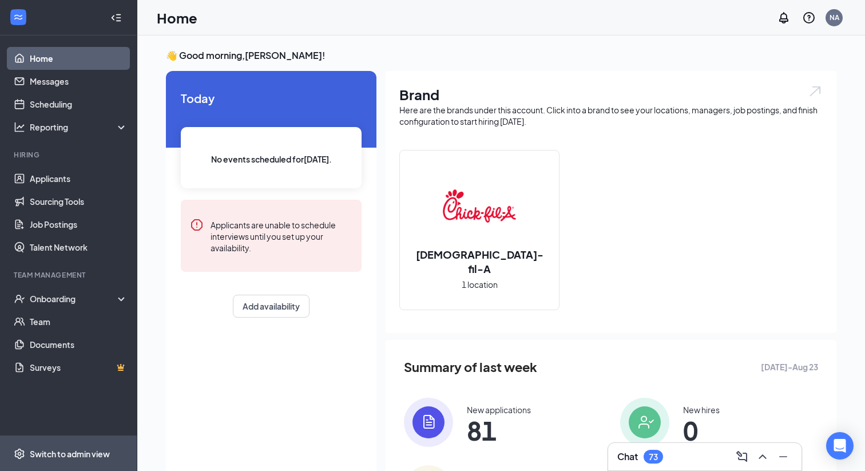
click at [61, 463] on span "Switch to admin view" at bounding box center [79, 453] width 98 height 35
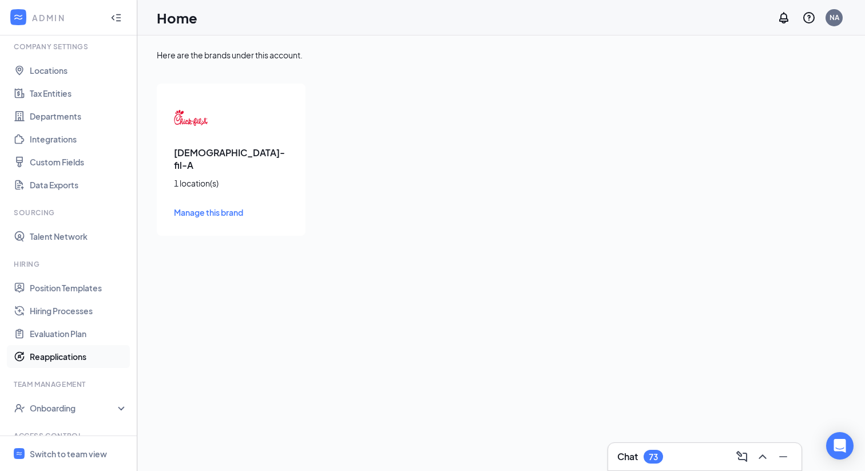
scroll to position [102, 0]
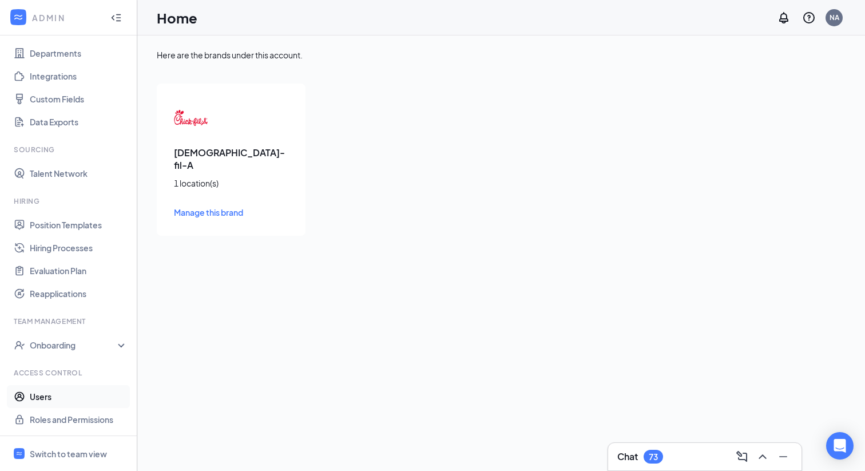
click at [46, 394] on link "Users" at bounding box center [79, 396] width 98 height 23
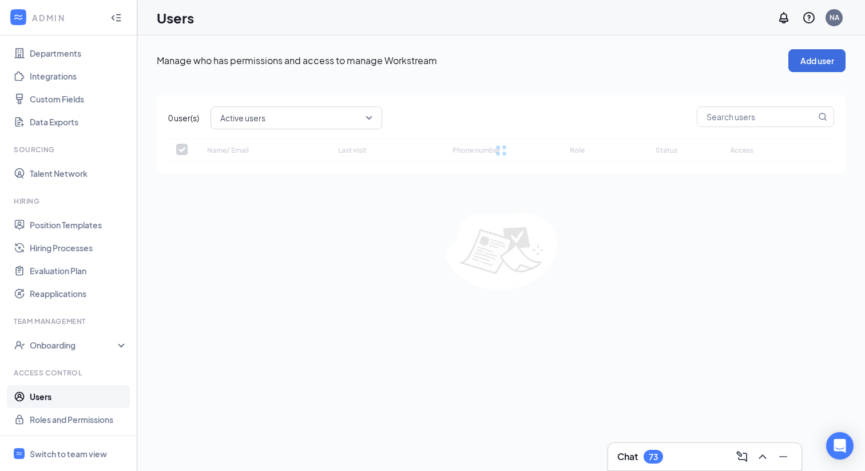
checkbox input "false"
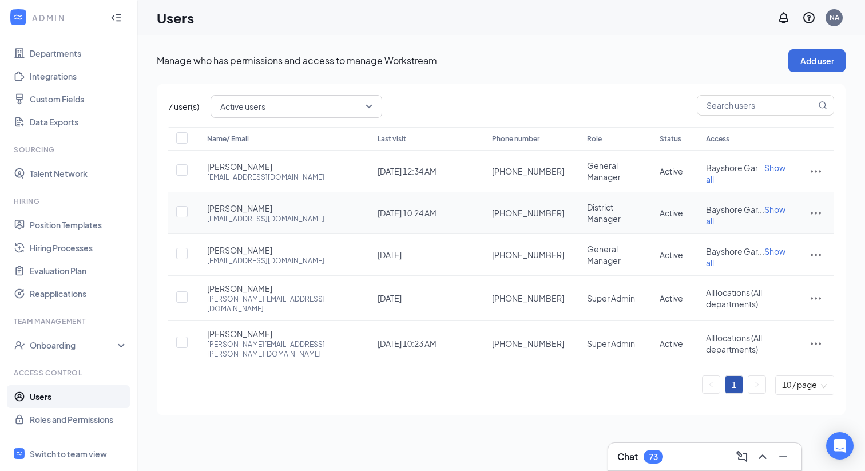
click at [817, 207] on icon "ActionsIcon" at bounding box center [816, 213] width 14 height 14
click at [772, 227] on span "Edit user" at bounding box center [758, 230] width 33 height 10
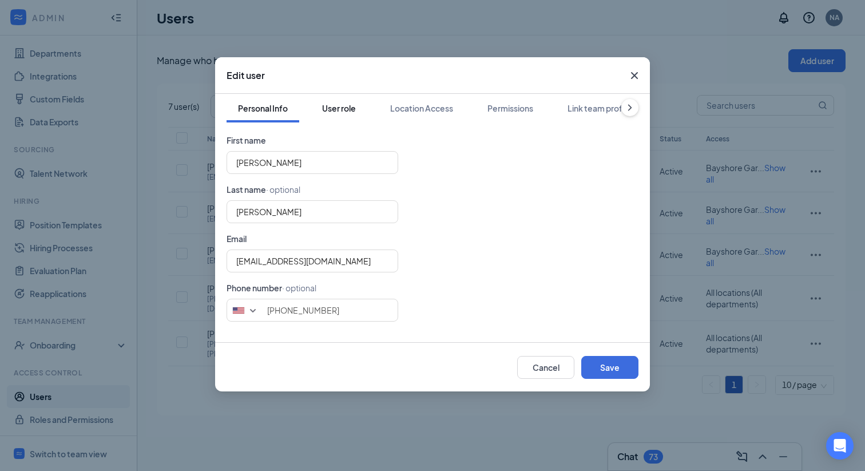
click at [349, 110] on div "User role" at bounding box center [339, 107] width 34 height 11
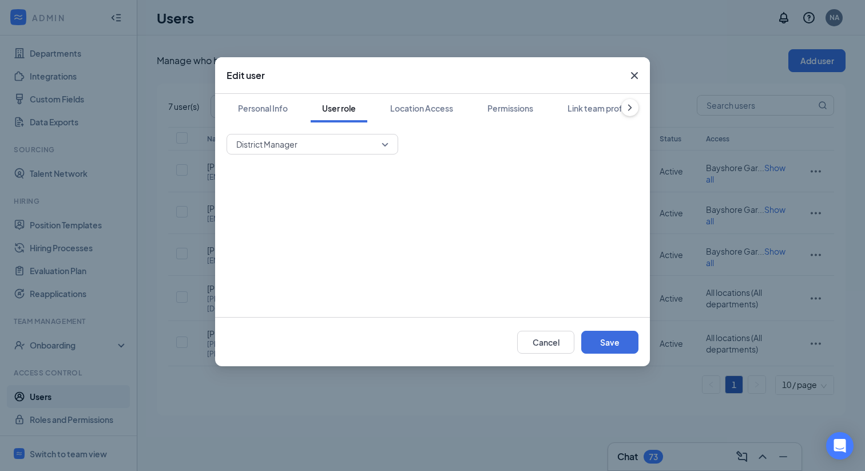
click at [323, 129] on div "Personal Info User role Location Access Permissions Link team profile District …" at bounding box center [432, 205] width 435 height 223
click at [323, 147] on span "District Manager" at bounding box center [307, 144] width 142 height 17
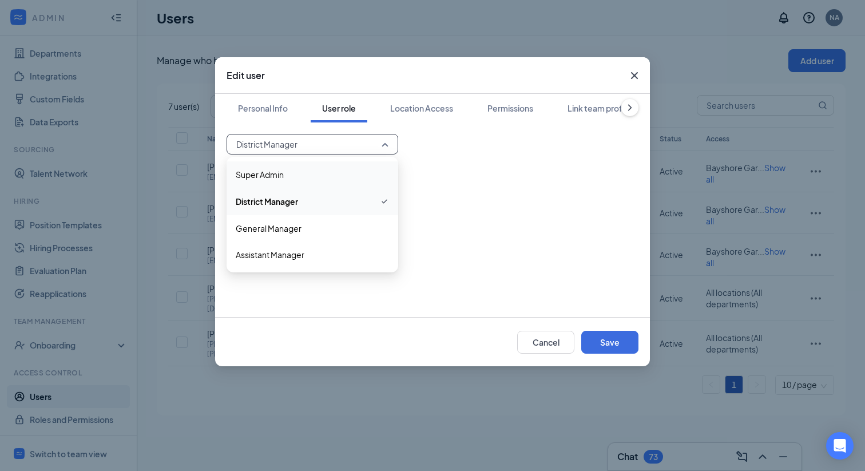
click at [312, 164] on div "Super Admin" at bounding box center [313, 174] width 172 height 26
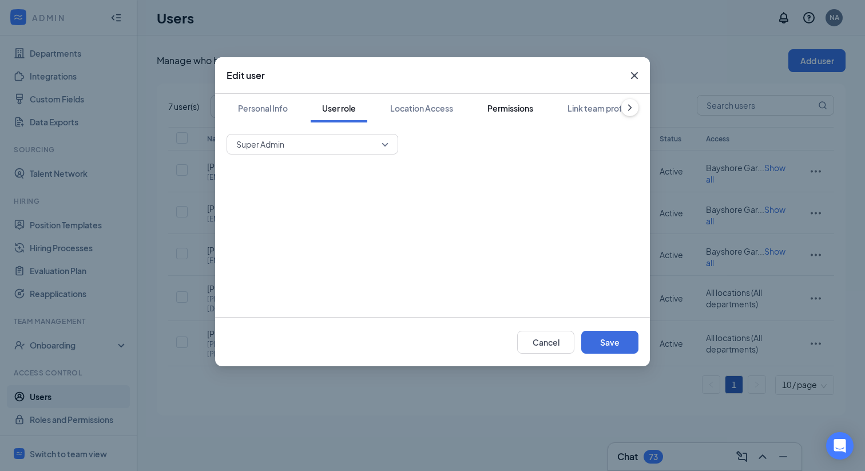
click at [507, 101] on button "Permissions" at bounding box center [510, 108] width 69 height 29
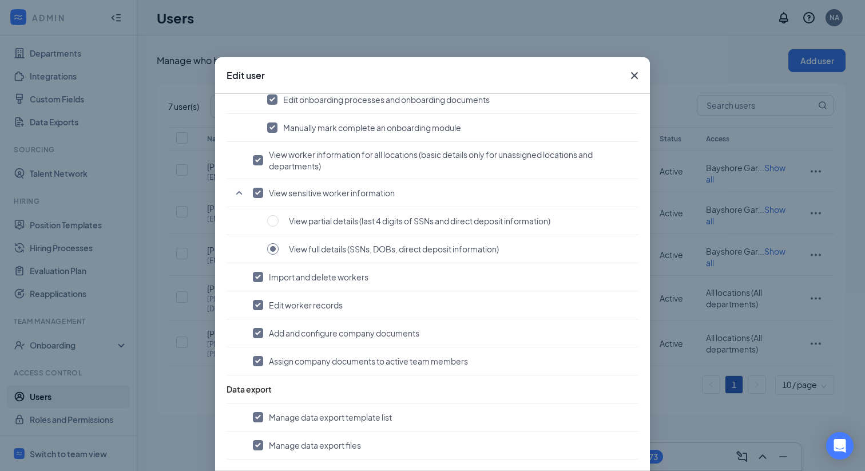
scroll to position [62, 0]
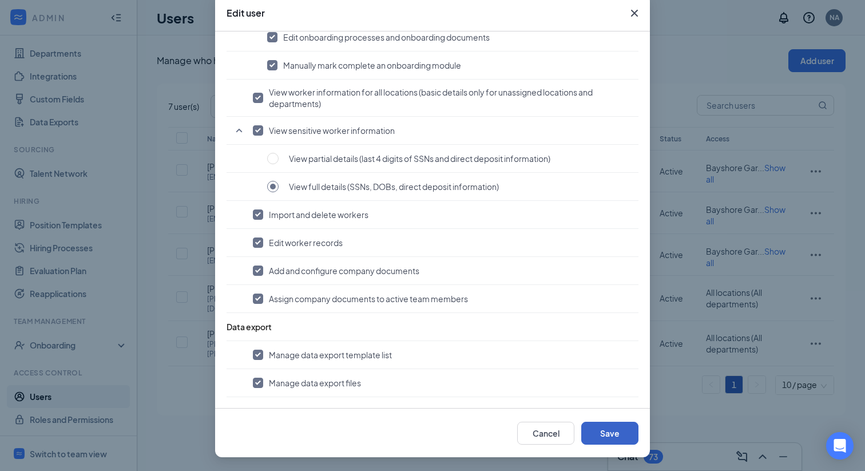
click at [596, 432] on button "Save" at bounding box center [609, 433] width 57 height 23
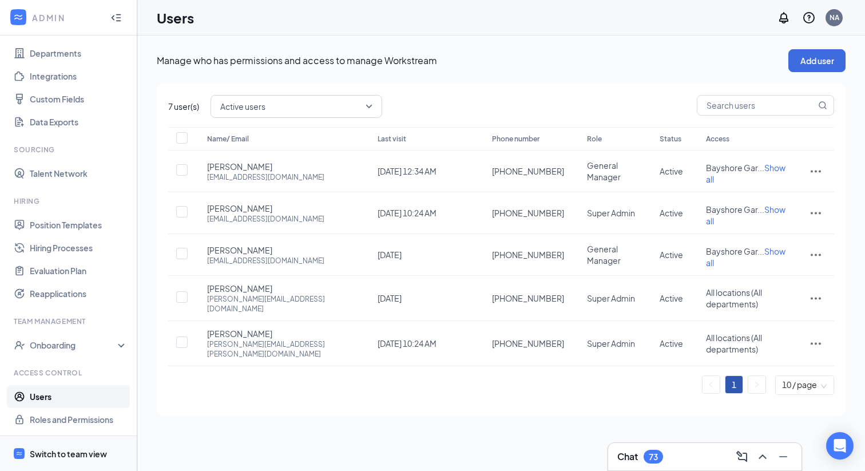
click at [63, 452] on div "Switch to team view" at bounding box center [68, 453] width 77 height 11
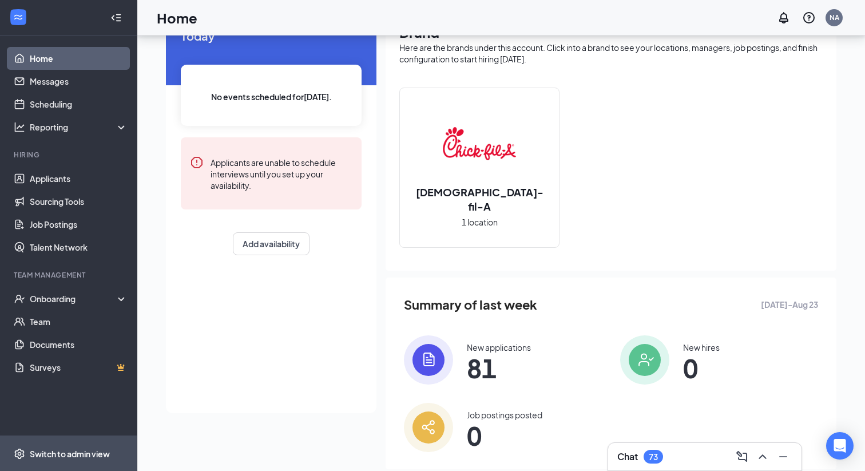
scroll to position [64, 0]
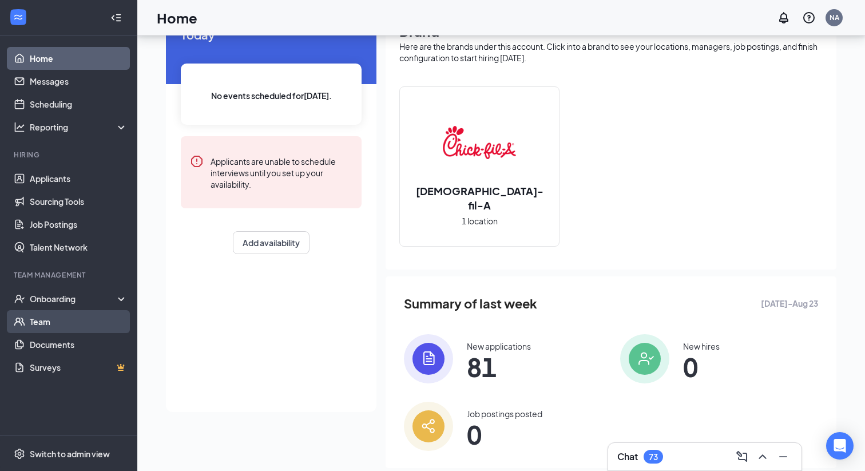
click at [50, 330] on link "Team" at bounding box center [79, 321] width 98 height 23
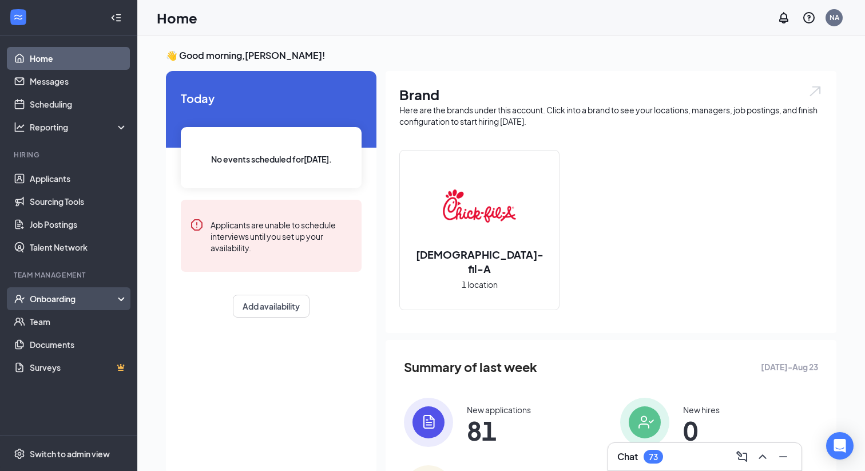
click at [53, 298] on div "Onboarding" at bounding box center [74, 298] width 88 height 11
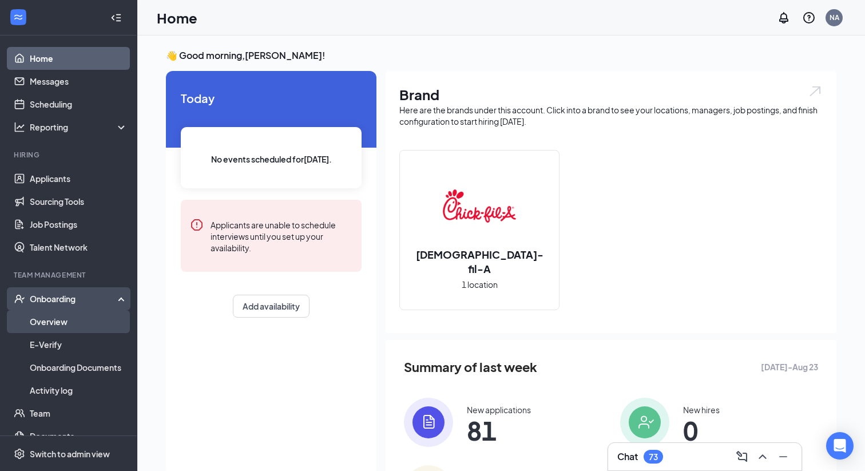
click at [51, 322] on link "Overview" at bounding box center [79, 321] width 98 height 23
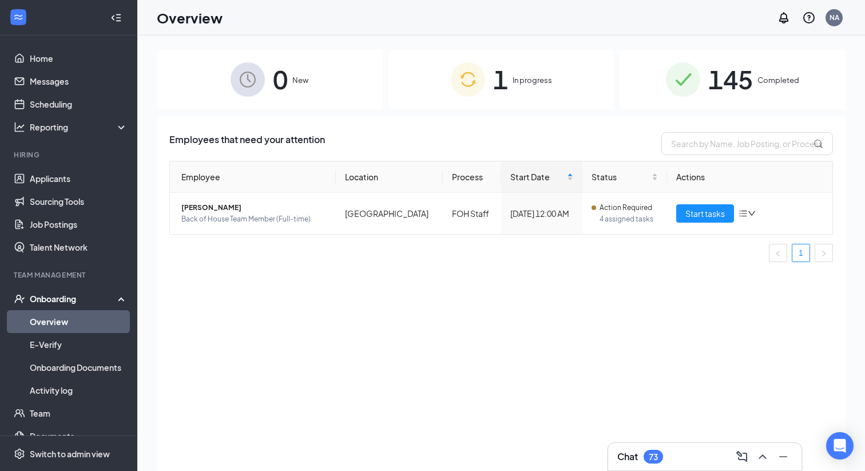
click at [527, 84] on span "In progress" at bounding box center [532, 79] width 39 height 11
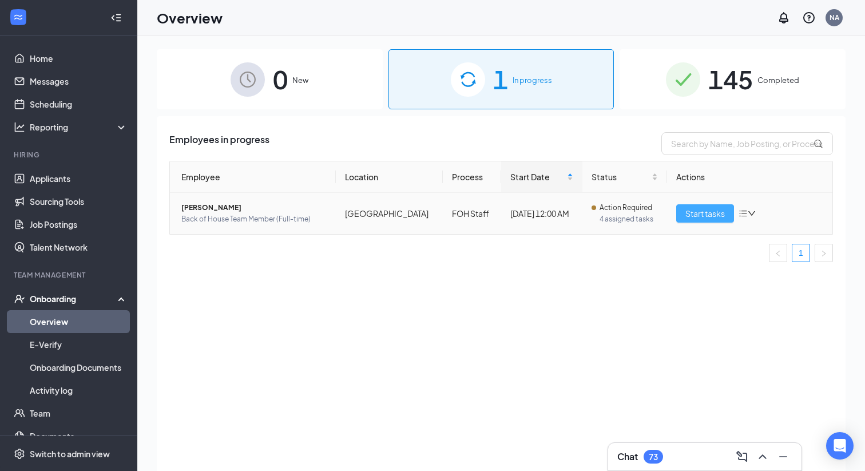
click at [710, 221] on button "Start tasks" at bounding box center [705, 213] width 58 height 18
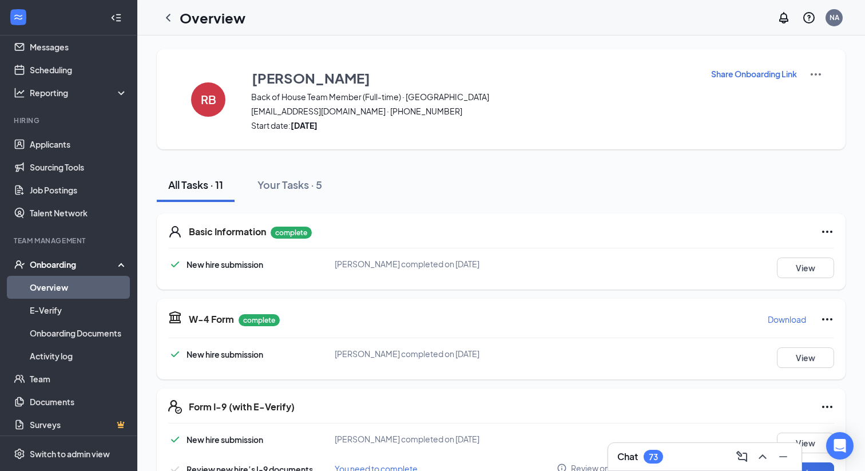
scroll to position [39, 0]
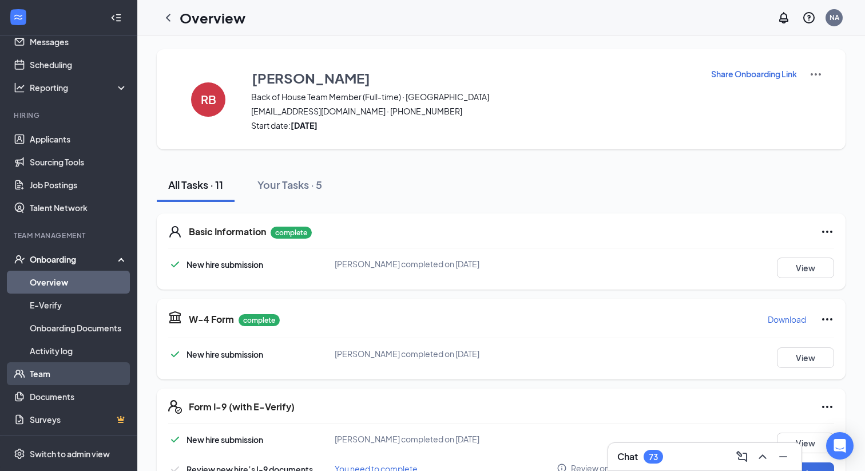
click at [35, 375] on link "Team" at bounding box center [79, 373] width 98 height 23
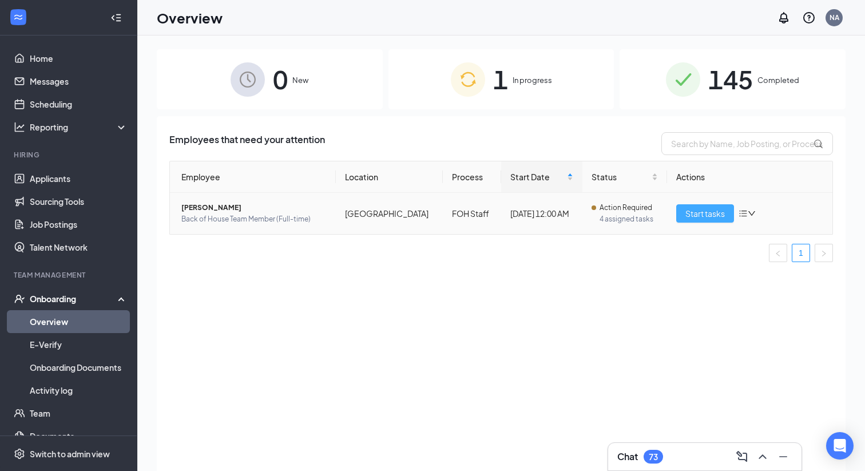
click at [705, 215] on span "Start tasks" at bounding box center [704, 213] width 39 height 13
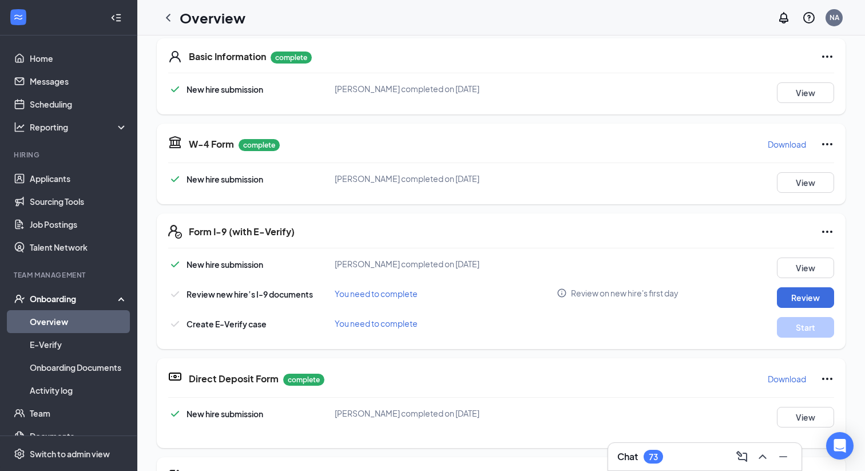
scroll to position [176, 0]
